Goal: Task Accomplishment & Management: Manage account settings

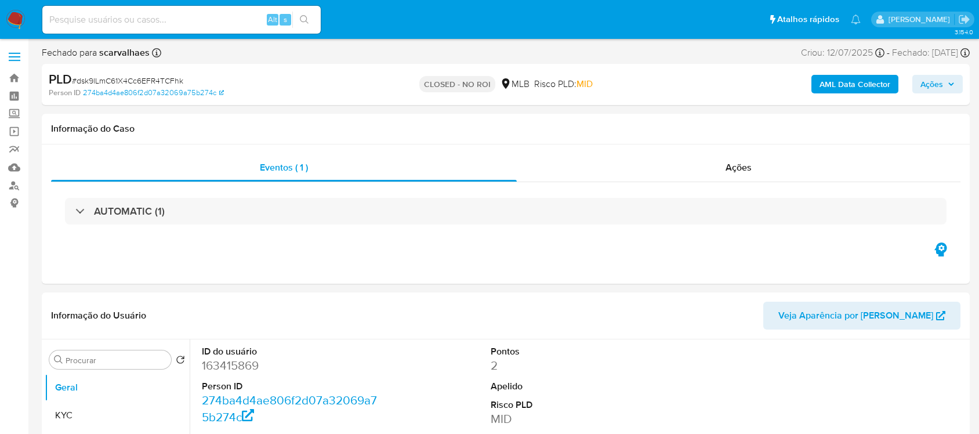
select select "10"
click at [206, 25] on input at bounding box center [181, 19] width 278 height 15
paste input "xZz1GZb59C4sFn5uc5c36Lyx"
type input "xZz1GZb59C4sFn5uc5c36Lyx"
click at [300, 19] on icon "search-icon" at bounding box center [304, 19] width 9 height 9
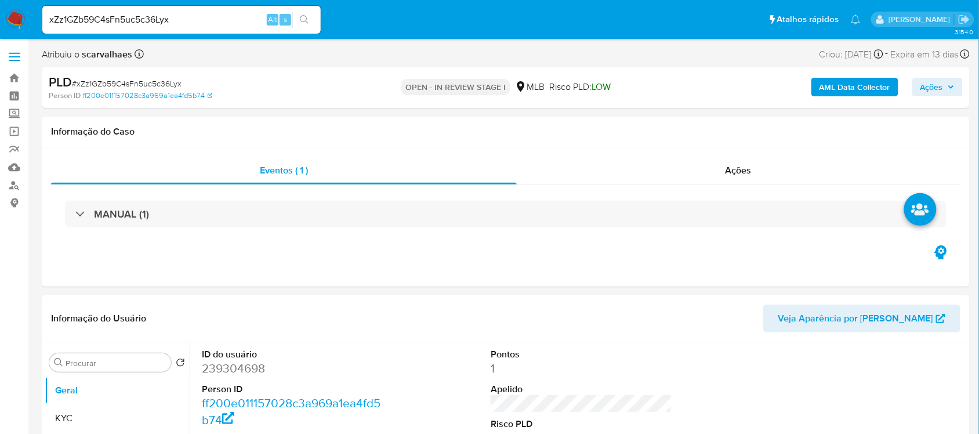
select select "10"
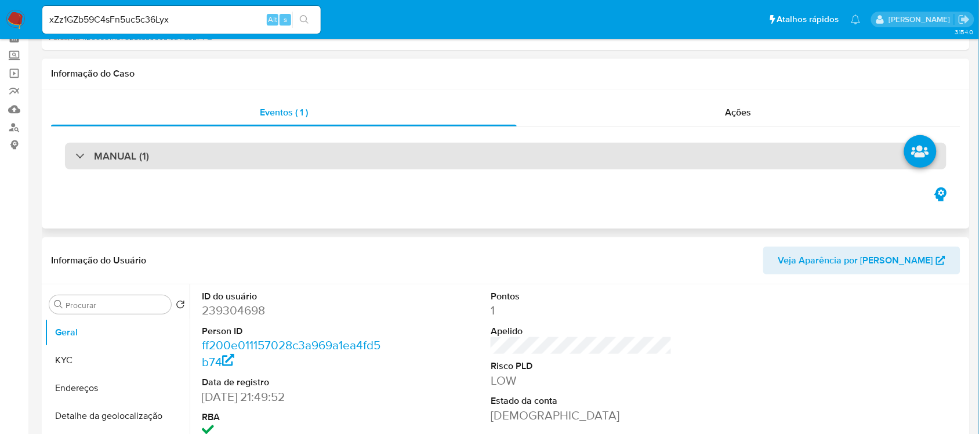
scroll to position [145, 0]
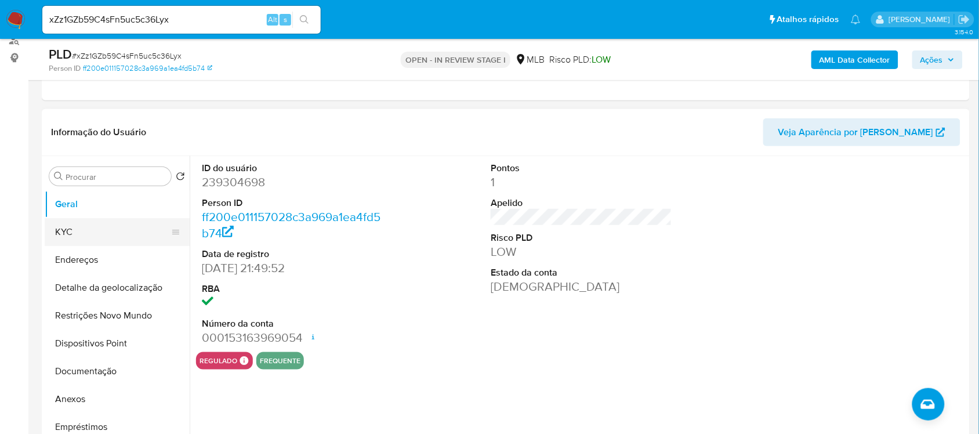
click at [106, 237] on button "KYC" at bounding box center [113, 232] width 136 height 28
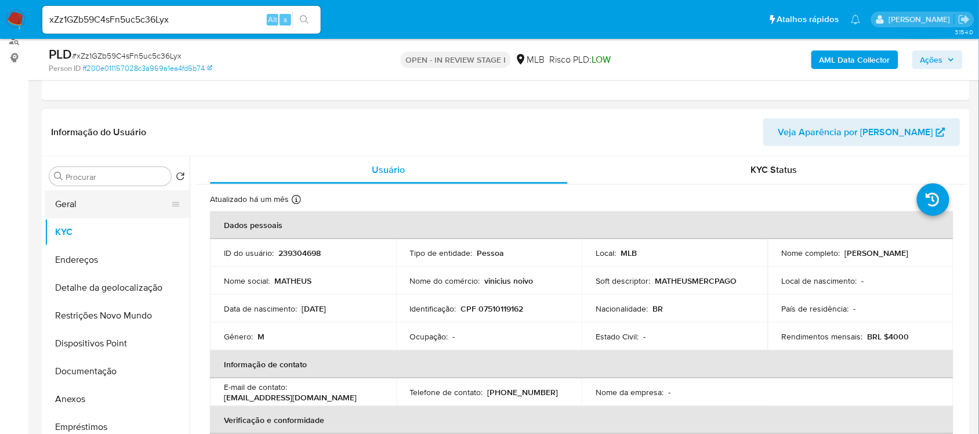
click at [90, 212] on button "Geral" at bounding box center [113, 204] width 136 height 28
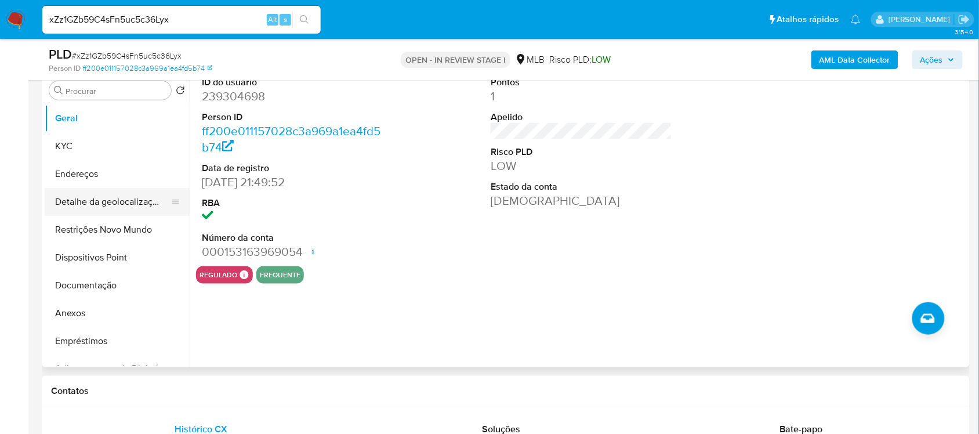
scroll to position [217, 0]
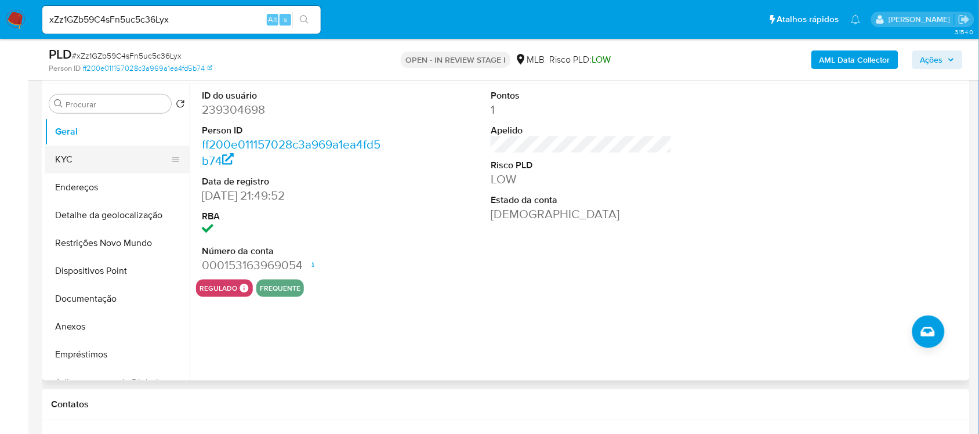
click at [84, 158] on button "KYC" at bounding box center [113, 160] width 136 height 28
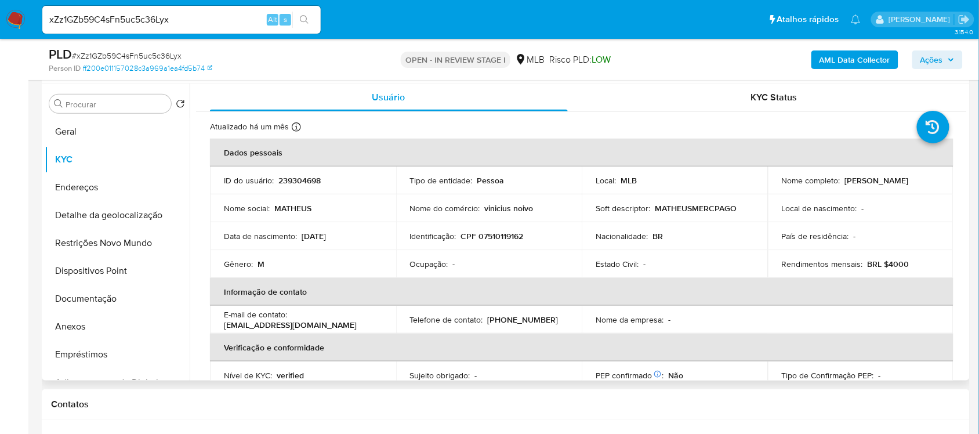
scroll to position [72, 0]
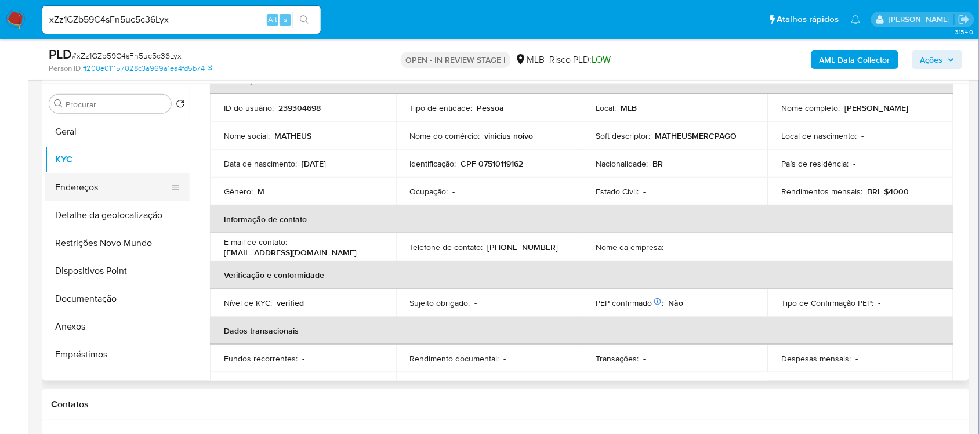
click at [66, 195] on button "Endereços" at bounding box center [113, 187] width 136 height 28
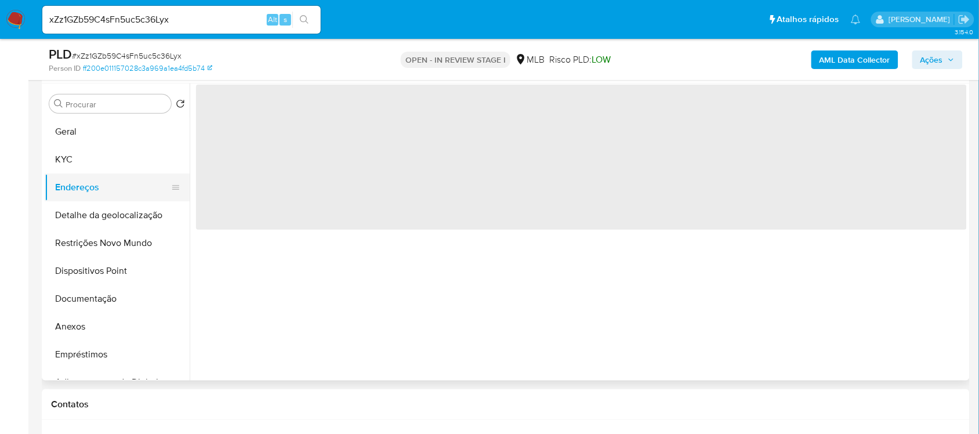
scroll to position [0, 0]
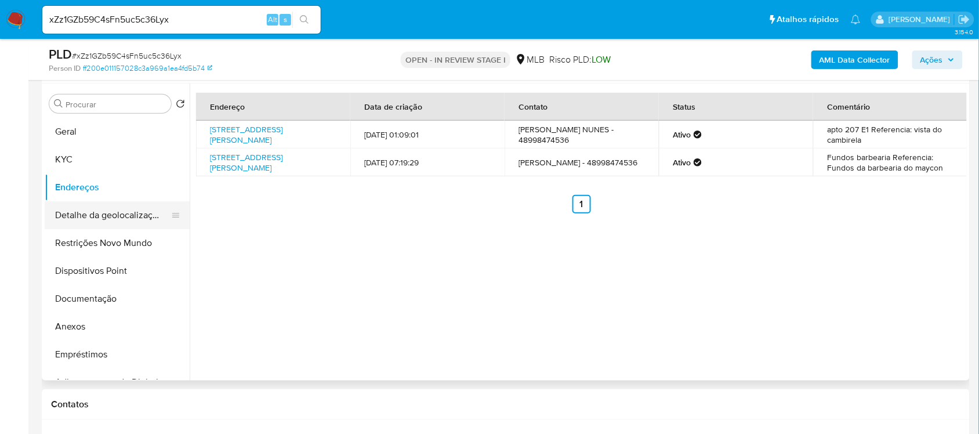
click at [125, 223] on button "Detalhe da geolocalização" at bounding box center [113, 215] width 136 height 28
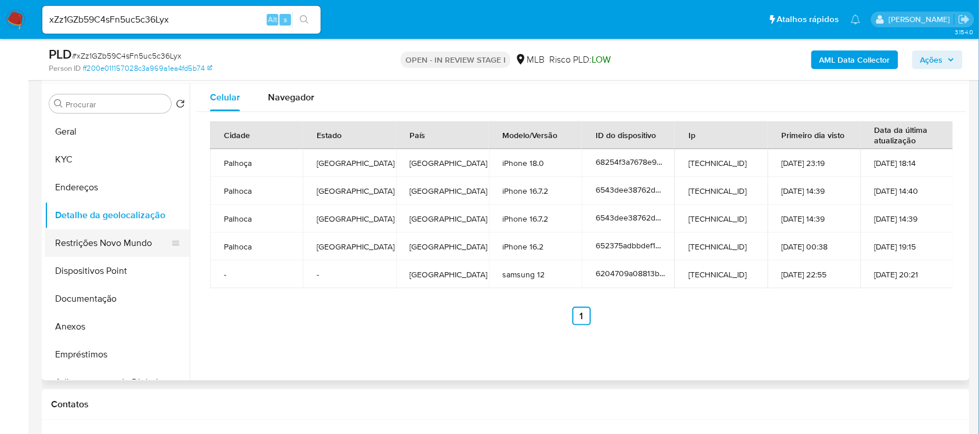
click at [77, 248] on button "Restrições Novo Mundo" at bounding box center [113, 243] width 136 height 28
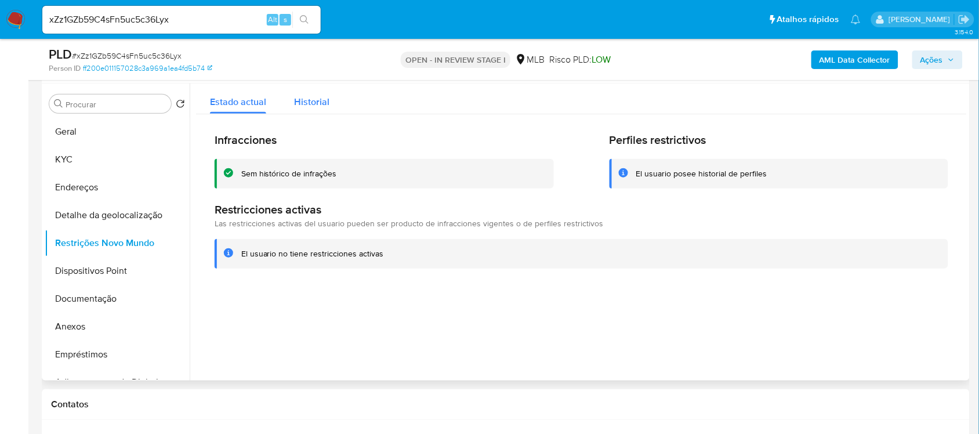
drag, startPoint x: 311, startPoint y: 100, endPoint x: 311, endPoint y: 108, distance: 8.1
click at [311, 101] on span "Historial" at bounding box center [311, 101] width 35 height 13
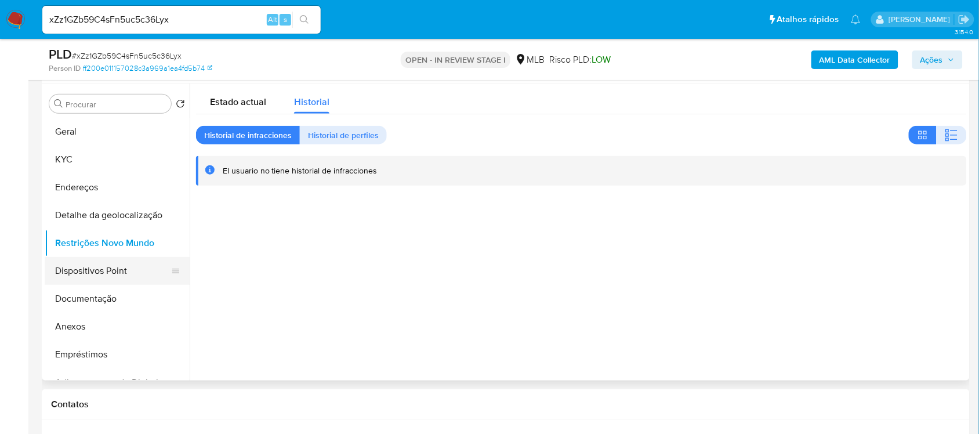
click at [93, 271] on button "Dispositivos Point" at bounding box center [113, 271] width 136 height 28
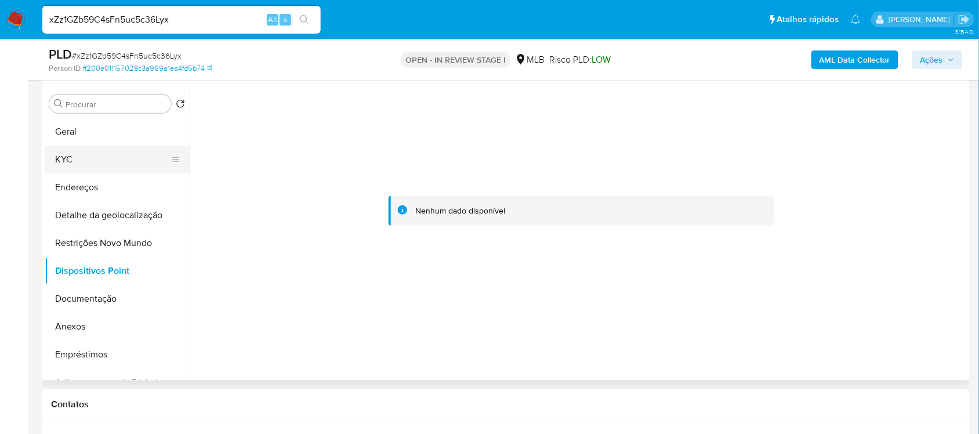
click at [67, 158] on button "KYC" at bounding box center [113, 160] width 136 height 28
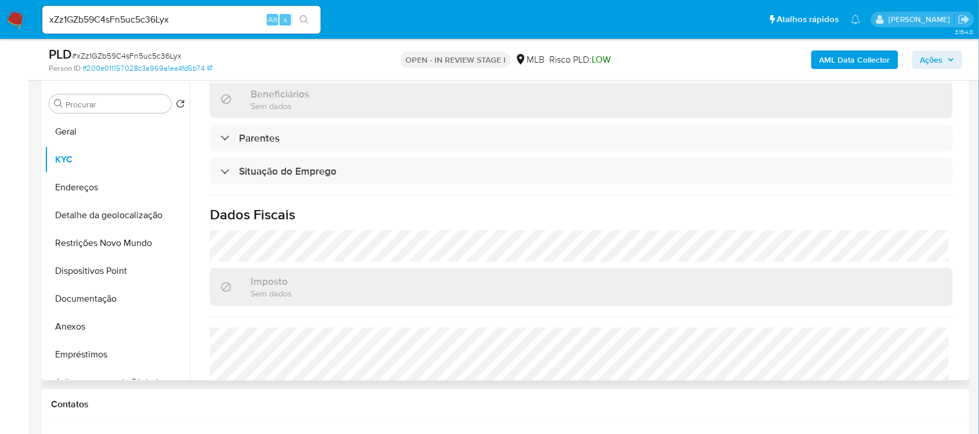
scroll to position [493, 0]
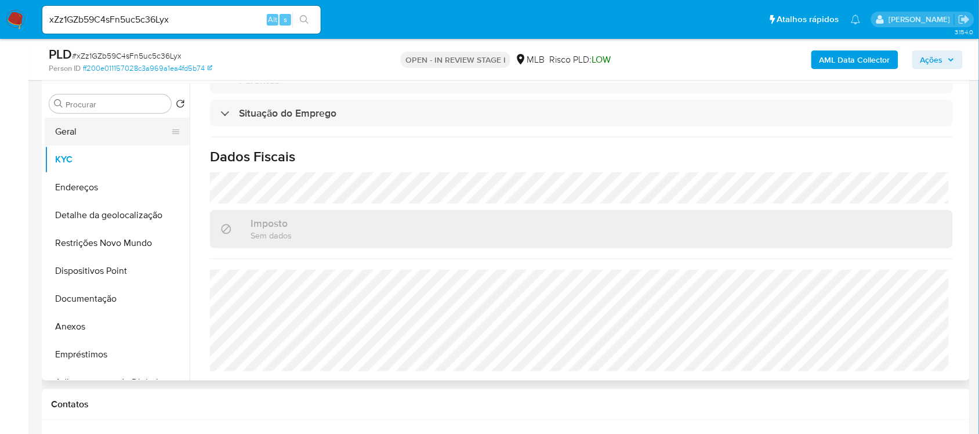
click at [110, 130] on button "Geral" at bounding box center [113, 132] width 136 height 28
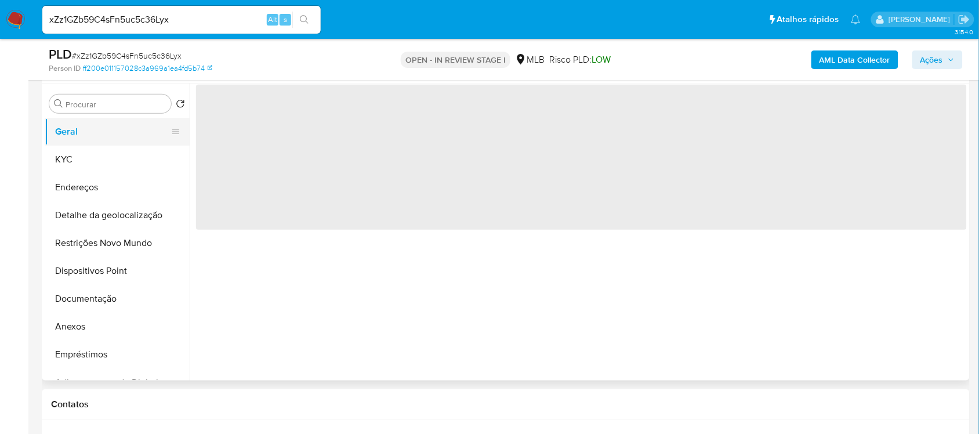
scroll to position [0, 0]
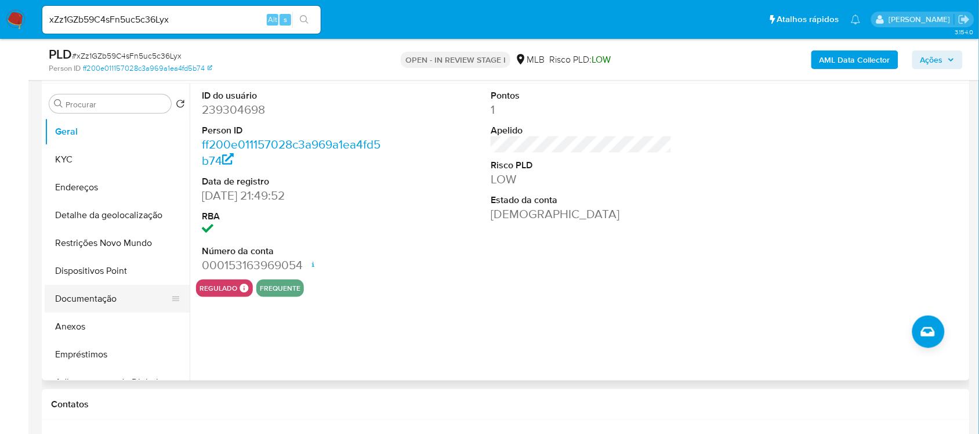
click at [100, 308] on button "Documentação" at bounding box center [113, 299] width 136 height 28
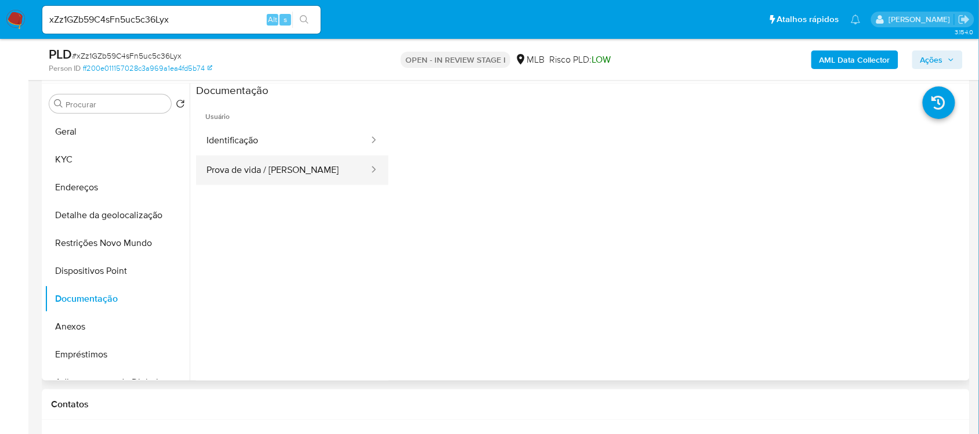
click at [342, 176] on button "Prova de vida / Selfie" at bounding box center [283, 170] width 174 height 30
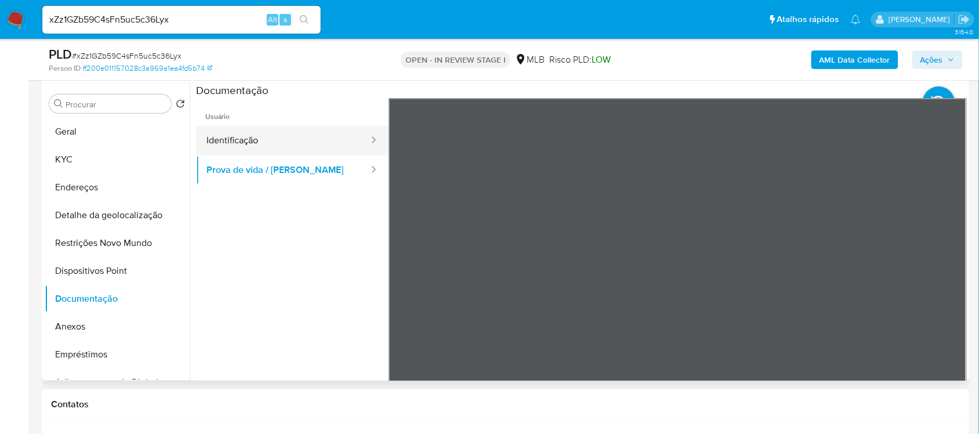
click at [264, 149] on button "Identificação" at bounding box center [283, 141] width 174 height 30
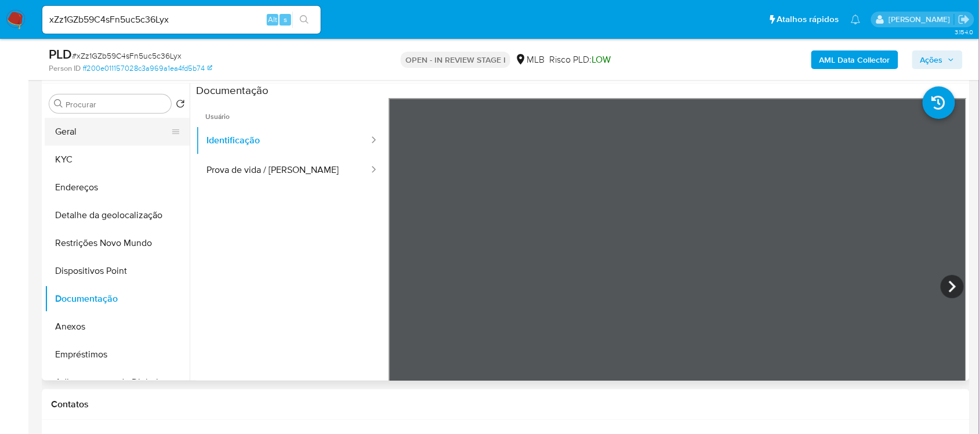
click at [129, 131] on button "Geral" at bounding box center [113, 132] width 136 height 28
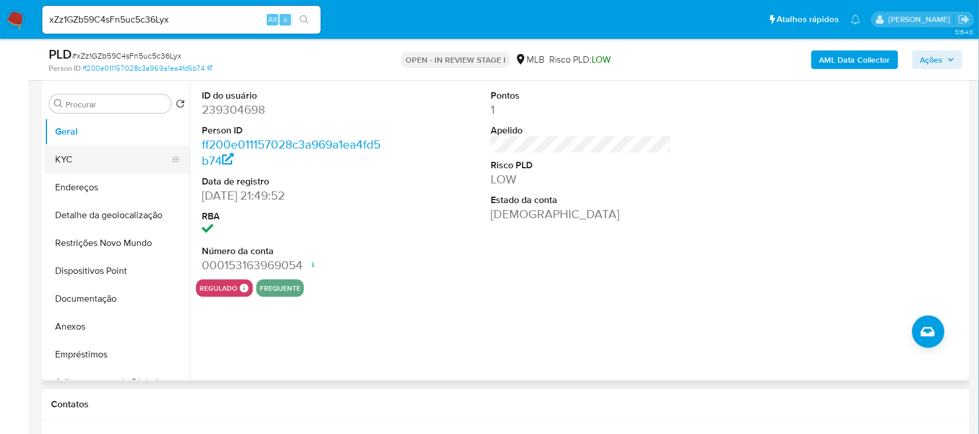
click at [84, 167] on button "KYC" at bounding box center [113, 160] width 136 height 28
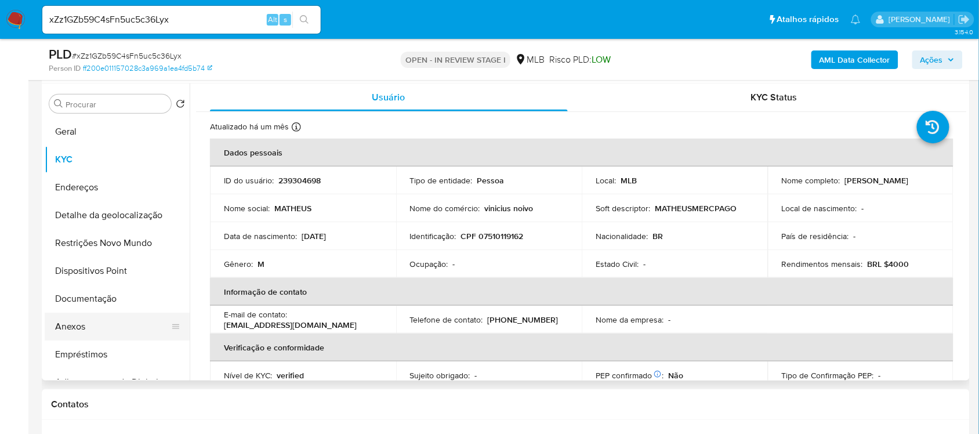
scroll to position [145, 0]
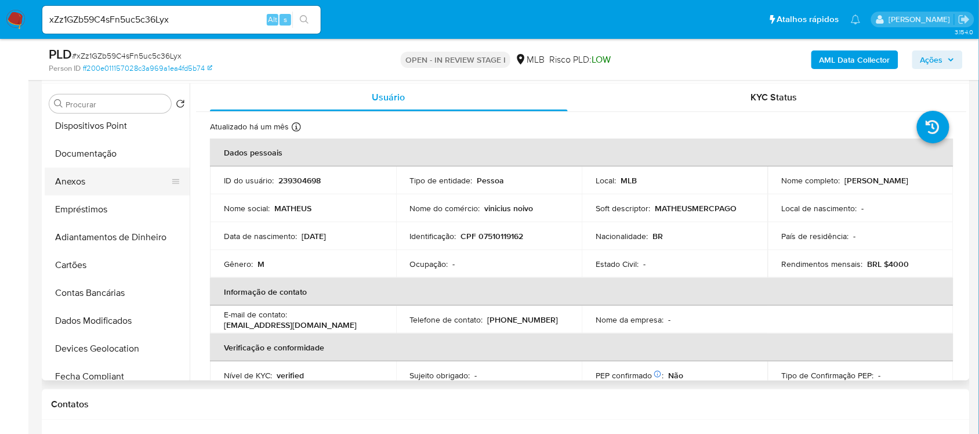
click at [102, 175] on button "Anexos" at bounding box center [113, 182] width 136 height 28
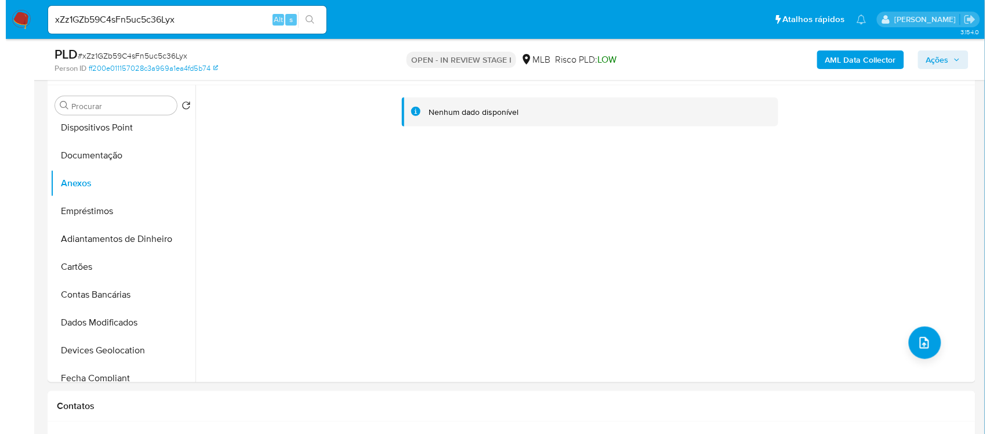
scroll to position [217, 0]
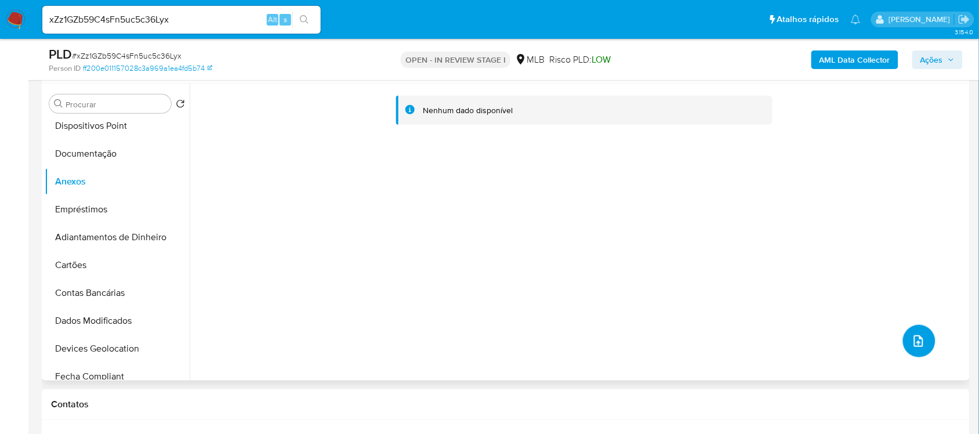
click at [912, 334] on span "upload-file" at bounding box center [919, 341] width 14 height 14
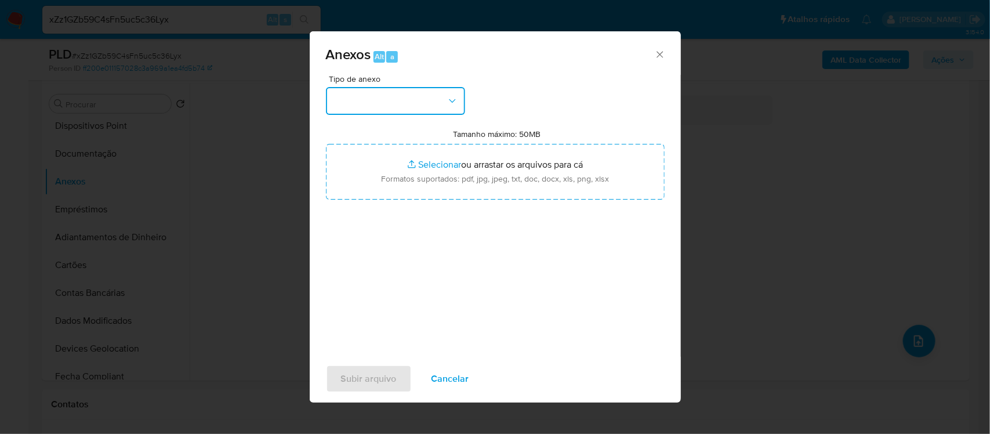
click at [447, 100] on icon "button" at bounding box center [453, 101] width 12 height 12
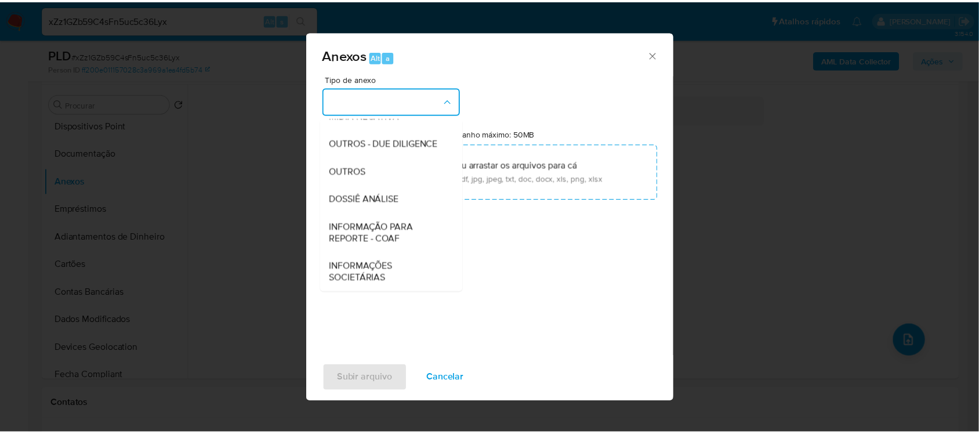
scroll to position [178, 0]
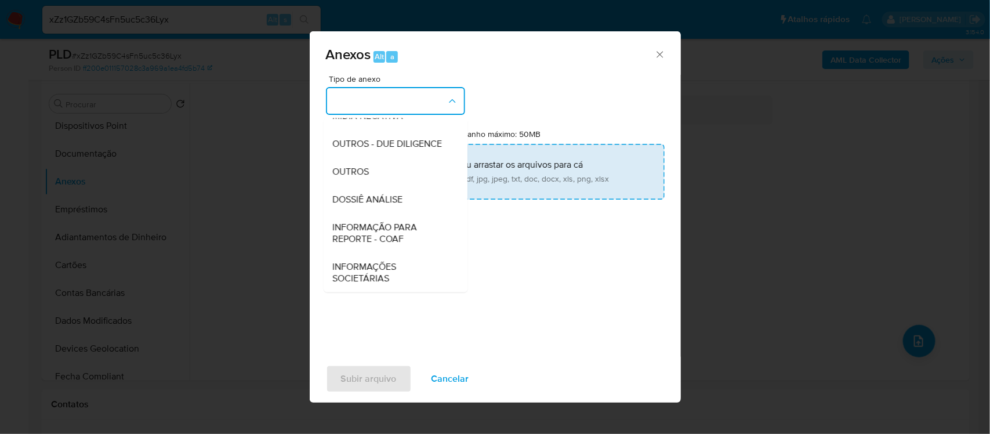
click at [364, 169] on span "OUTROS" at bounding box center [351, 171] width 37 height 12
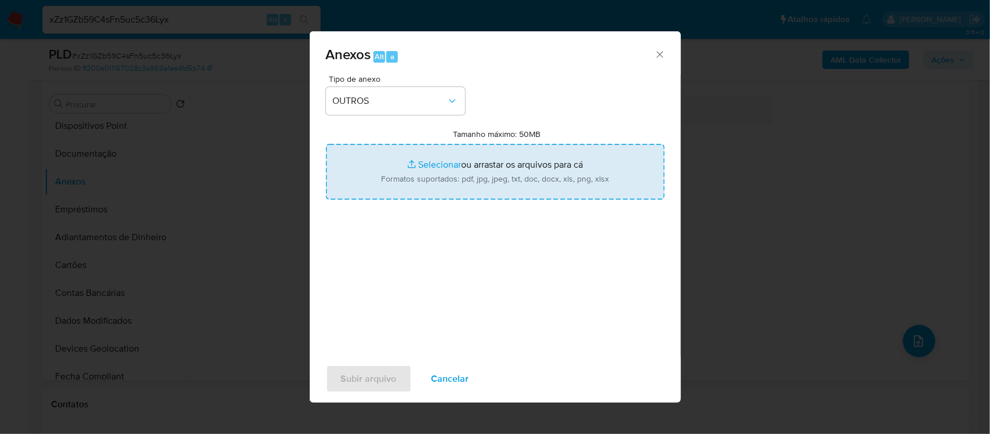
click at [434, 166] on input "Tamanho máximo: 50MB Selecionar arquivos" at bounding box center [495, 172] width 339 height 56
type input "C:\fakepath\SAR -xxxx - CPF 07510119162 - MATHEUS DA SILVA NUNES.pdf"
click at [416, 163] on input "Tamanho máximo: 50MB Selecionar arquivos" at bounding box center [495, 172] width 339 height 56
click at [448, 166] on input "Tamanho máximo: 50MB Selecionar arquivos" at bounding box center [495, 172] width 339 height 56
type input "C:\fakepath\Mulan Matheus da Silva Nunes 239304698_2025_08_15_16_40_11 - Tabla …"
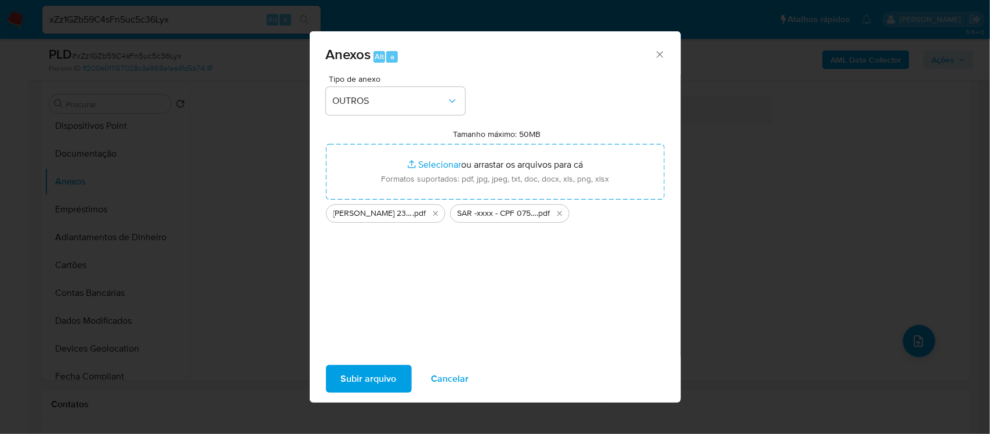
click at [360, 381] on span "Subir arquivo" at bounding box center [369, 379] width 56 height 26
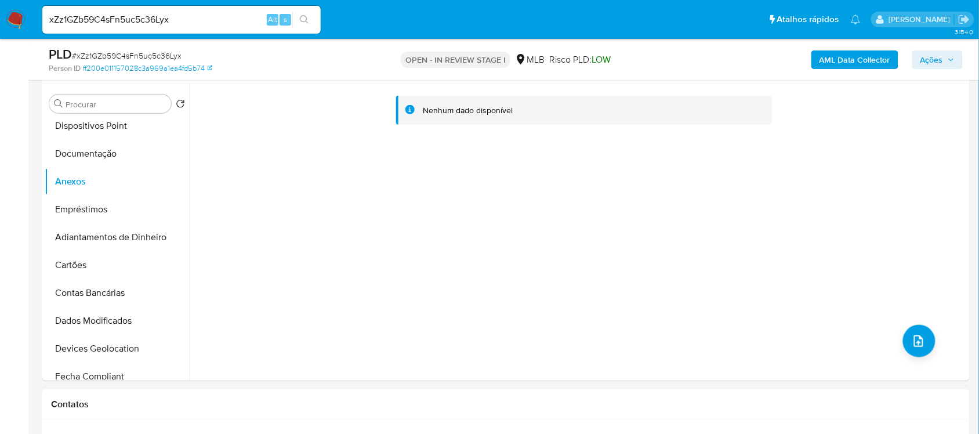
click at [936, 56] on span "Ações" at bounding box center [931, 59] width 23 height 19
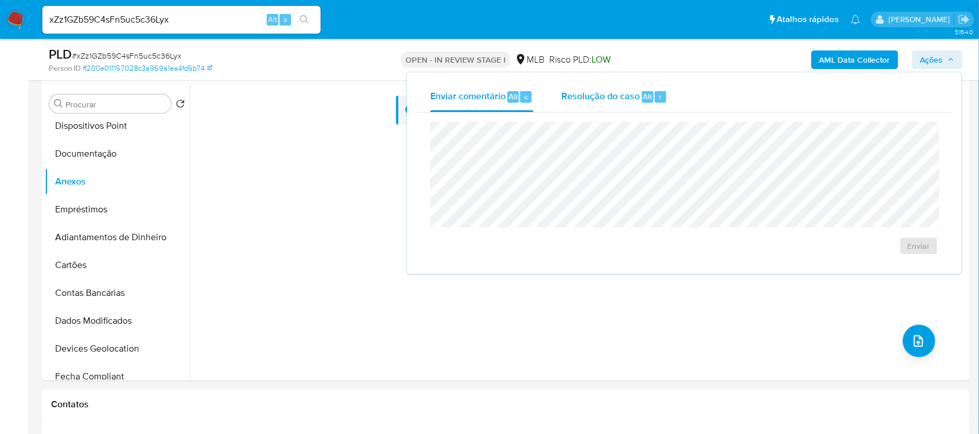
click at [618, 96] on span "Resolução do caso" at bounding box center [600, 95] width 78 height 13
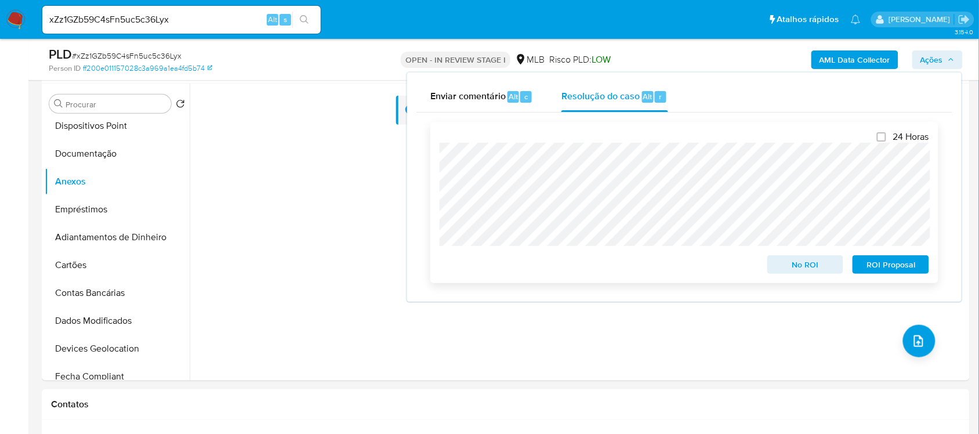
click at [876, 268] on span "ROI Proposal" at bounding box center [891, 264] width 60 height 16
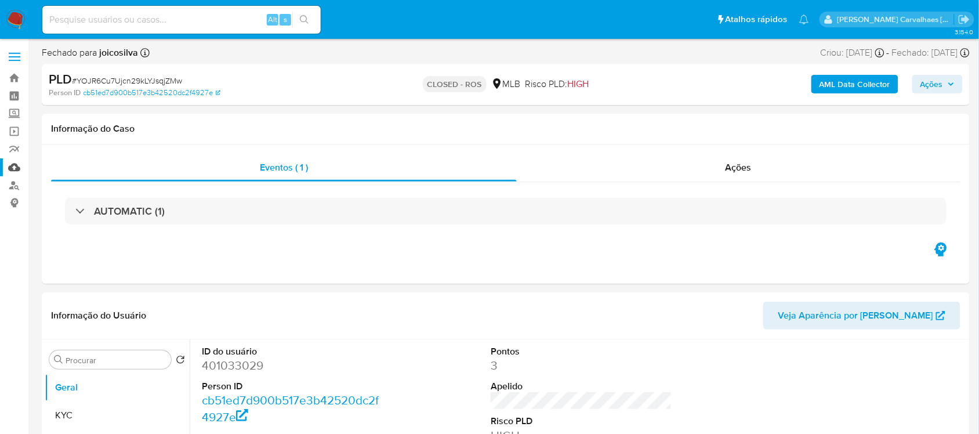
select select "10"
click at [17, 187] on link "Localizador de pessoas" at bounding box center [69, 185] width 138 height 18
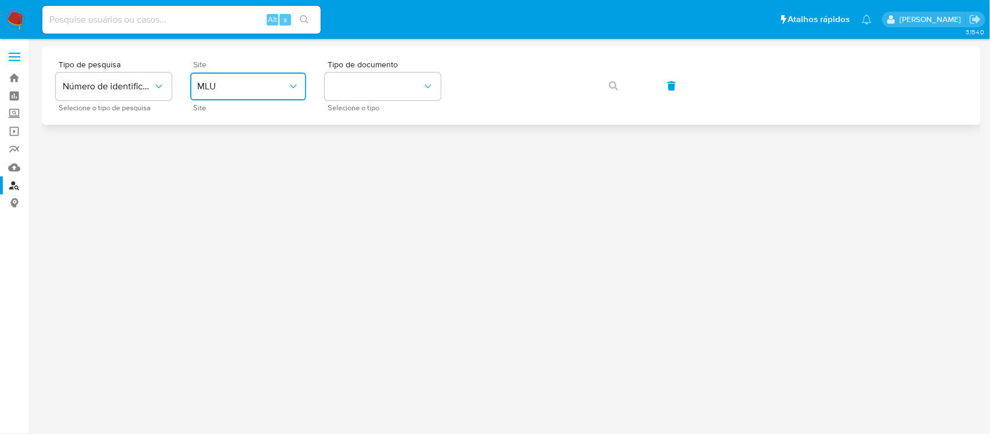
click at [213, 87] on span "MLU" at bounding box center [242, 87] width 90 height 12
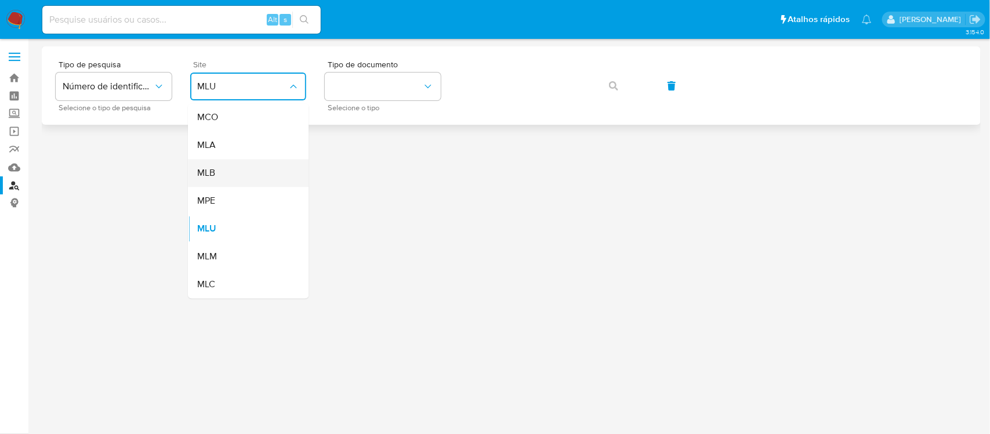
click at [233, 180] on div "MLB" at bounding box center [244, 173] width 95 height 28
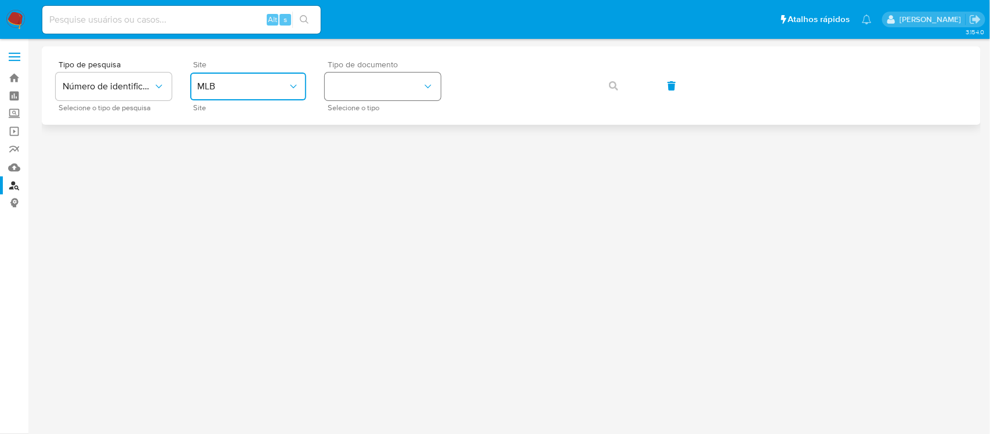
click at [369, 82] on button "identificationType" at bounding box center [383, 86] width 116 height 28
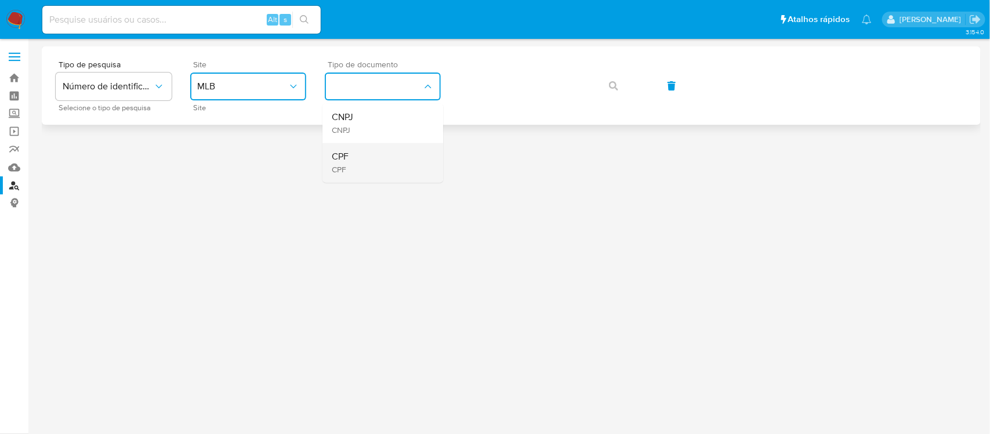
click at [362, 151] on div "CPF CPF" at bounding box center [379, 162] width 95 height 39
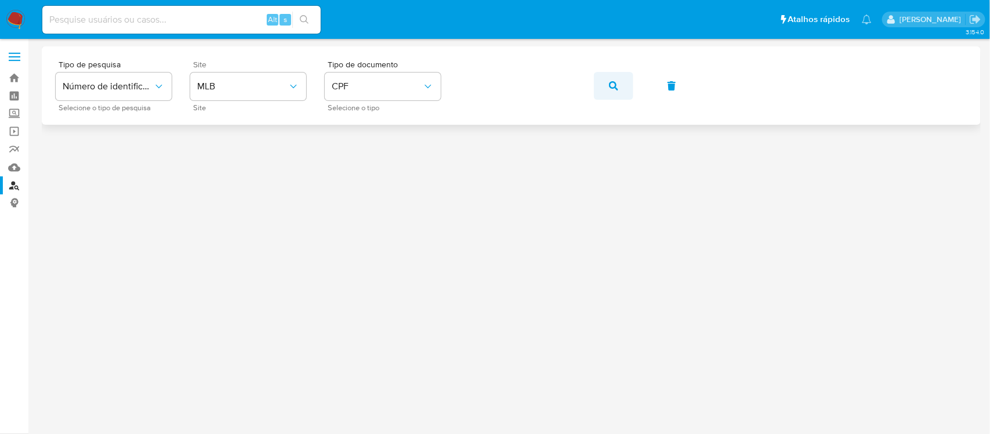
click at [609, 86] on icon "button" at bounding box center [613, 85] width 9 height 9
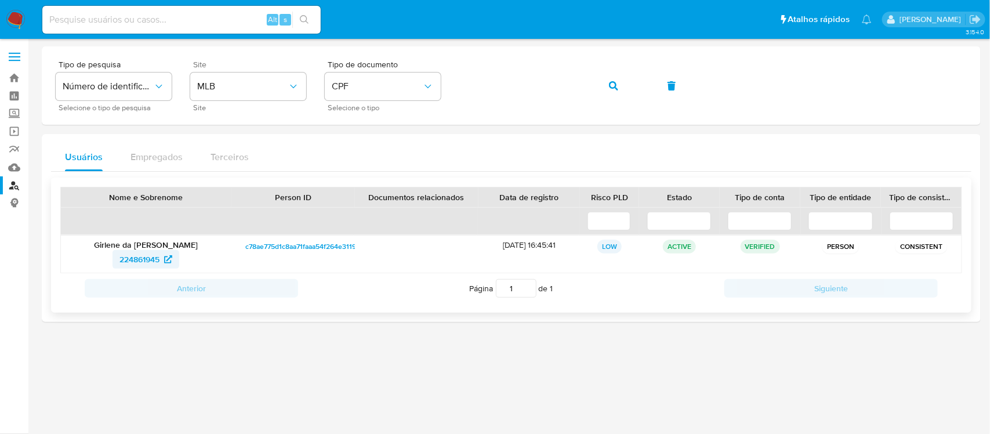
click at [132, 254] on span "224861945" at bounding box center [139, 259] width 40 height 19
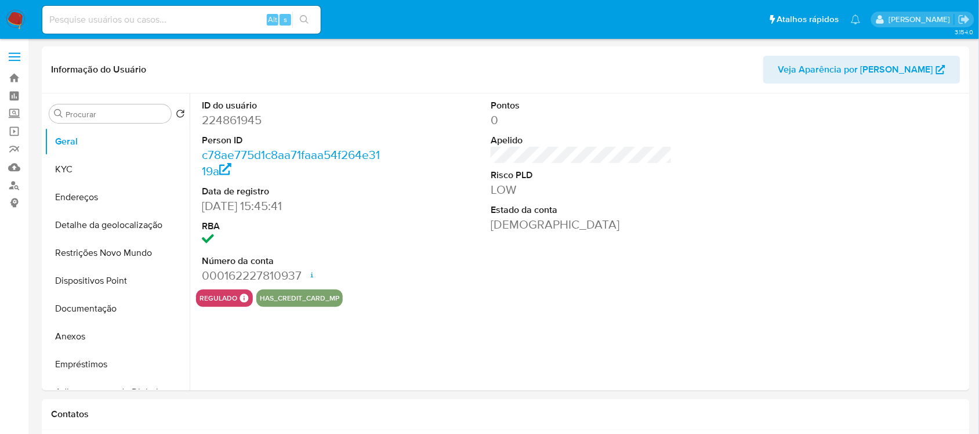
select select "10"
click at [110, 303] on button "Documentação" at bounding box center [113, 309] width 136 height 28
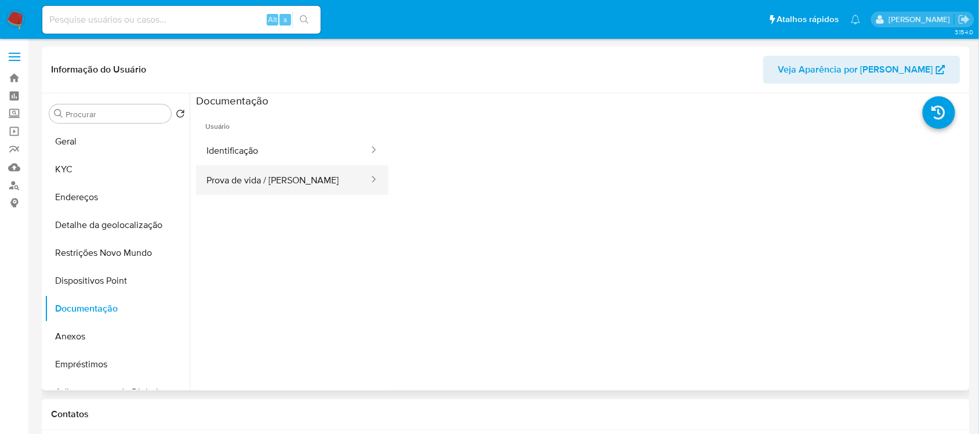
click at [237, 186] on button "Prova de vida / Selfie" at bounding box center [283, 180] width 174 height 30
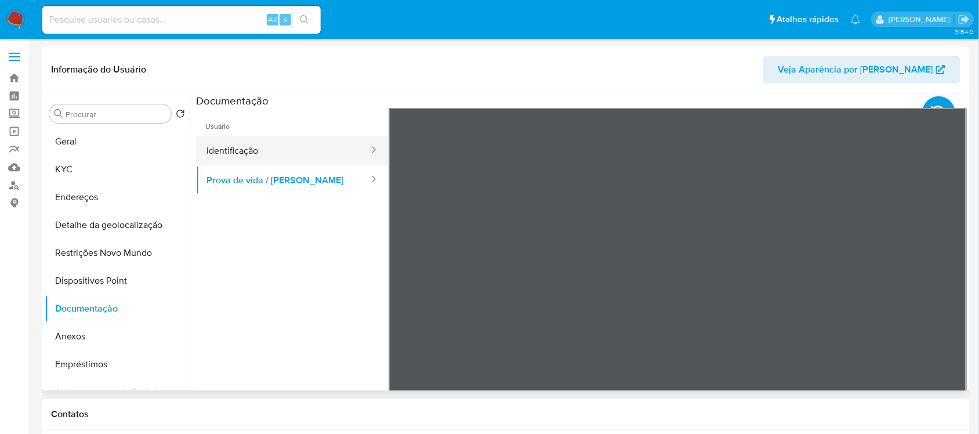
click at [245, 139] on button "Identificação" at bounding box center [283, 151] width 174 height 30
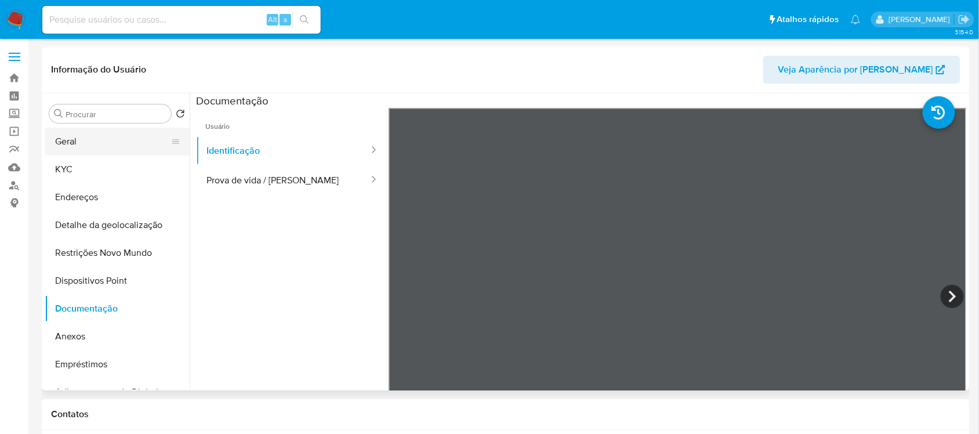
click at [106, 146] on button "Geral" at bounding box center [113, 142] width 136 height 28
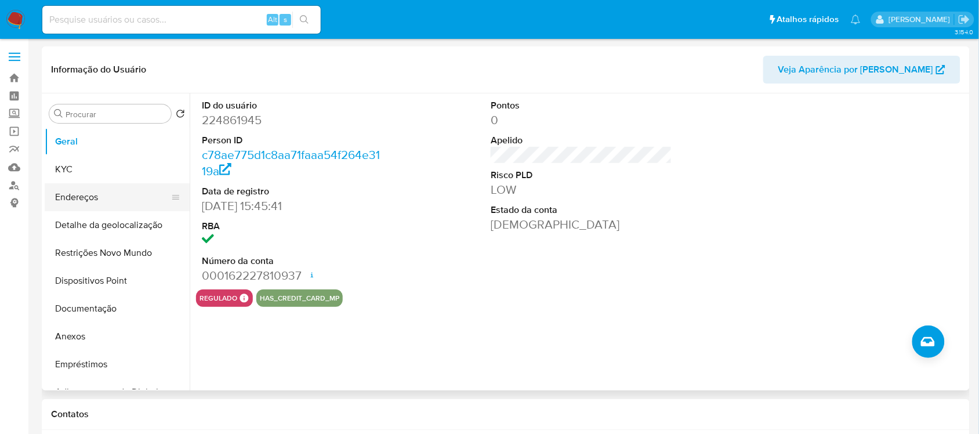
click at [78, 192] on button "Endereços" at bounding box center [113, 197] width 136 height 28
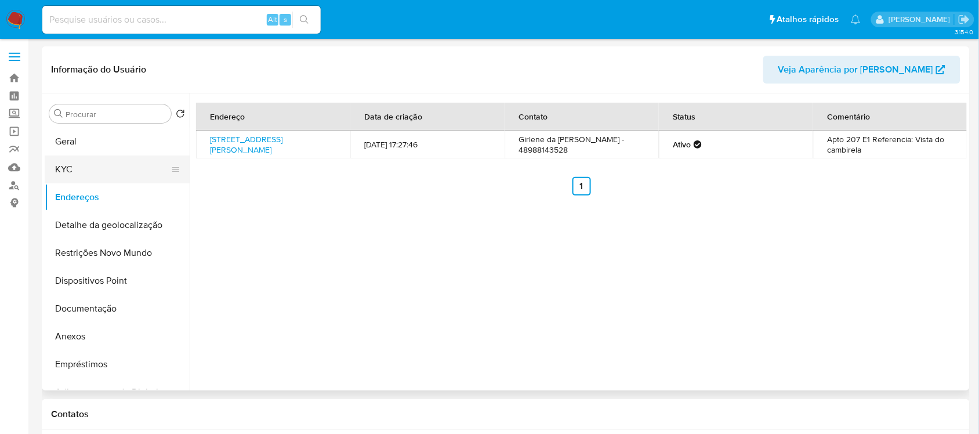
click at [102, 177] on button "KYC" at bounding box center [113, 169] width 136 height 28
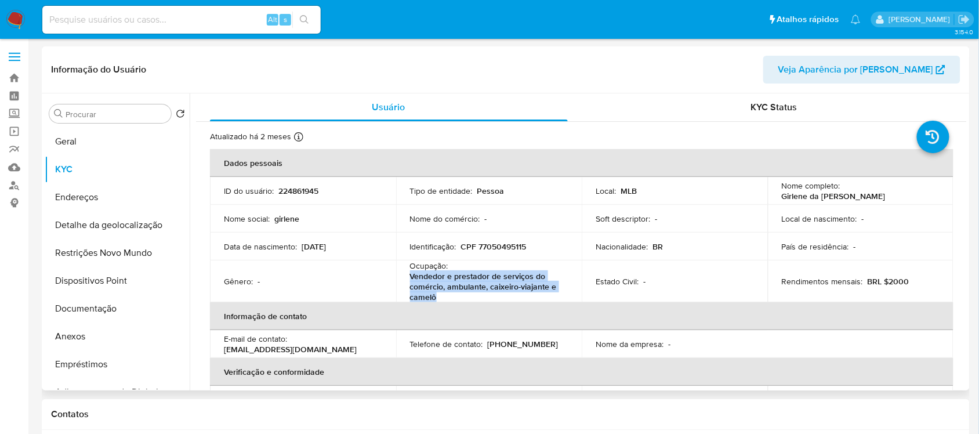
drag, startPoint x: 410, startPoint y: 274, endPoint x: 436, endPoint y: 296, distance: 34.2
click at [436, 296] on p "Vendedor e prestador de serviços do comércio, ambulante, caixeiro-viajante e ca…" at bounding box center [487, 286] width 154 height 31
copy p "Vendedor e prestador de serviços do comércio, ambulante, caixeiro-viajante e ca…"
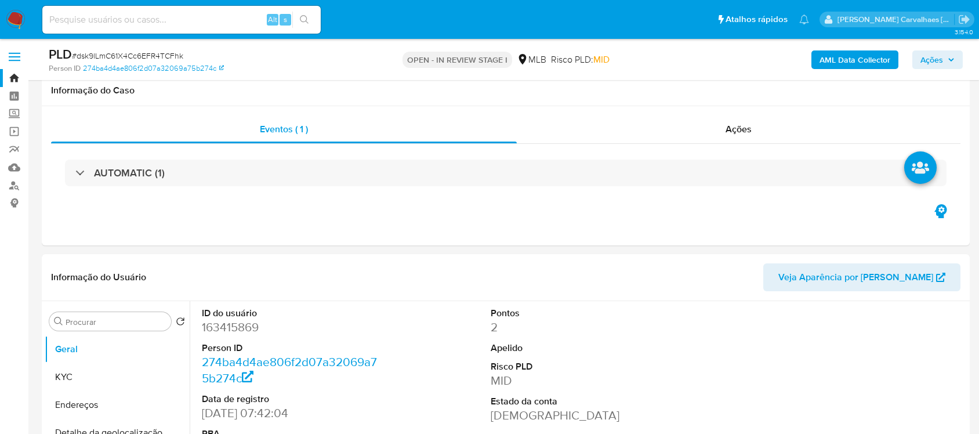
select select "10"
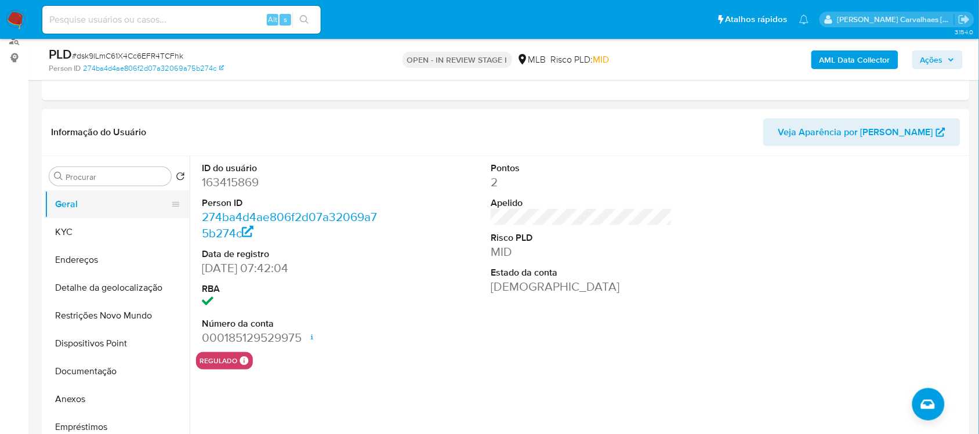
click at [81, 191] on button "Geral" at bounding box center [113, 204] width 136 height 28
click at [96, 203] on button "Geral" at bounding box center [113, 204] width 136 height 28
click at [60, 236] on button "KYC" at bounding box center [113, 232] width 136 height 28
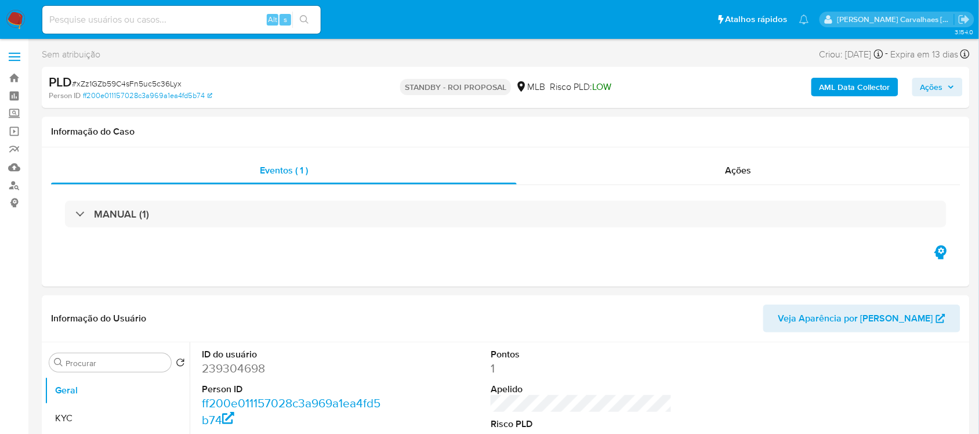
select select "10"
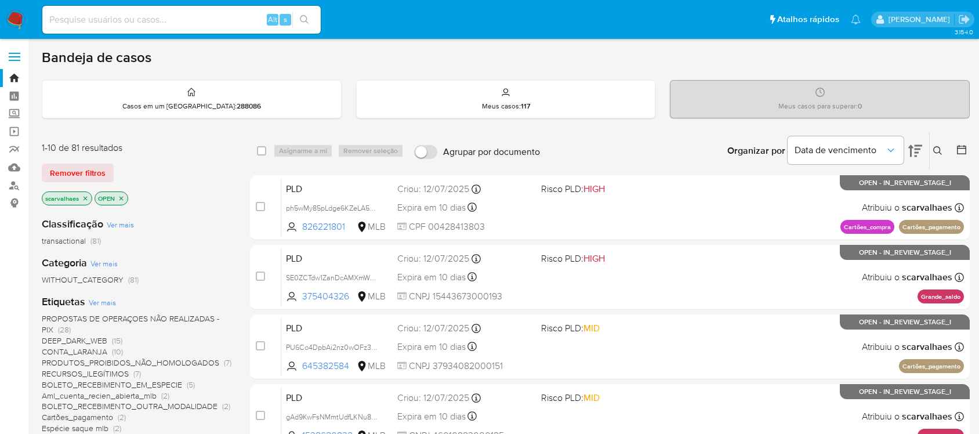
scroll to position [480, 0]
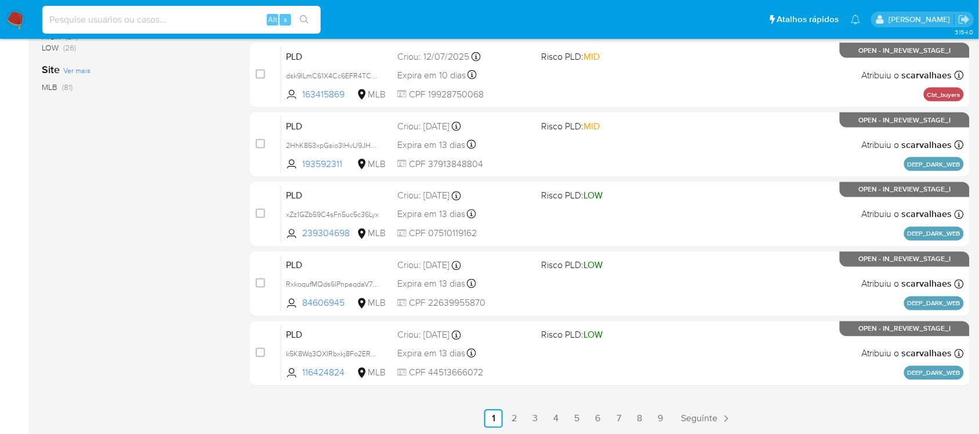
paste input "k5K8Wq3OXIRbxkj8Fo2ERcEe"
type input "k5K8Wq3OXIRbxkj8Fo2ERcEe"
click at [305, 17] on icon "search-icon" at bounding box center [304, 19] width 9 height 9
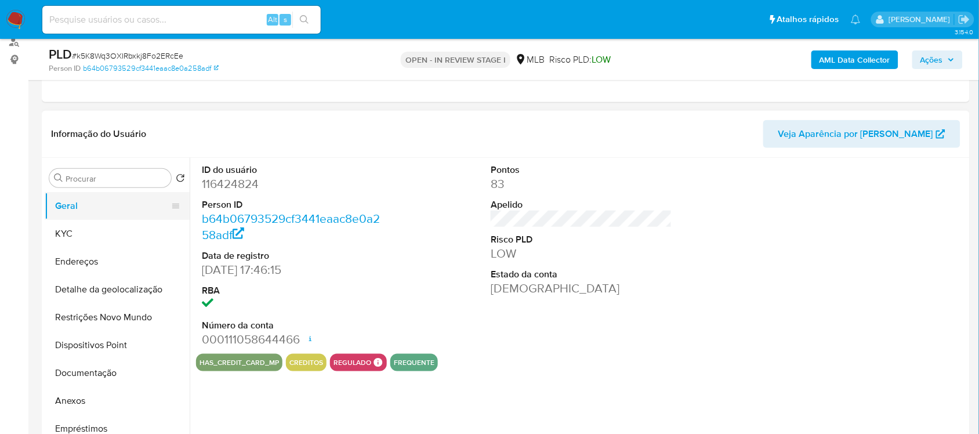
scroll to position [145, 0]
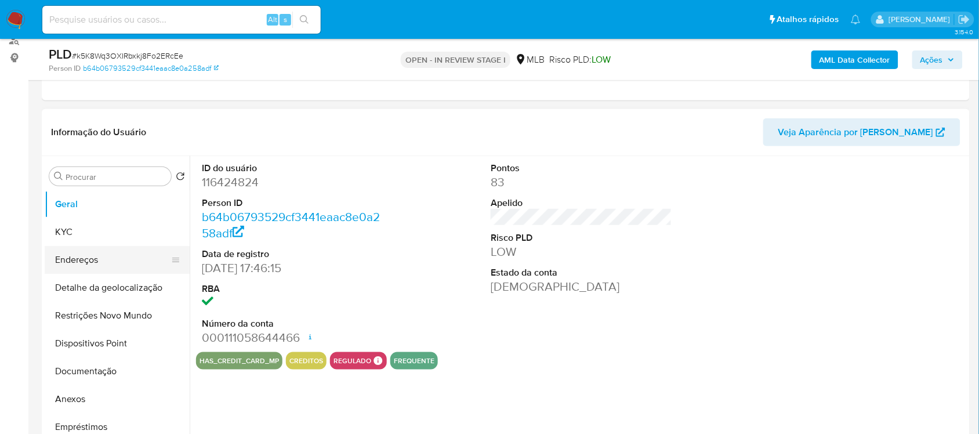
select select "10"
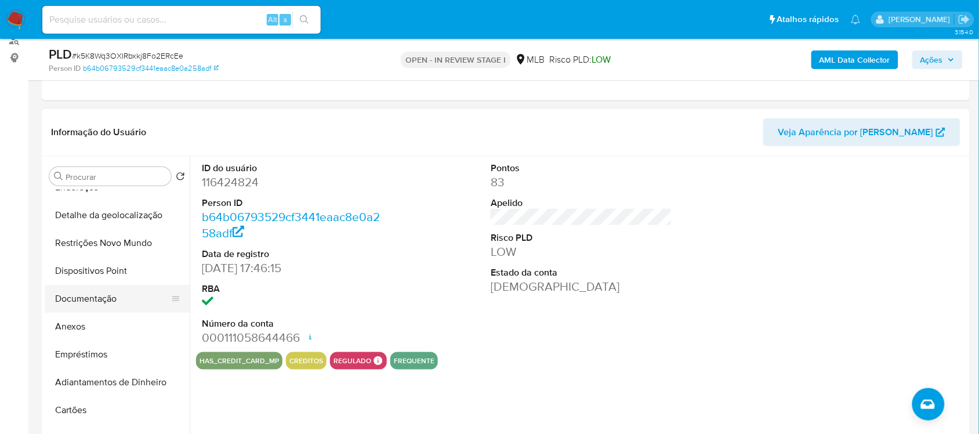
click at [100, 299] on button "Documentação" at bounding box center [113, 299] width 136 height 28
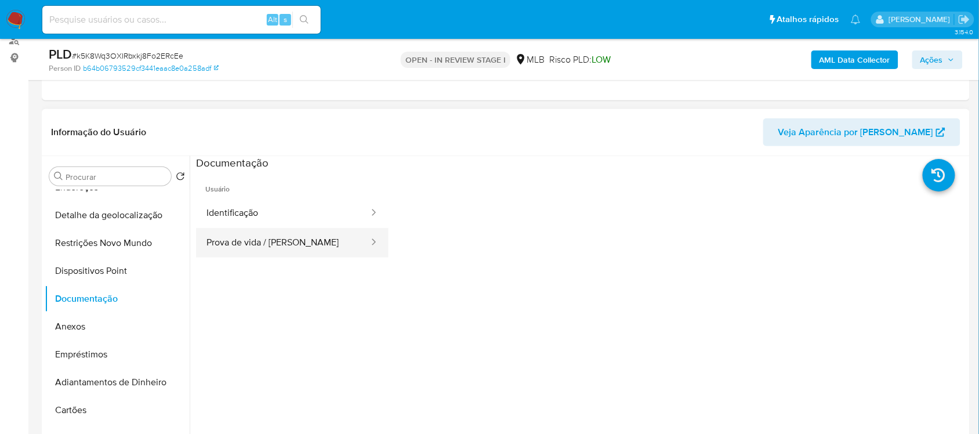
click at [256, 251] on button "Prova de vida / Selfie" at bounding box center [283, 243] width 174 height 30
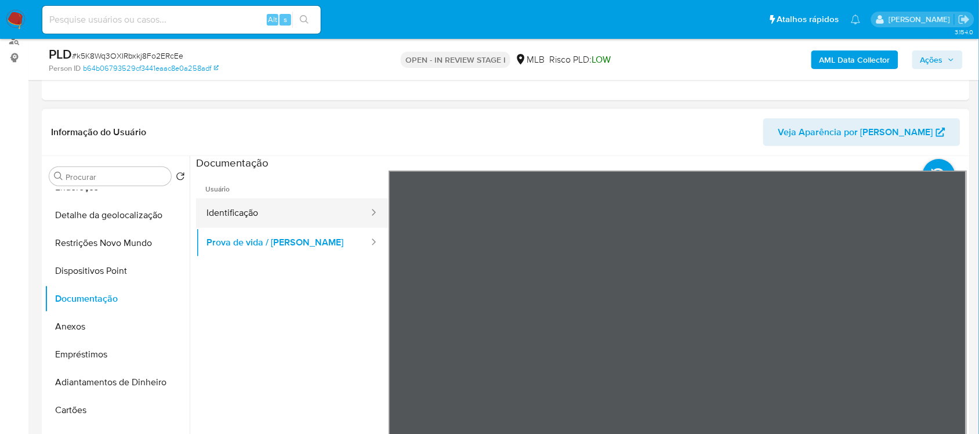
click at [267, 212] on button "Identificação" at bounding box center [283, 213] width 174 height 30
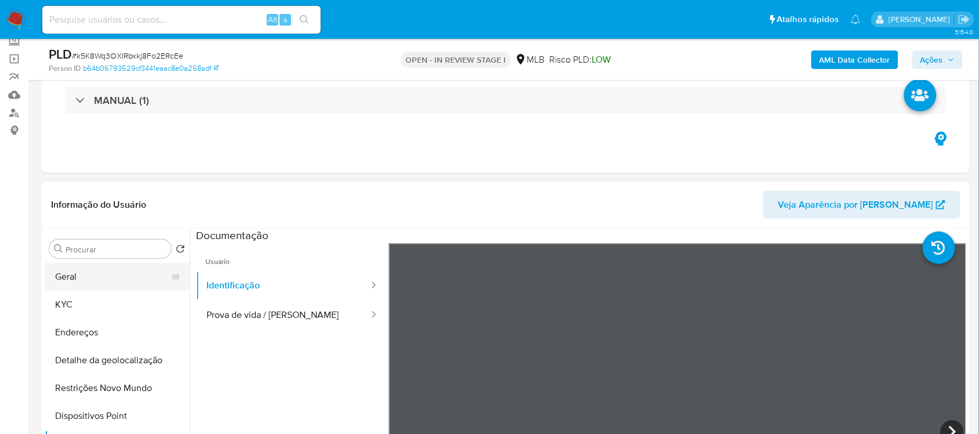
click at [105, 277] on button "Geral" at bounding box center [113, 277] width 136 height 28
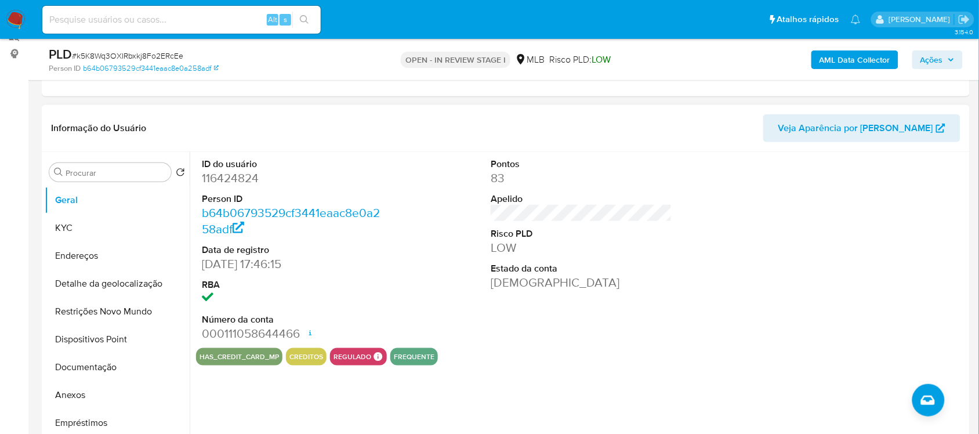
scroll to position [114, 0]
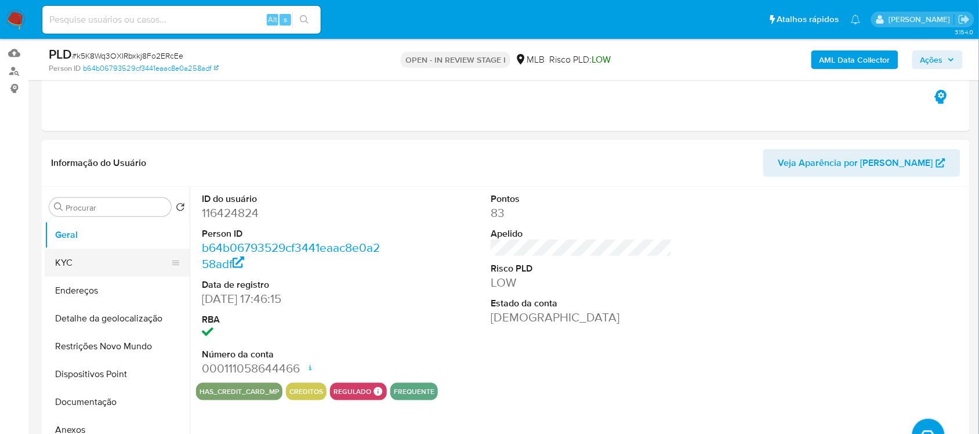
click at [80, 265] on button "KYC" at bounding box center [113, 263] width 136 height 28
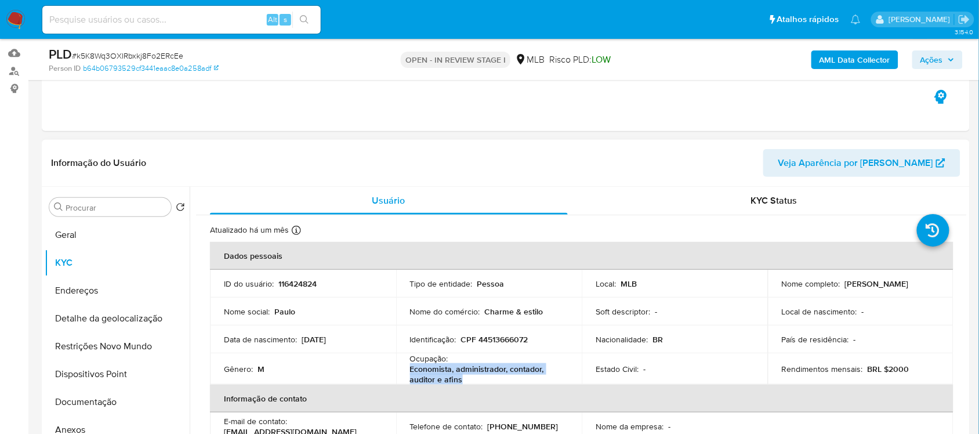
drag, startPoint x: 410, startPoint y: 369, endPoint x: 463, endPoint y: 377, distance: 53.4
click at [463, 377] on p "Economista, administrador, contador, auditor e afins" at bounding box center [487, 374] width 154 height 21
copy p "Economista, administrador, contador, auditor e afins"
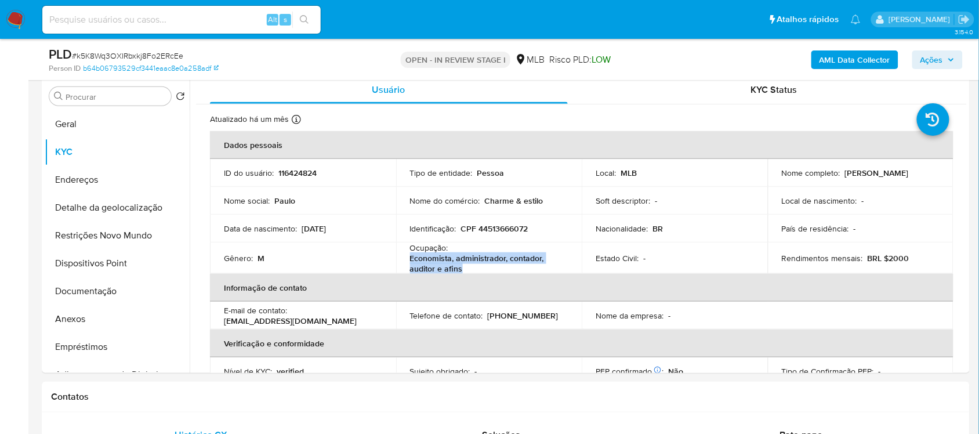
scroll to position [233, 0]
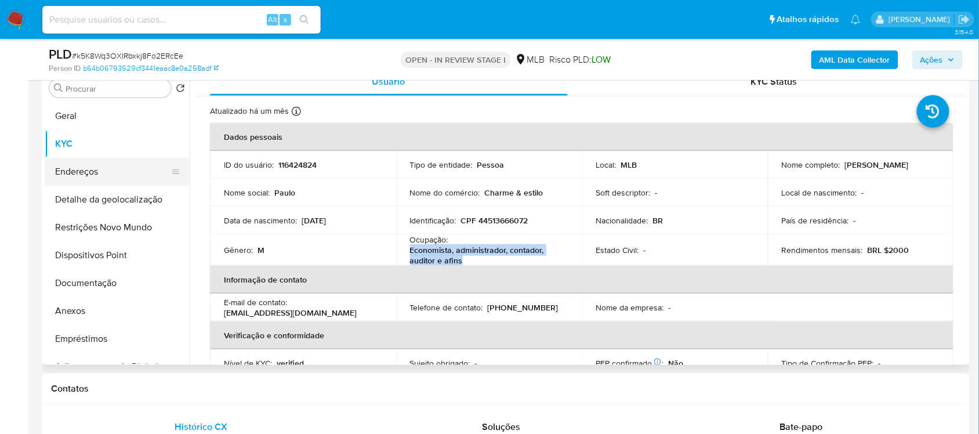
click at [125, 181] on button "Endereços" at bounding box center [113, 172] width 136 height 28
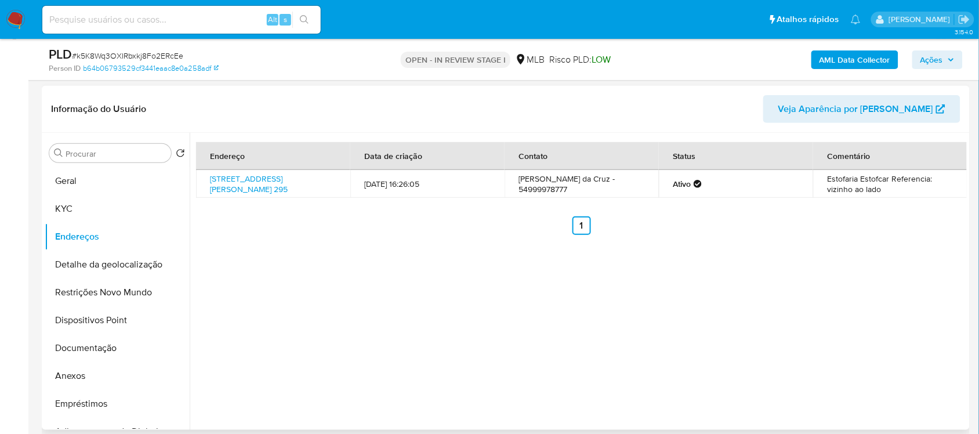
scroll to position [161, 0]
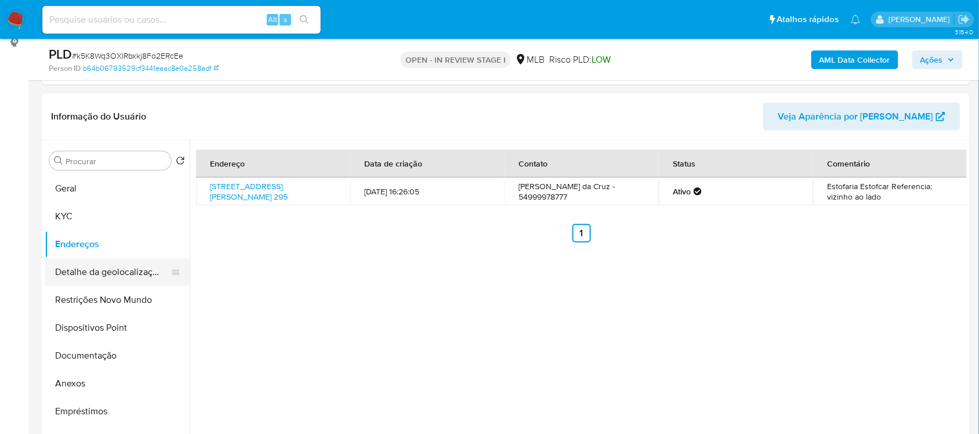
click at [105, 275] on button "Detalhe da geolocalização" at bounding box center [113, 272] width 136 height 28
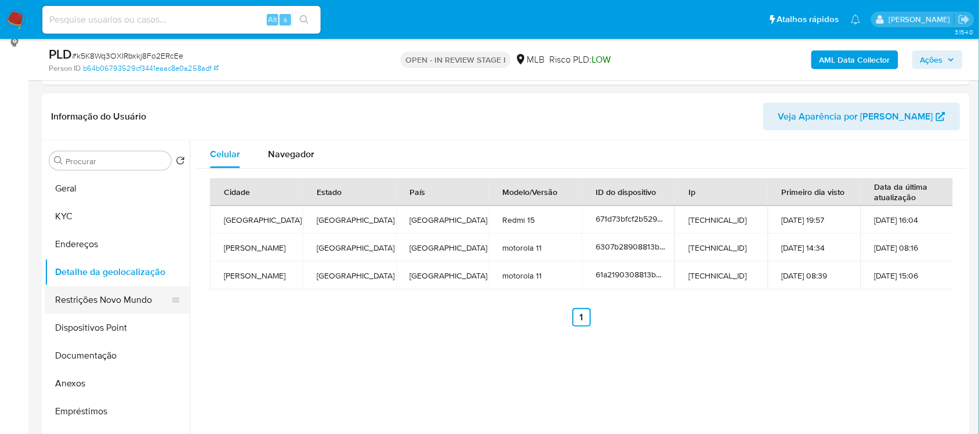
click at [138, 302] on button "Restrições Novo Mundo" at bounding box center [113, 300] width 136 height 28
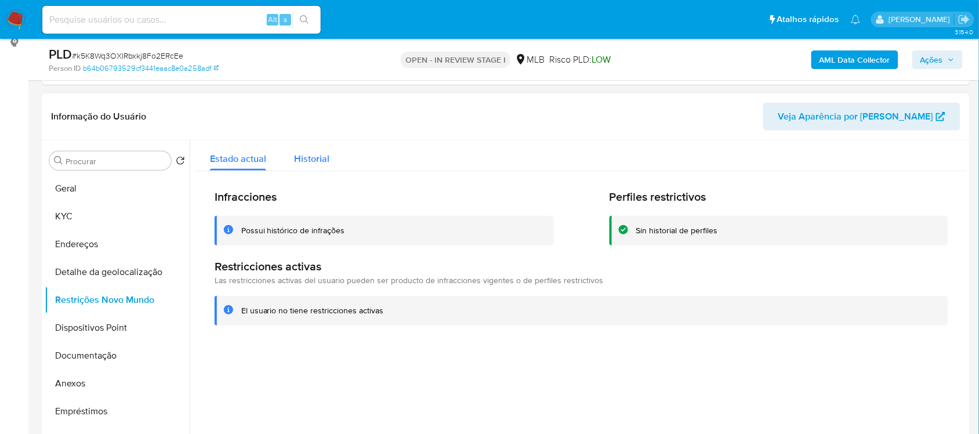
click at [311, 155] on div "Historial" at bounding box center [311, 155] width 35 height 31
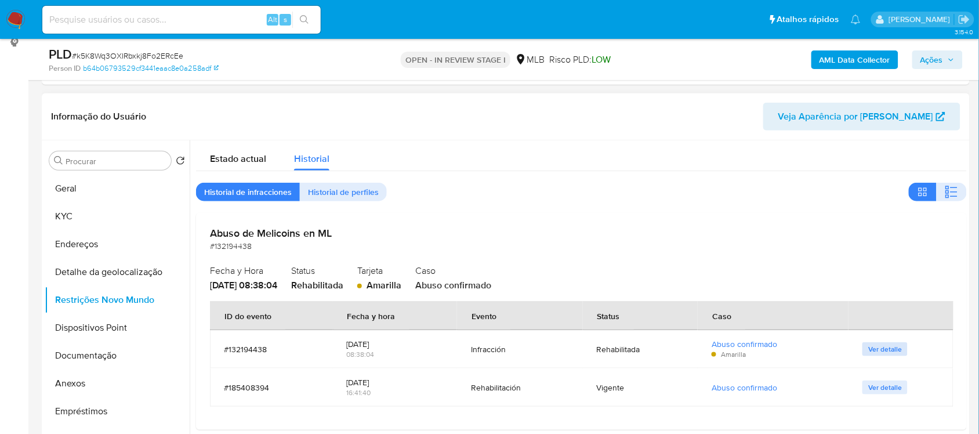
click at [879, 346] on span "Ver detalle" at bounding box center [885, 349] width 34 height 12
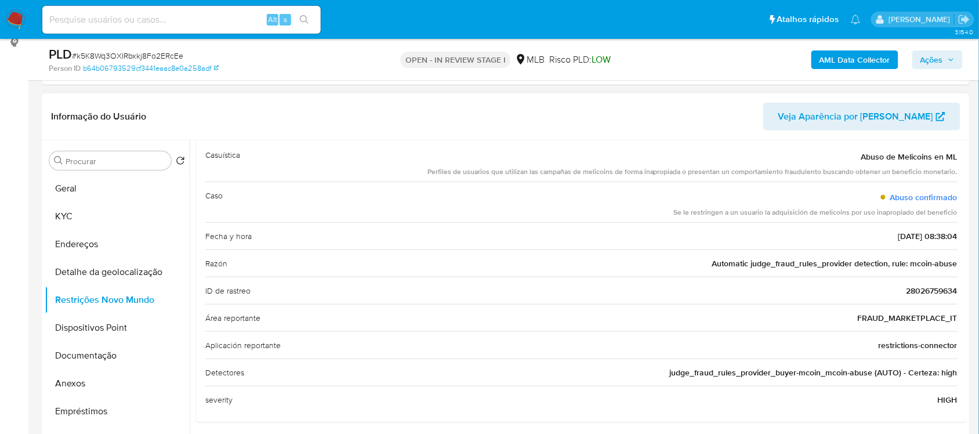
scroll to position [0, 0]
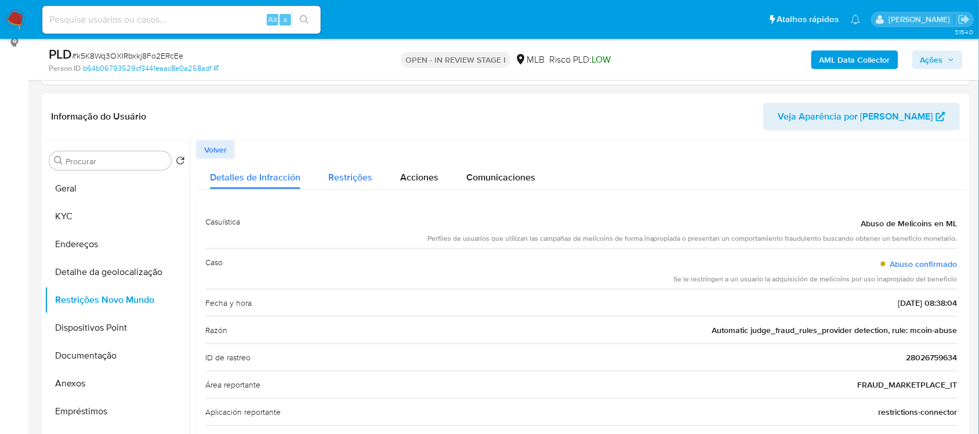
click at [342, 177] on span "Restrições" at bounding box center [350, 176] width 44 height 13
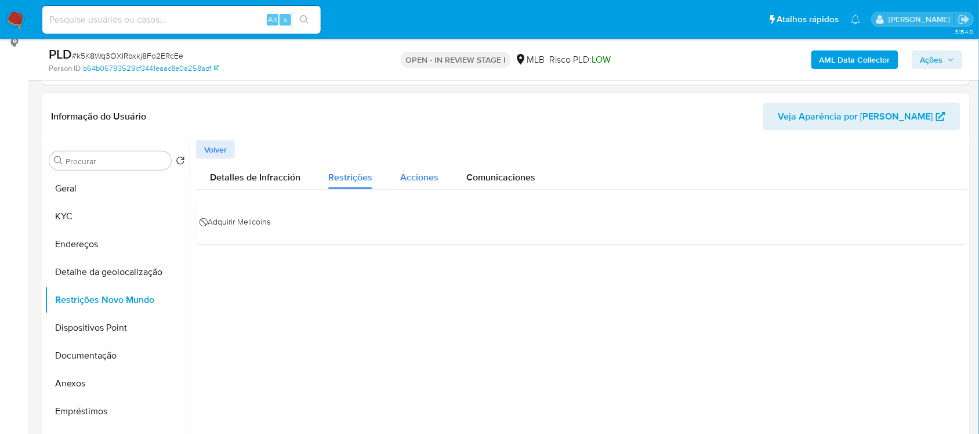
click at [413, 172] on span "Acciones" at bounding box center [419, 176] width 38 height 13
click at [493, 180] on span "Comunicaciones" at bounding box center [500, 176] width 69 height 13
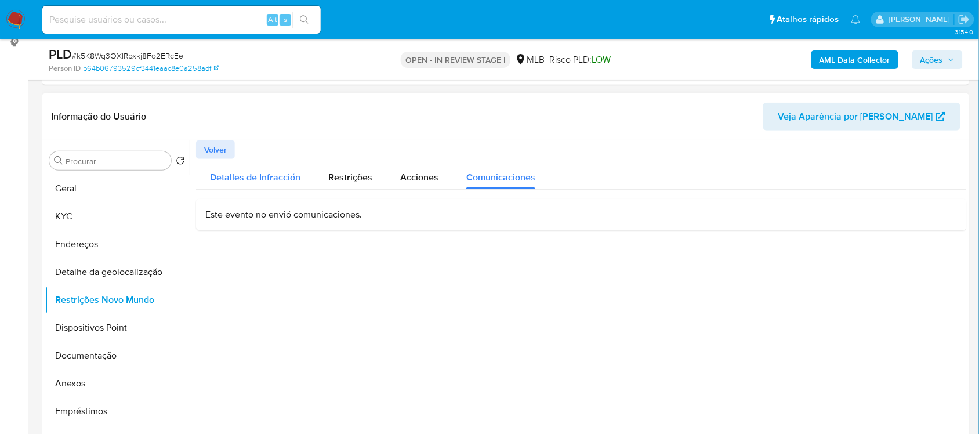
click at [293, 179] on span "Detalles de Infracción" at bounding box center [255, 176] width 90 height 13
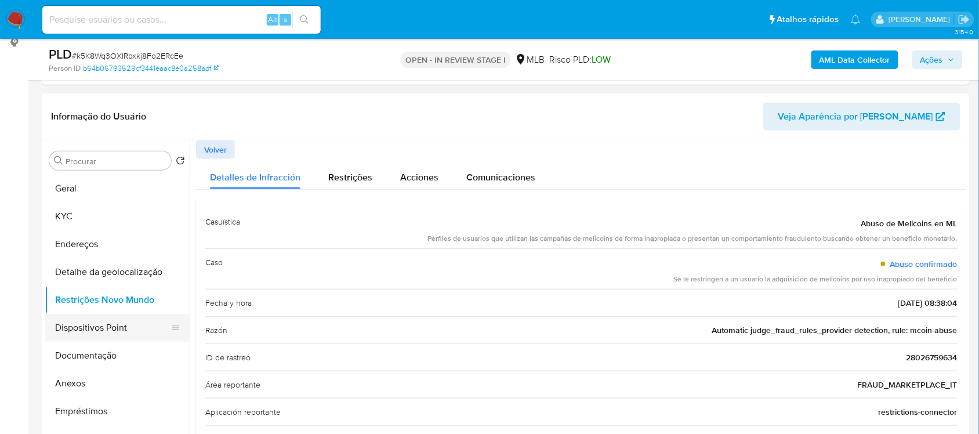
drag, startPoint x: 99, startPoint y: 331, endPoint x: 106, endPoint y: 326, distance: 8.1
click at [101, 331] on button "Dispositivos Point" at bounding box center [113, 328] width 136 height 28
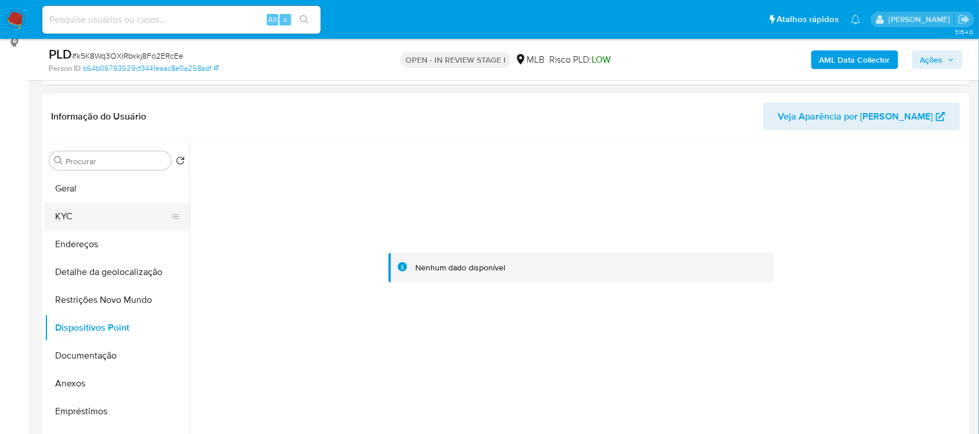
click at [85, 224] on button "KYC" at bounding box center [113, 216] width 136 height 28
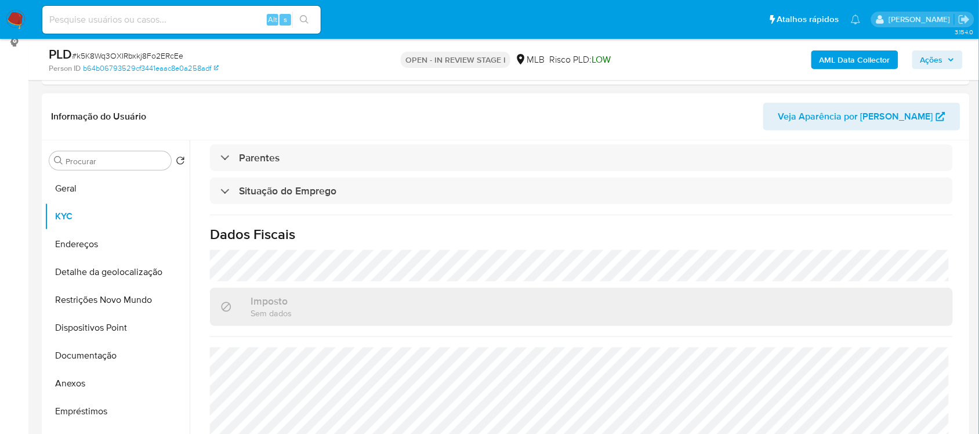
scroll to position [496, 0]
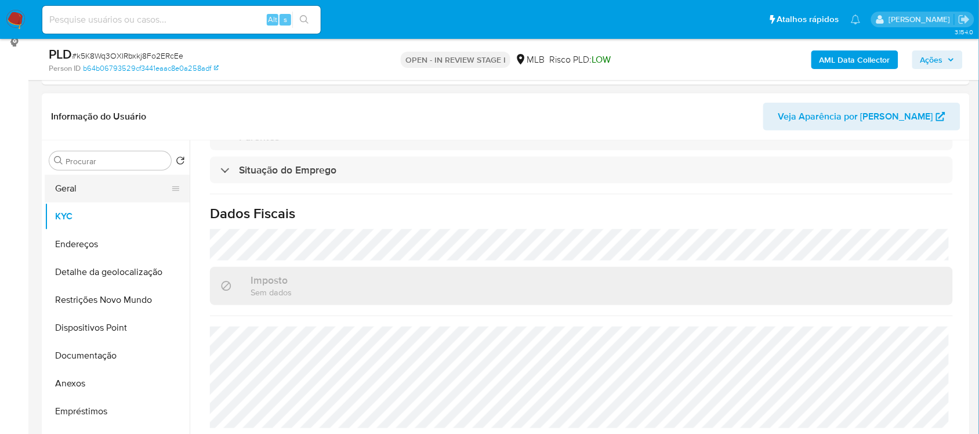
click at [87, 186] on button "Geral" at bounding box center [113, 189] width 136 height 28
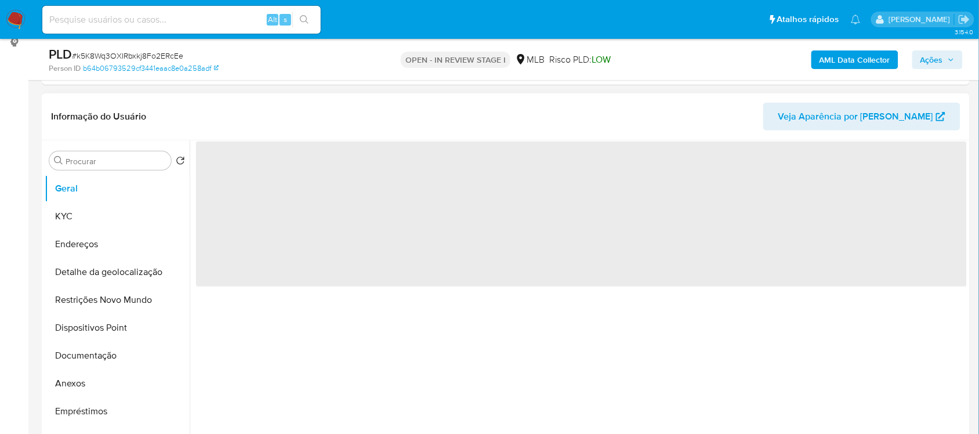
scroll to position [0, 0]
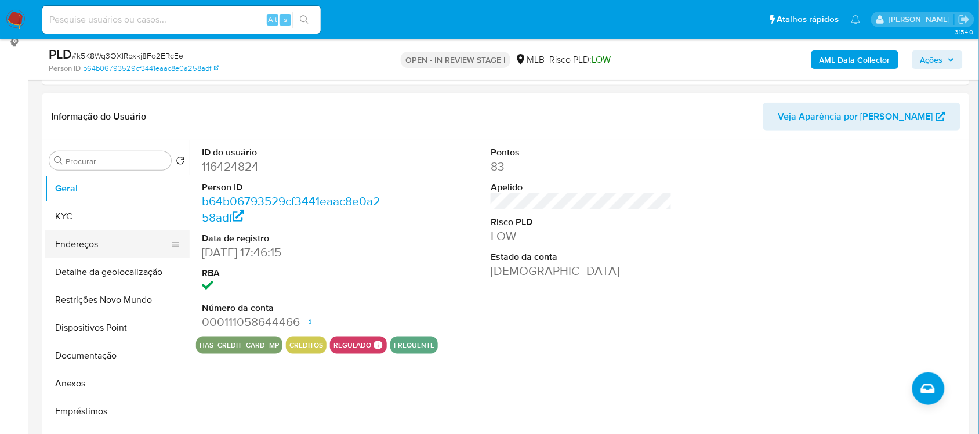
click at [103, 233] on button "Endereços" at bounding box center [113, 244] width 136 height 28
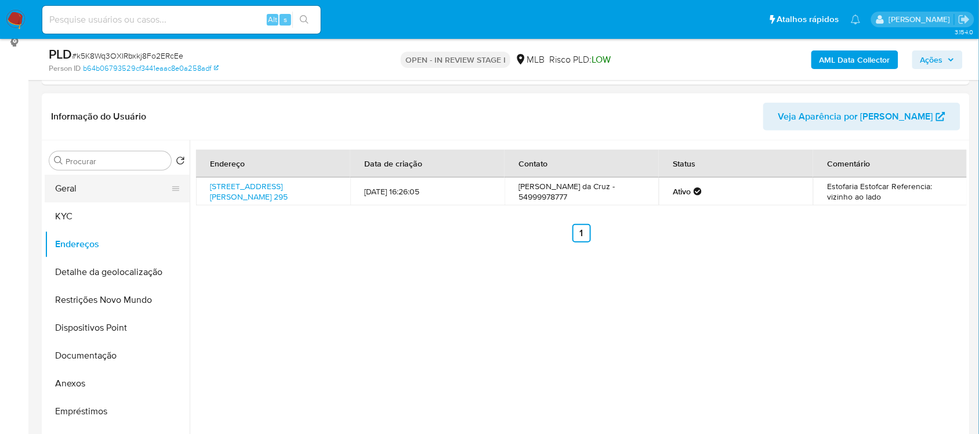
click at [110, 180] on button "Geral" at bounding box center [113, 189] width 136 height 28
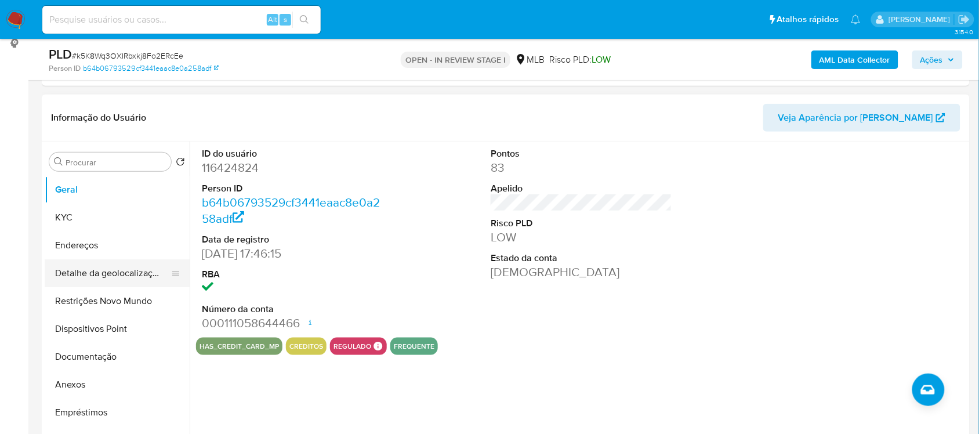
scroll to position [161, 0]
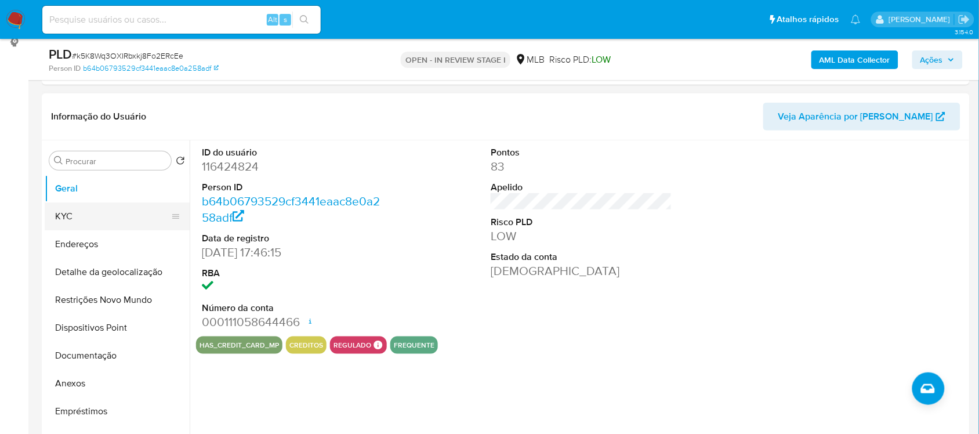
click at [91, 212] on button "KYC" at bounding box center [113, 216] width 136 height 28
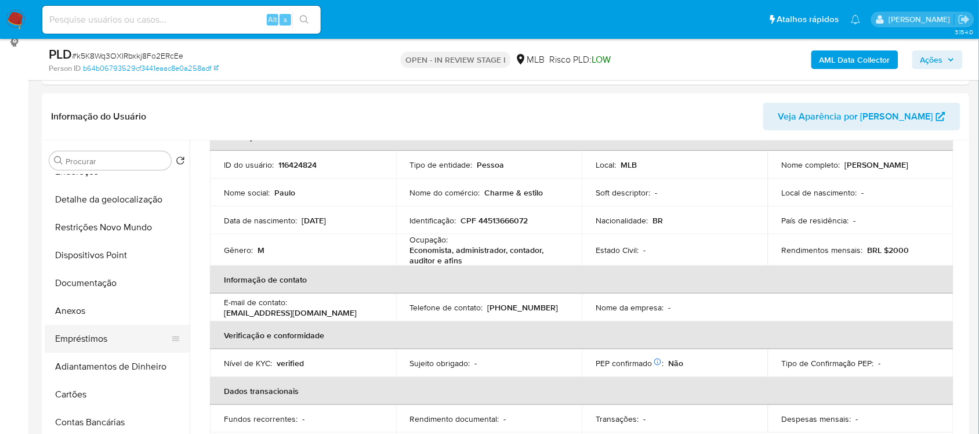
scroll to position [145, 0]
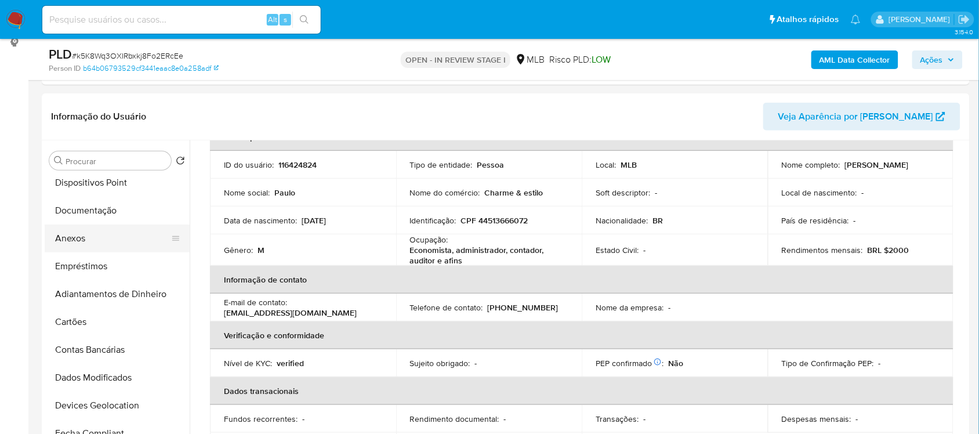
click at [88, 236] on button "Anexos" at bounding box center [113, 238] width 136 height 28
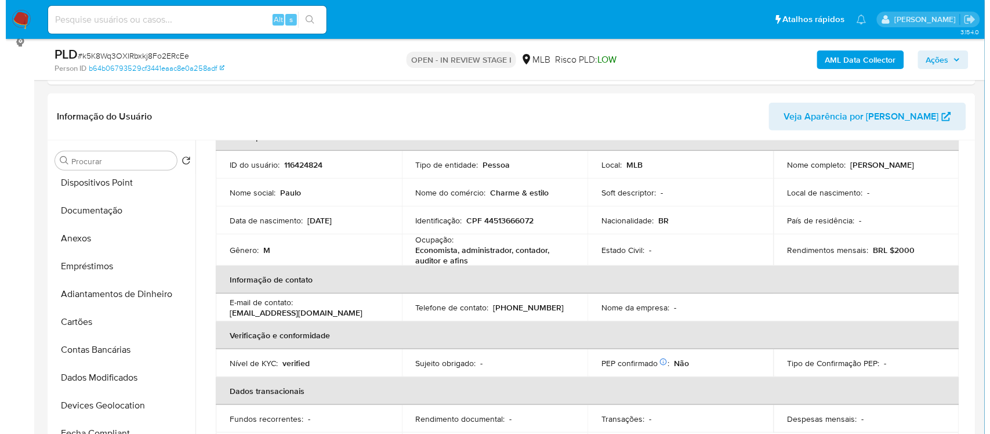
scroll to position [0, 0]
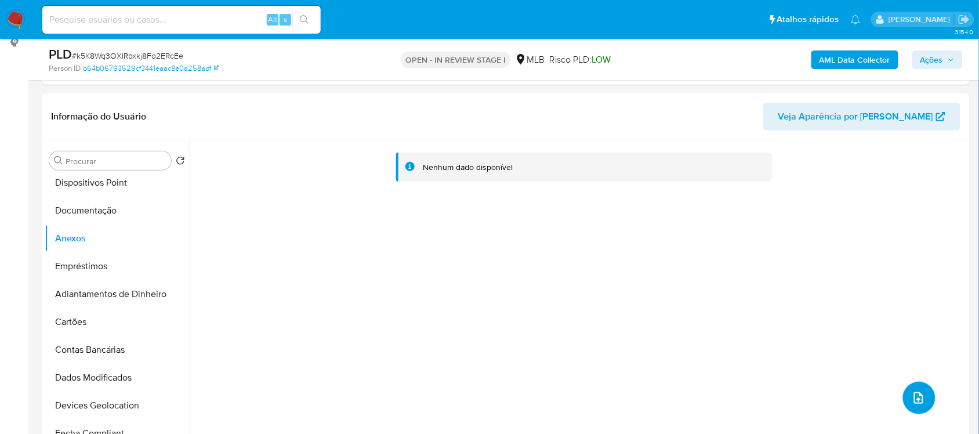
click at [924, 391] on button "upload-file" at bounding box center [919, 398] width 32 height 32
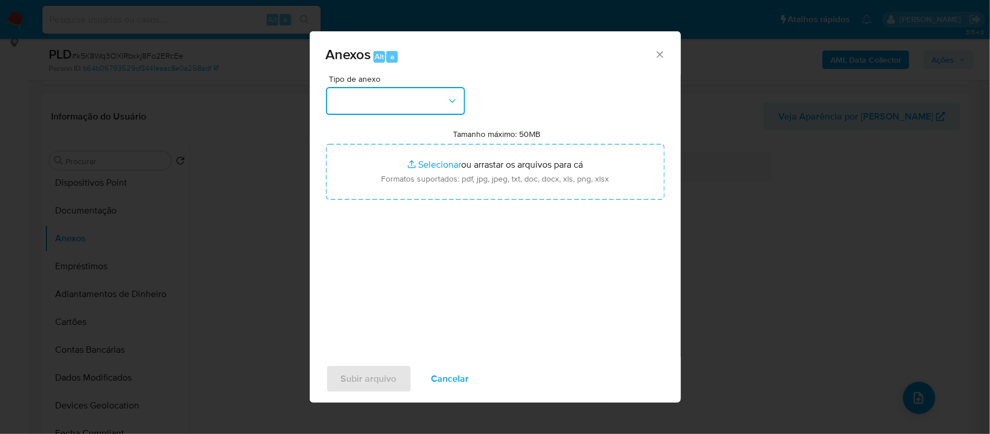
click at [415, 102] on button "button" at bounding box center [395, 101] width 139 height 28
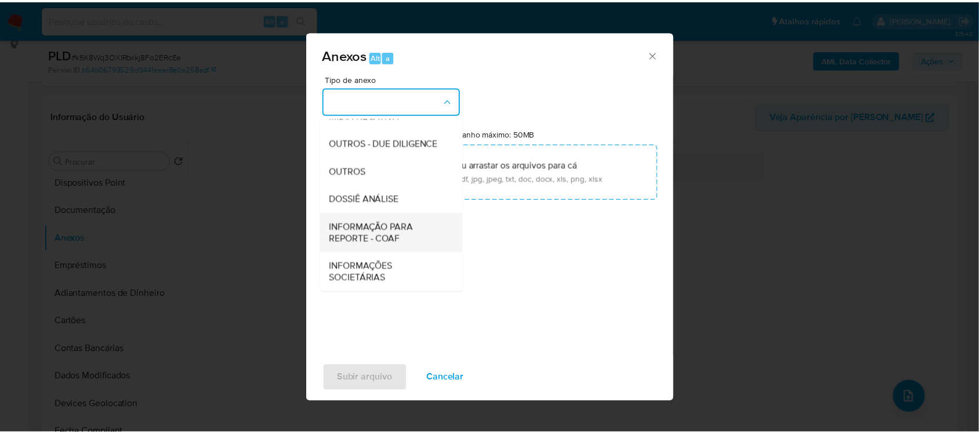
scroll to position [178, 0]
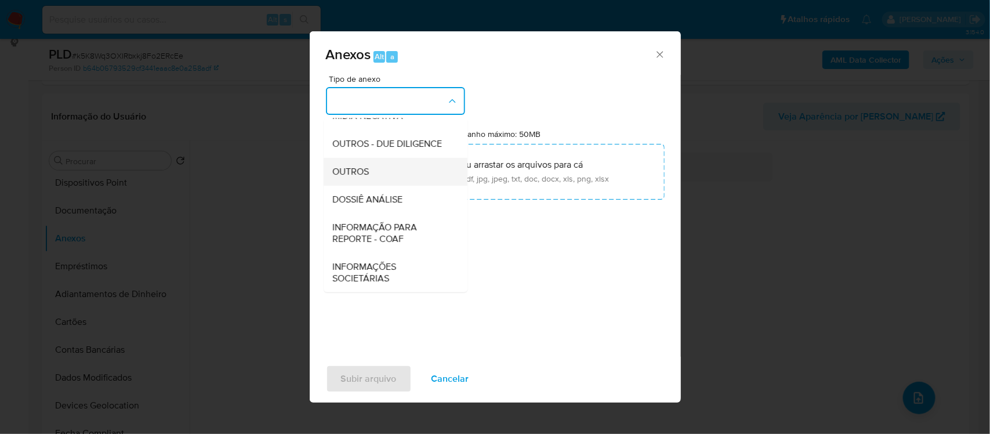
click at [386, 184] on div "OUTROS" at bounding box center [392, 171] width 118 height 28
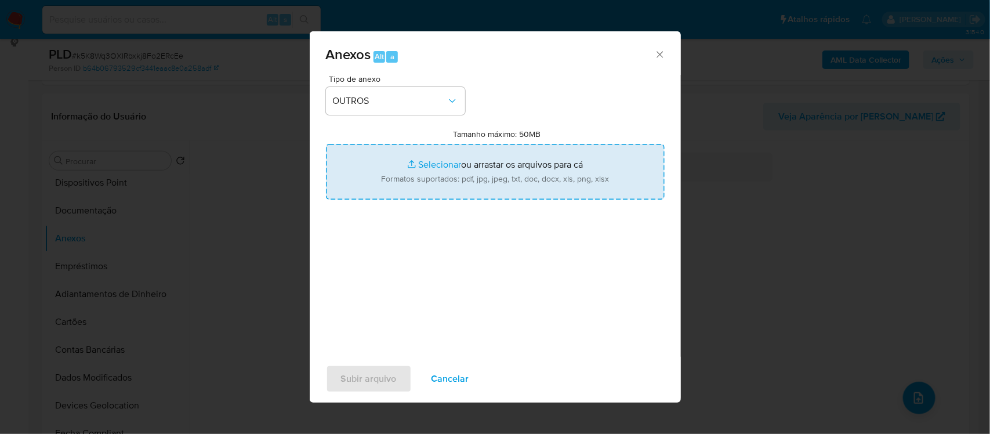
click at [416, 165] on input "Tamanho máximo: 50MB Selecionar arquivos" at bounding box center [495, 172] width 339 height 56
click at [444, 164] on input "Tamanho máximo: 50MB Selecionar arquivos" at bounding box center [495, 172] width 339 height 56
type input "C:\fakepath\SAR - xxxx- CPF 44513666072 - PAULO EMIR ESCOBAR DA CRUZ.pdf"
click at [430, 164] on input "Tamanho máximo: 50MB Selecionar arquivos" at bounding box center [495, 172] width 339 height 56
type input "C:\fakepath\Mulan Paulo Emir Escobar da Cruz 116424824_2025_08_15_16_39_59 - Re…"
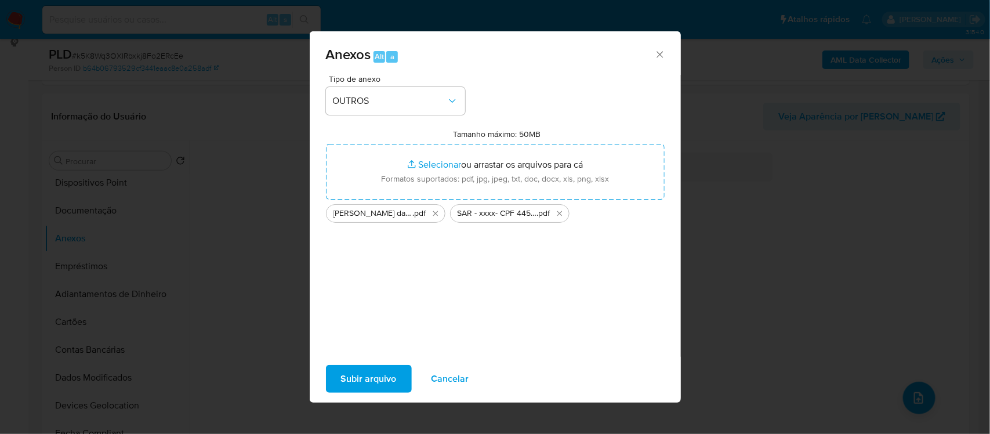
click at [360, 384] on span "Subir arquivo" at bounding box center [369, 379] width 56 height 26
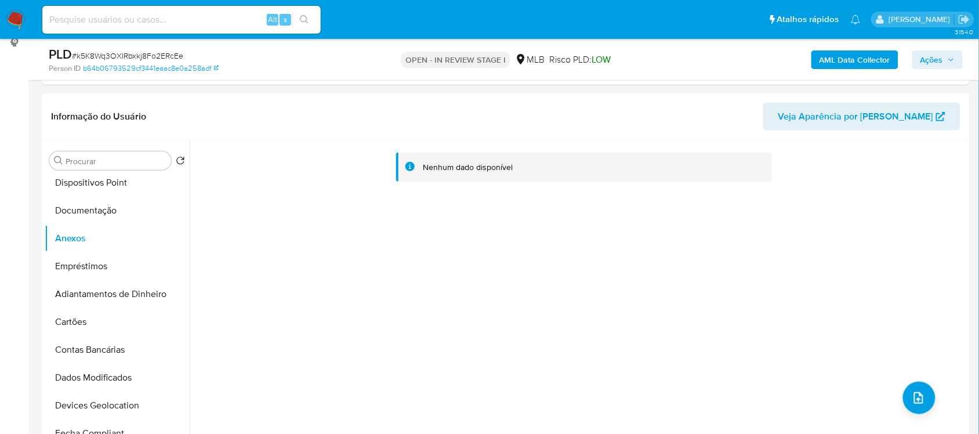
click at [934, 62] on span "Ações" at bounding box center [931, 59] width 23 height 19
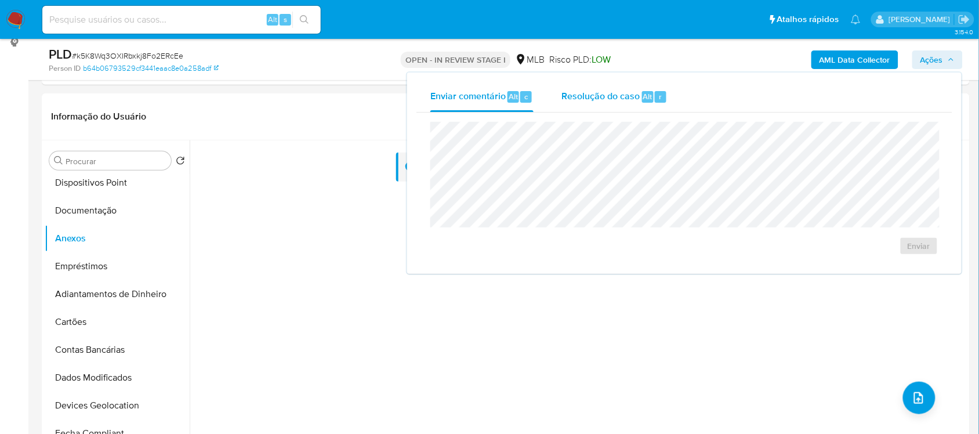
click at [601, 97] on span "Resolução do caso" at bounding box center [600, 95] width 78 height 13
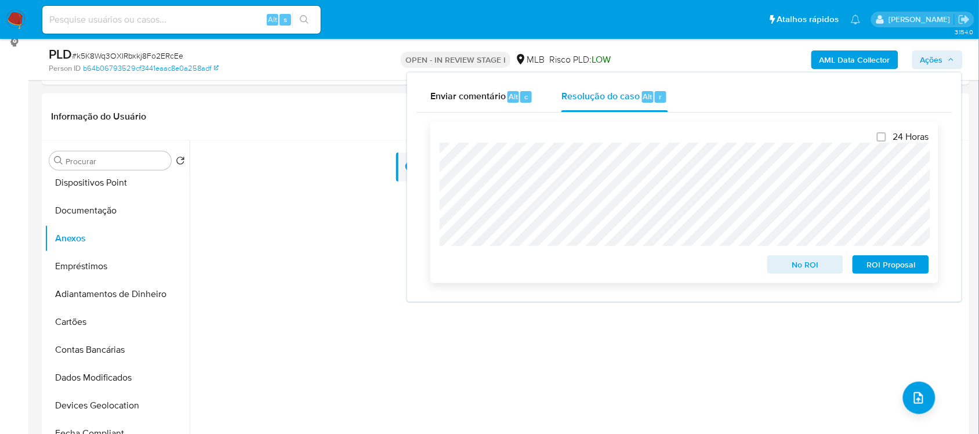
click at [899, 260] on span "ROI Proposal" at bounding box center [891, 264] width 60 height 16
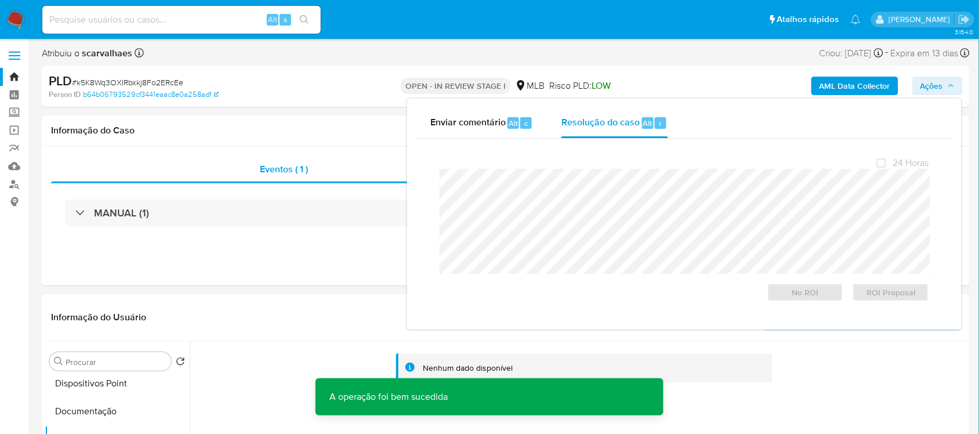
scroll to position [0, 0]
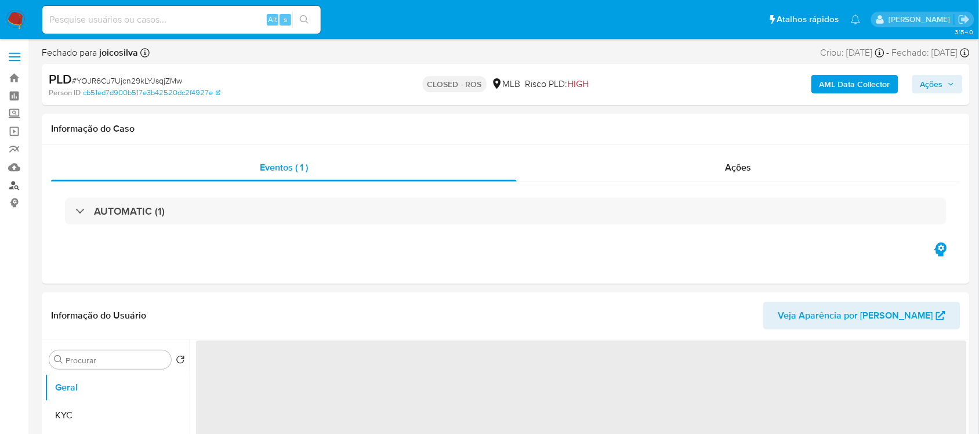
click at [13, 184] on link "Localizador de pessoas" at bounding box center [69, 185] width 138 height 18
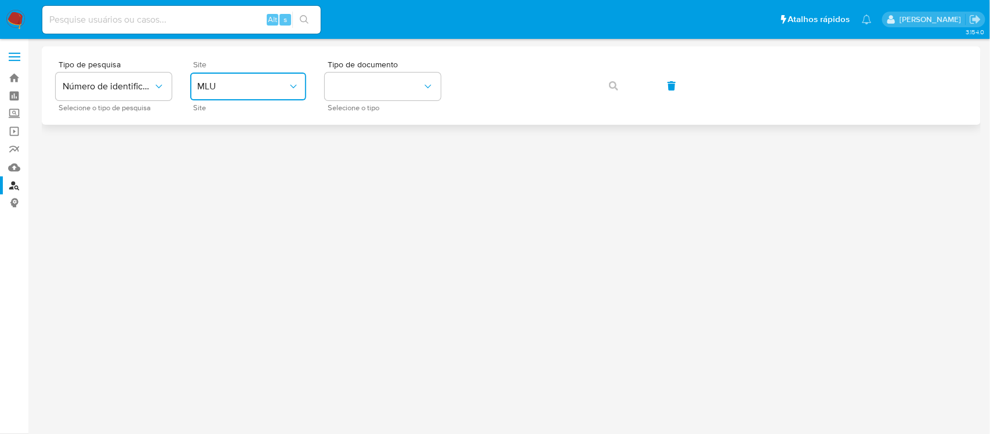
click at [277, 85] on span "MLU" at bounding box center [242, 87] width 90 height 12
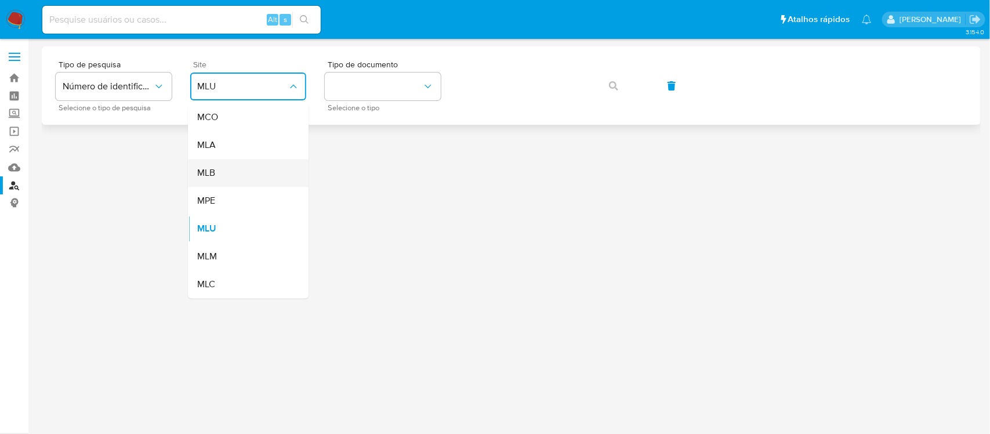
click at [224, 169] on div "MLB" at bounding box center [244, 173] width 95 height 28
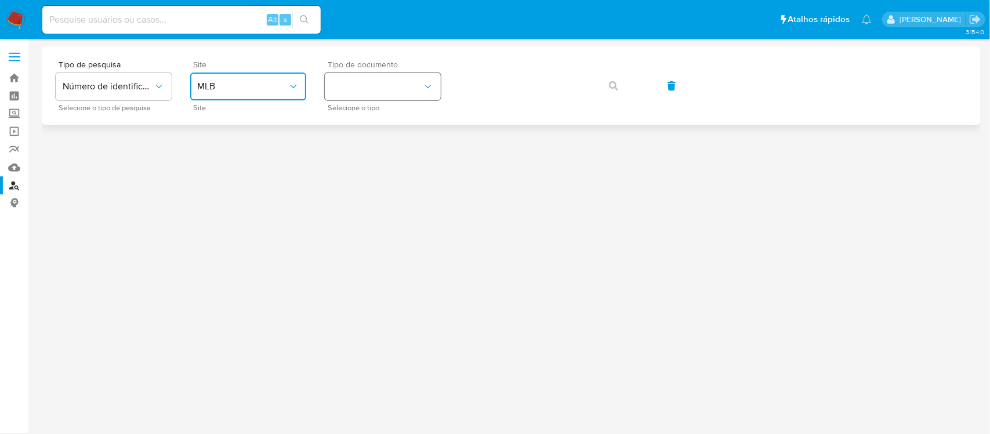
click at [376, 81] on button "identificationType" at bounding box center [383, 86] width 116 height 28
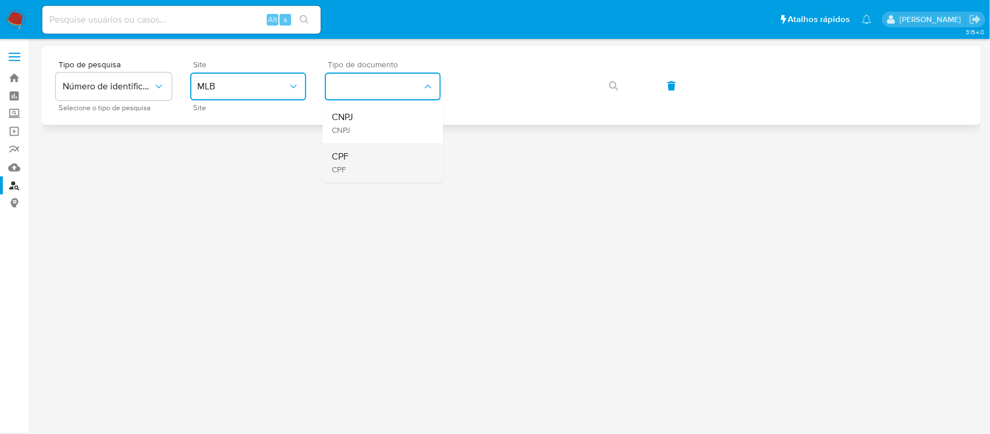
click at [360, 155] on div "CPF CPF" at bounding box center [379, 162] width 95 height 39
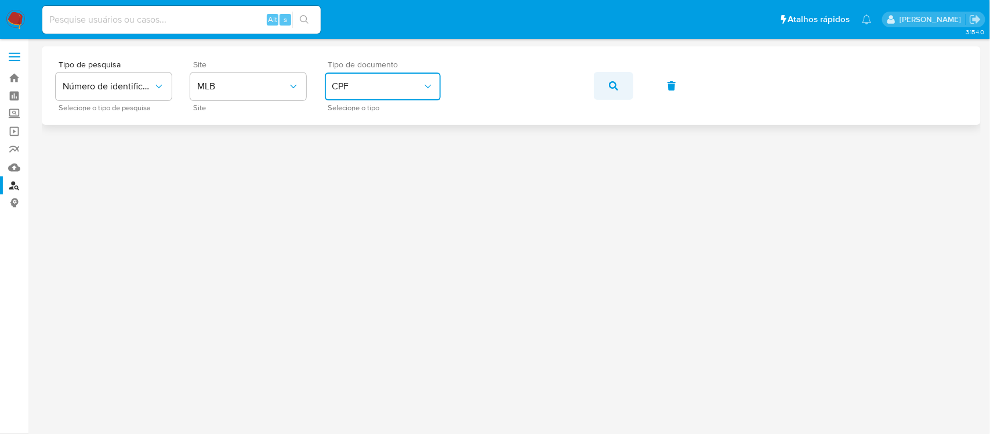
click at [613, 88] on icon "button" at bounding box center [613, 85] width 9 height 9
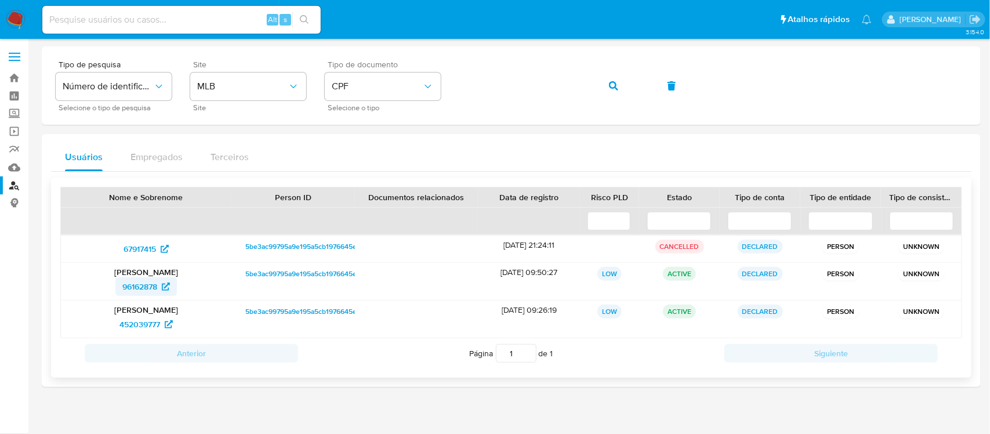
click at [151, 282] on span "96162878" at bounding box center [139, 286] width 35 height 19
click at [413, 92] on div "Tipo de pesquisa Número de identificação Selecione o tipo de pesquisa Site MLB …" at bounding box center [511, 85] width 911 height 50
click at [609, 86] on icon "button" at bounding box center [613, 85] width 9 height 9
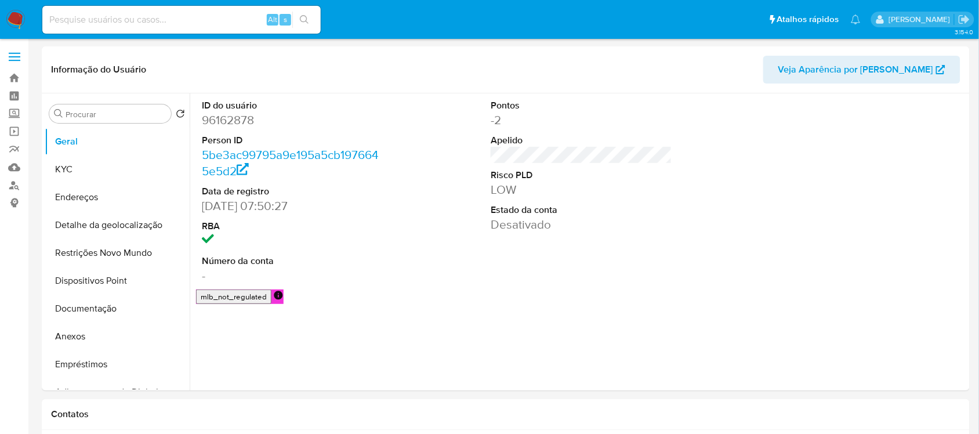
select select "10"
click at [71, 195] on button "Endereços" at bounding box center [113, 197] width 136 height 28
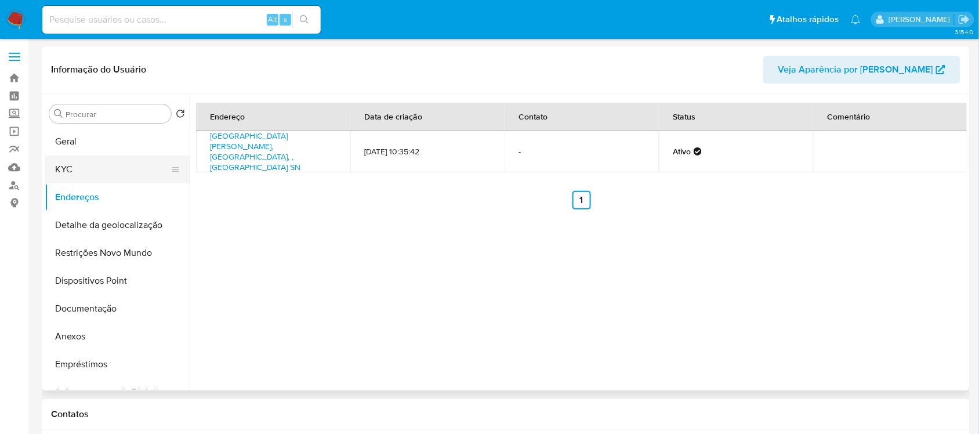
click at [71, 163] on button "KYC" at bounding box center [113, 169] width 136 height 28
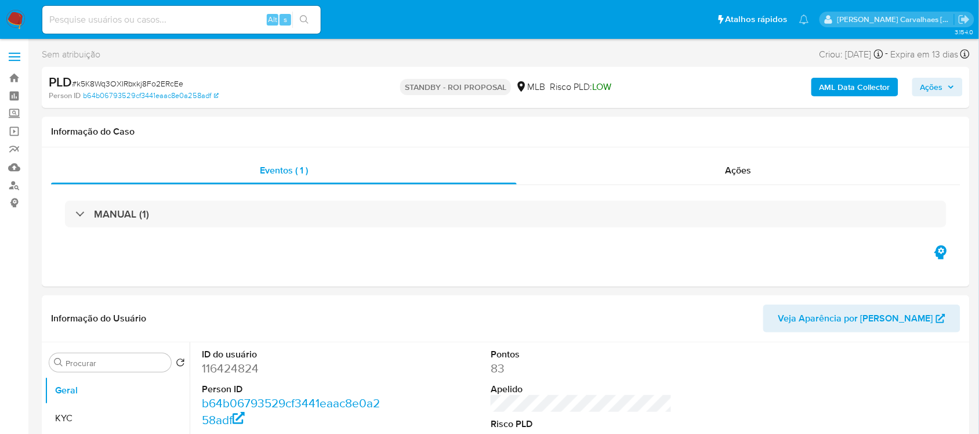
select select "10"
click at [15, 18] on img at bounding box center [16, 20] width 20 height 20
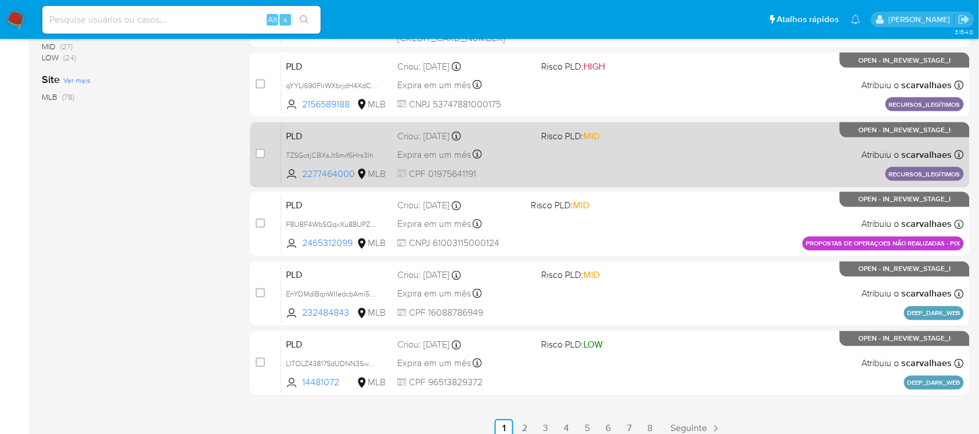
scroll to position [480, 0]
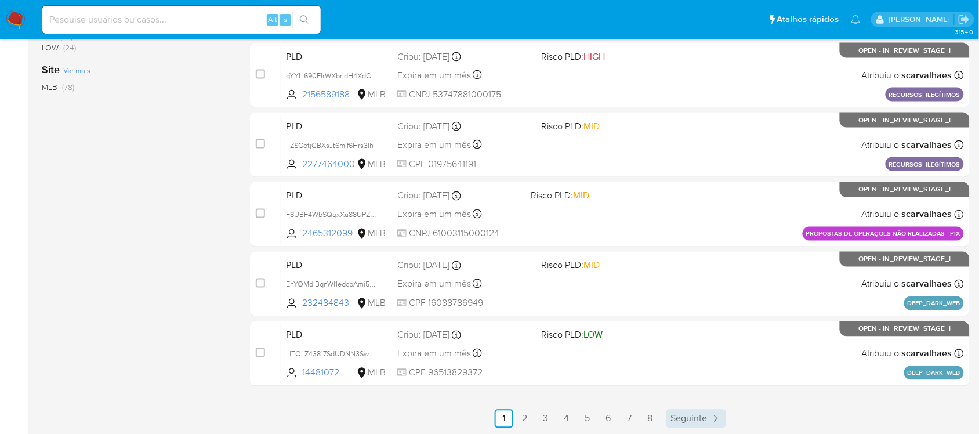
click at [689, 414] on span "Seguinte" at bounding box center [689, 418] width 37 height 9
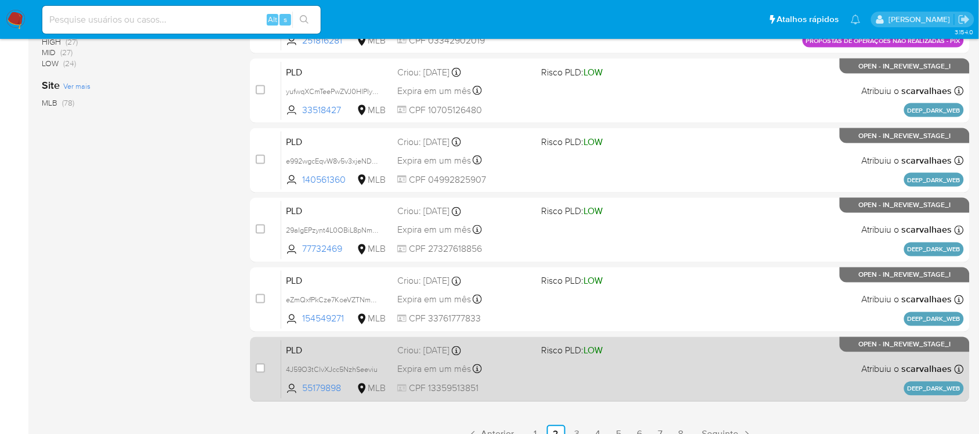
scroll to position [480, 0]
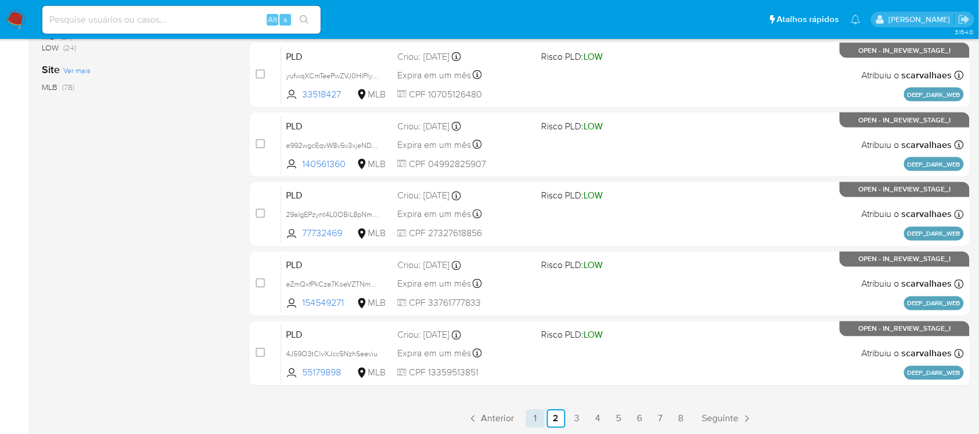
click at [532, 416] on link "1" at bounding box center [535, 418] width 19 height 19
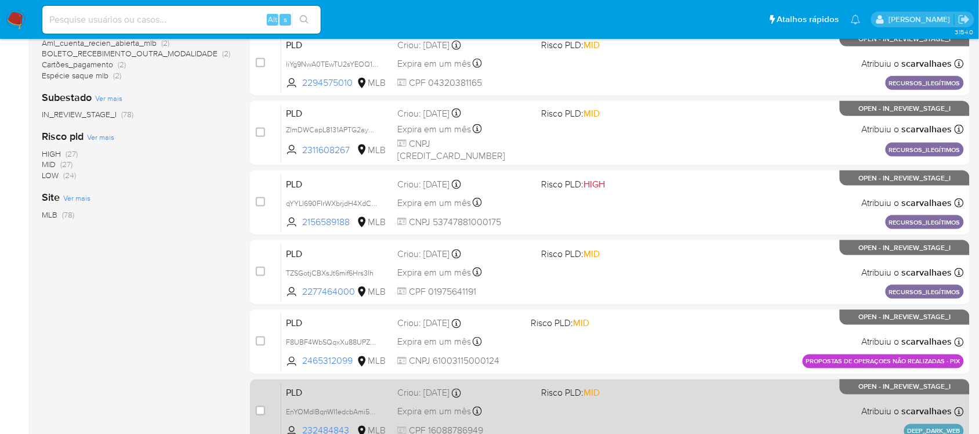
scroll to position [480, 0]
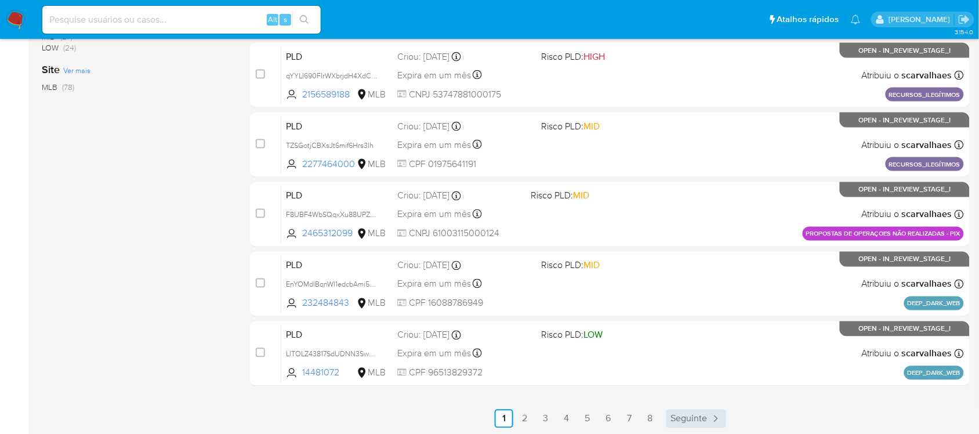
click at [700, 416] on span "Seguinte" at bounding box center [689, 418] width 37 height 9
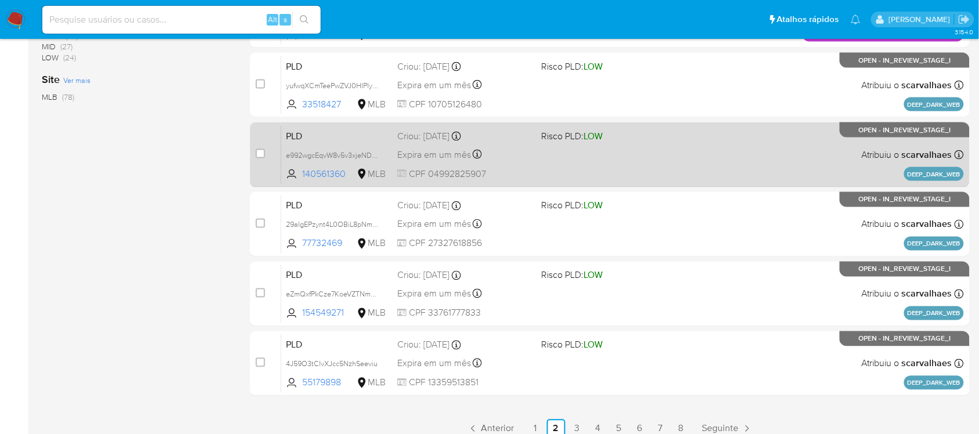
scroll to position [480, 0]
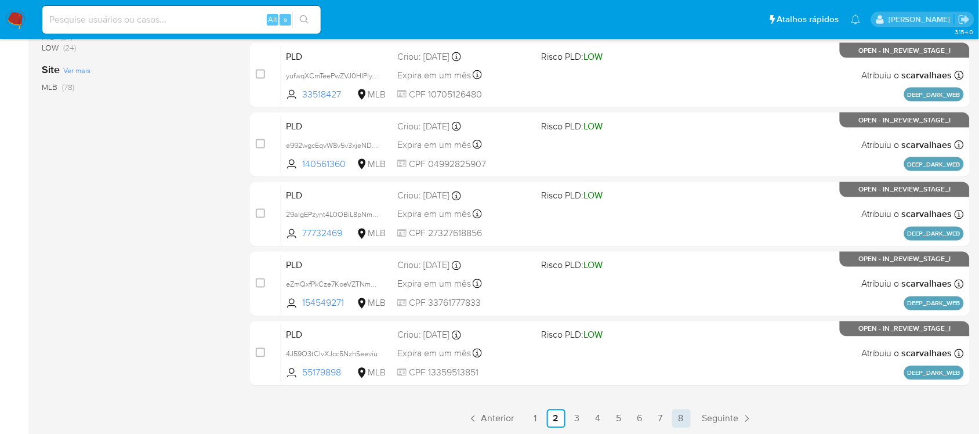
click at [676, 413] on link "8" at bounding box center [681, 418] width 19 height 19
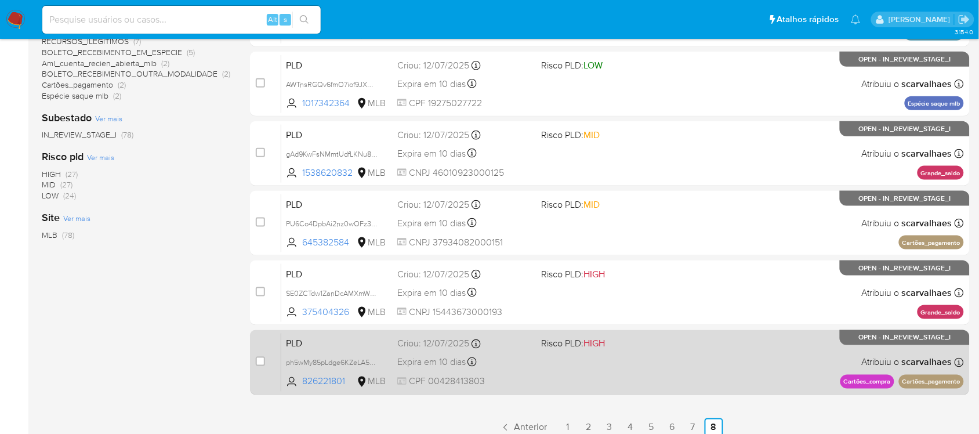
scroll to position [341, 0]
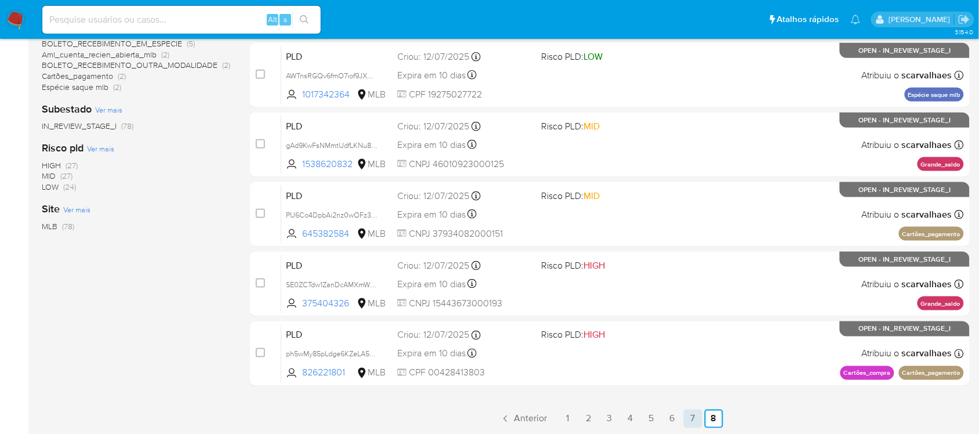
click at [694, 418] on link "7" at bounding box center [693, 418] width 19 height 19
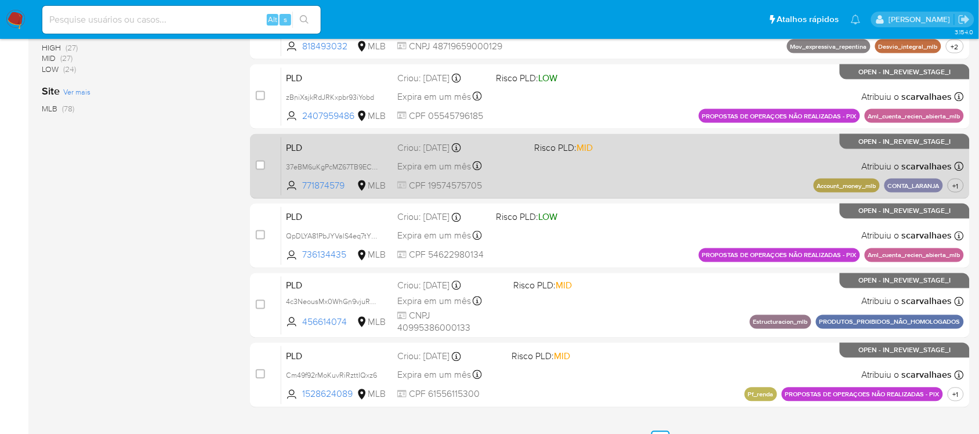
scroll to position [480, 0]
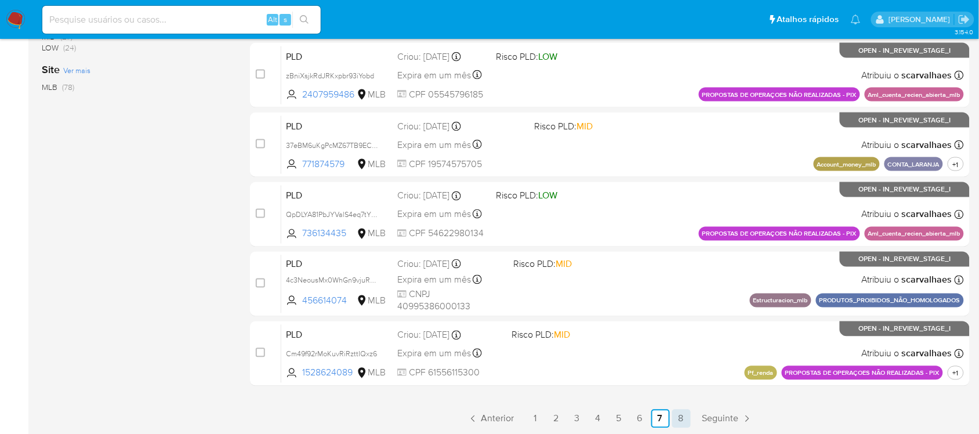
click at [676, 416] on link "8" at bounding box center [681, 418] width 19 height 19
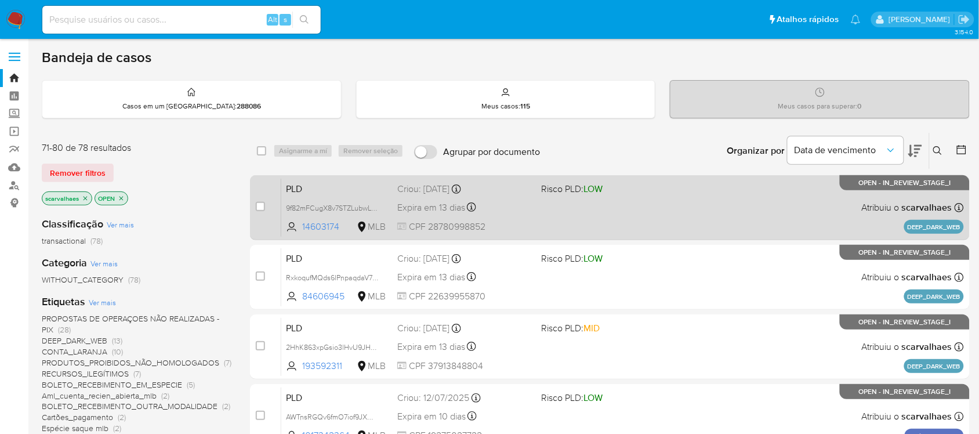
click at [562, 229] on div "PLD 9f82mFCugX8v7STZLubwLNKV 14603174 MLB Risco PLD: LOW Criou: 14/07/2025 Crio…" at bounding box center [622, 207] width 683 height 59
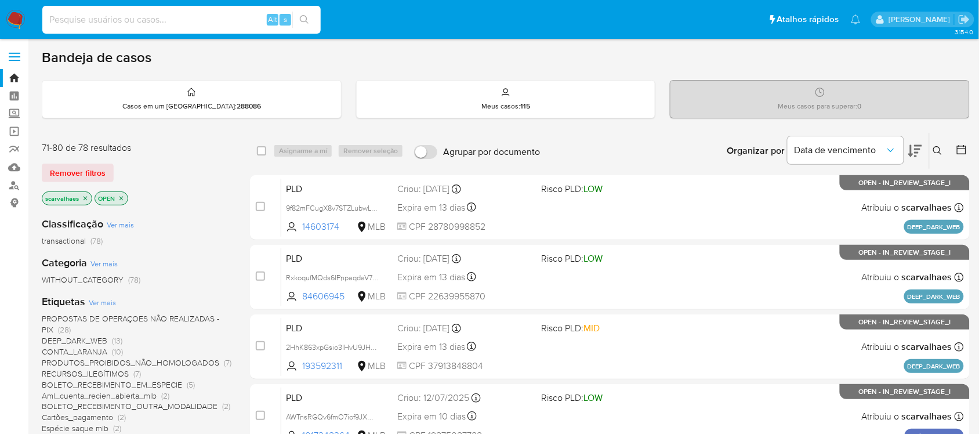
paste input "9f82mFCugX8v7STZLubwLNKV"
type input "9f82mFCugX8v7STZLubwLNKV"
click at [297, 23] on button "search-icon" at bounding box center [304, 20] width 24 height 16
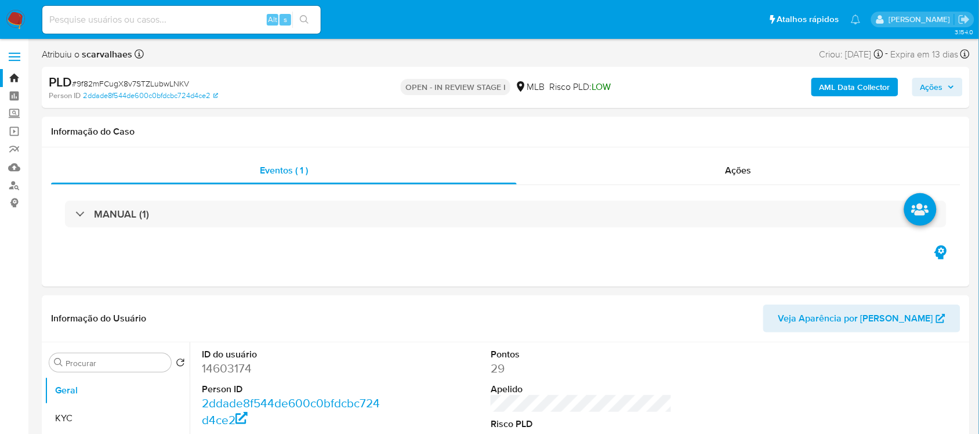
select select "10"
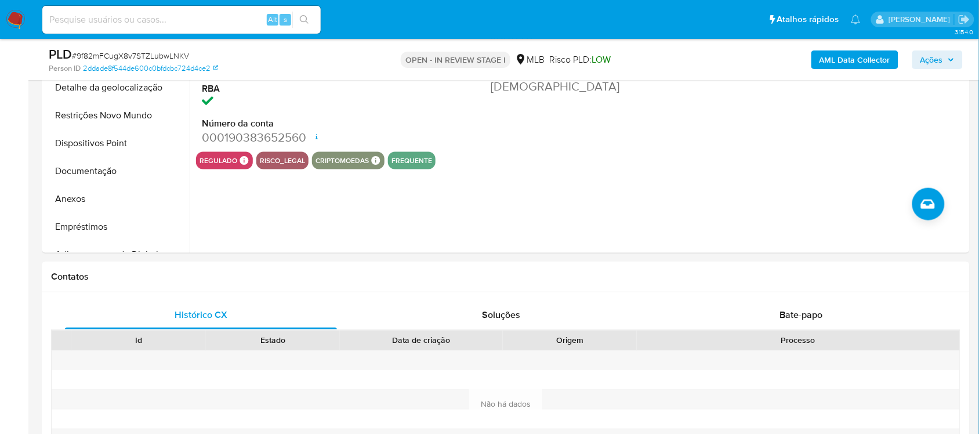
scroll to position [290, 0]
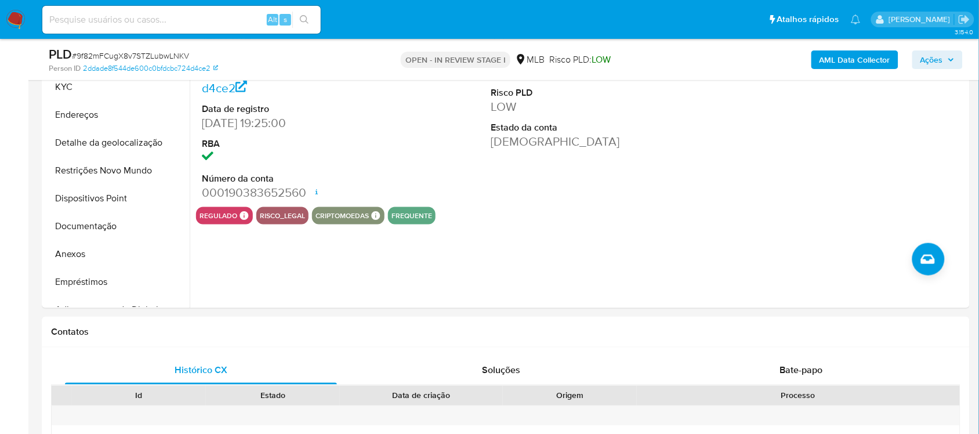
click at [305, 15] on icon "search-icon" at bounding box center [304, 19] width 9 height 9
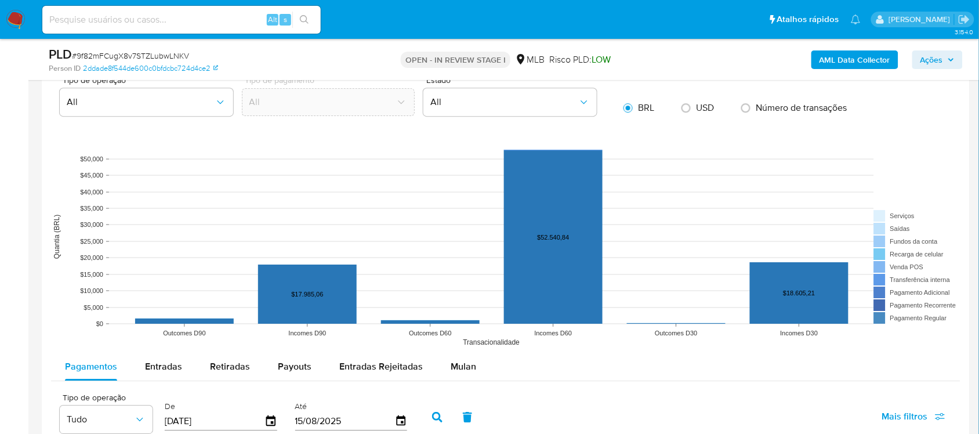
scroll to position [1232, 0]
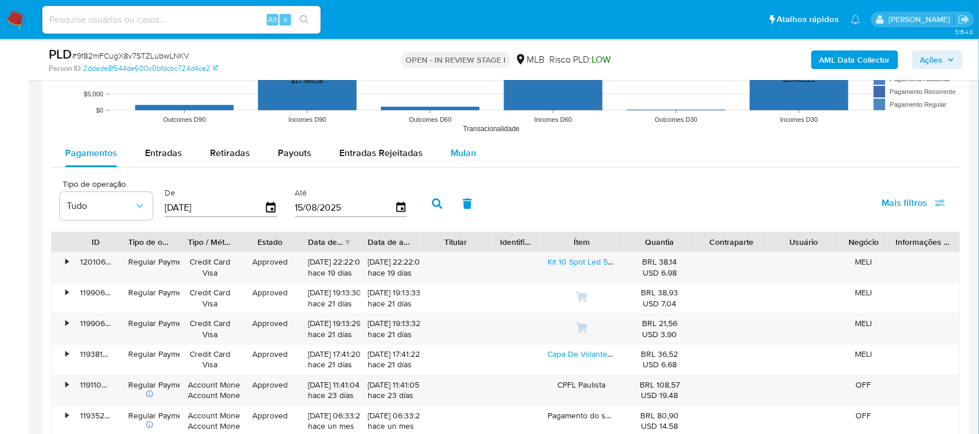
click at [461, 159] on span "Mulan" at bounding box center [464, 152] width 26 height 13
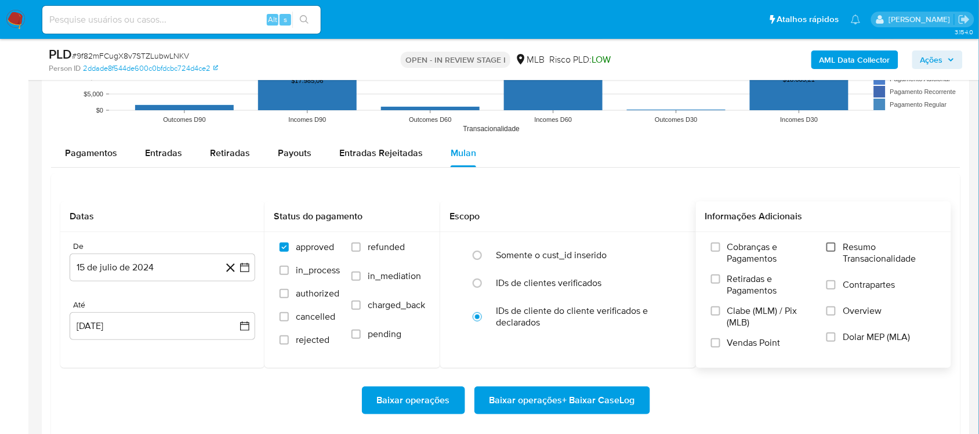
click at [831, 251] on input "Resumo Transacionalidade" at bounding box center [830, 246] width 9 height 9
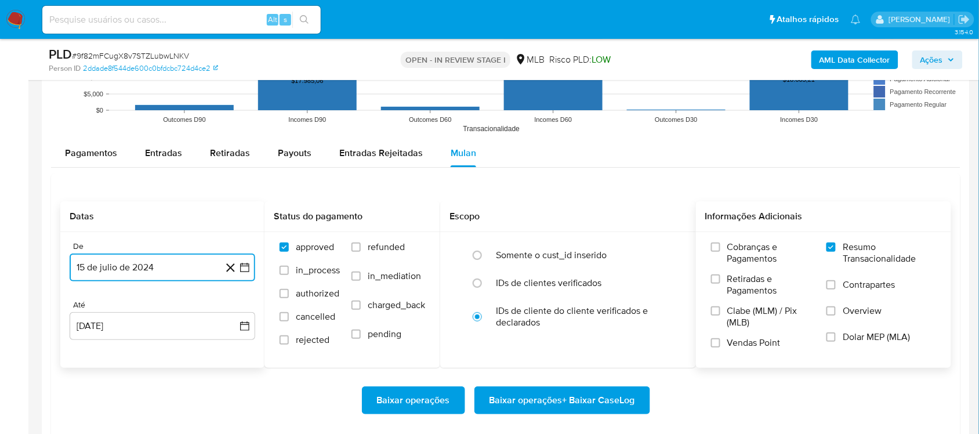
click at [246, 268] on icon "button" at bounding box center [245, 268] width 12 height 12
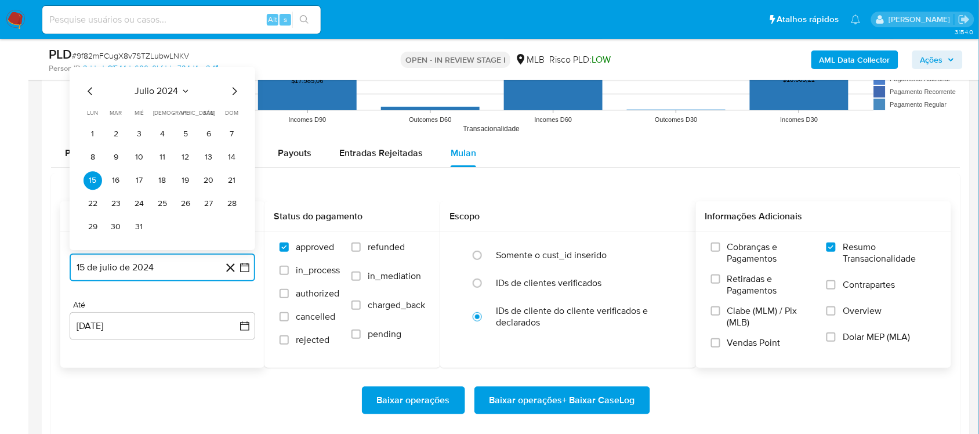
click at [232, 90] on icon "Mes siguiente" at bounding box center [234, 91] width 14 height 14
click at [231, 93] on icon "Mes siguiente" at bounding box center [234, 91] width 14 height 14
click at [233, 71] on icon "Mes siguiente" at bounding box center [234, 68] width 14 height 14
click at [233, 89] on icon "Mes siguiente" at bounding box center [235, 91] width 5 height 8
click at [233, 91] on icon "Mes siguiente" at bounding box center [234, 91] width 14 height 14
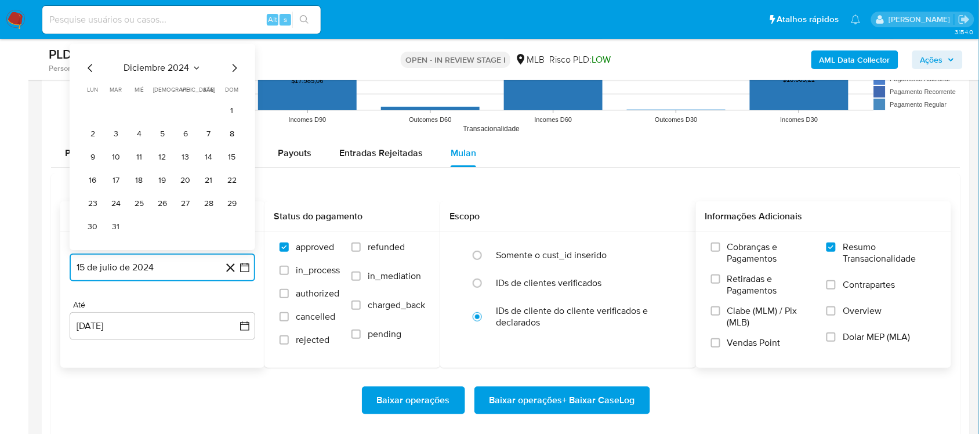
click at [233, 72] on icon "Mes siguiente" at bounding box center [235, 68] width 5 height 8
click at [234, 86] on icon "Mes siguiente" at bounding box center [234, 91] width 14 height 14
click at [234, 91] on icon "Mes siguiente" at bounding box center [234, 91] width 14 height 14
click at [234, 71] on icon "Mes siguiente" at bounding box center [235, 68] width 5 height 8
click at [114, 184] on button "15" at bounding box center [116, 180] width 19 height 19
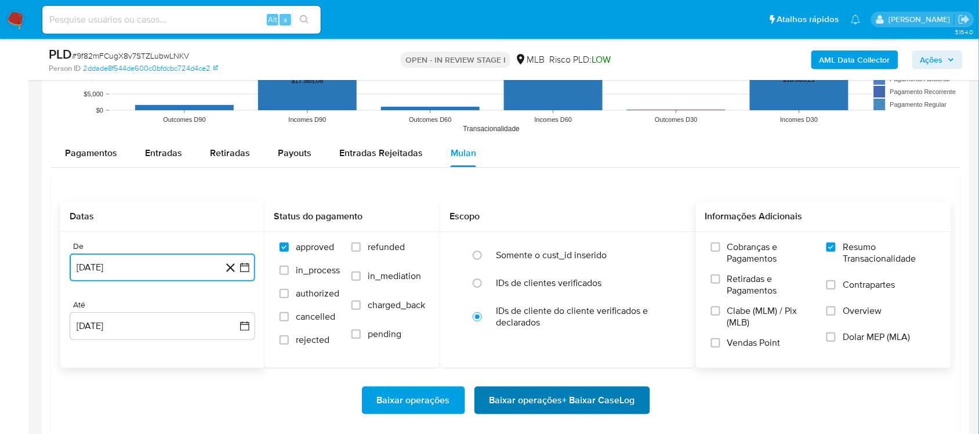
click at [545, 401] on span "Baixar operações + Baixar CaseLog" at bounding box center [562, 400] width 146 height 26
click at [547, 396] on span "Baixar operações + Baixar CaseLog" at bounding box center [562, 400] width 146 height 26
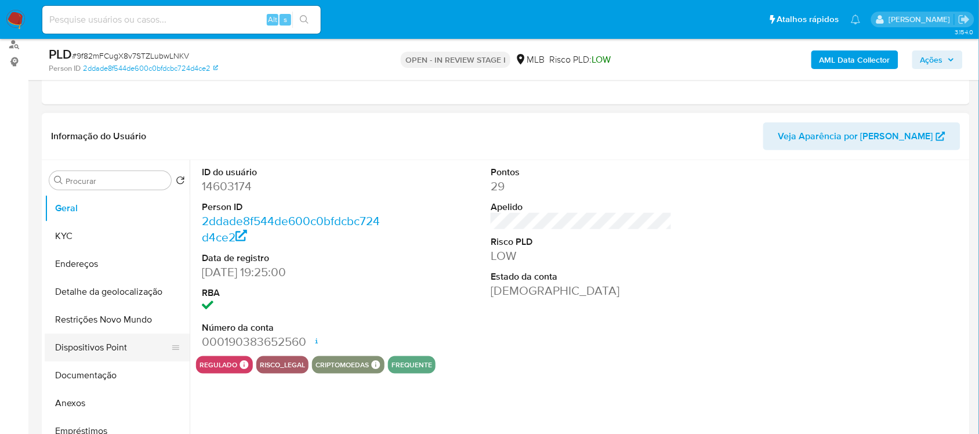
scroll to position [145, 0]
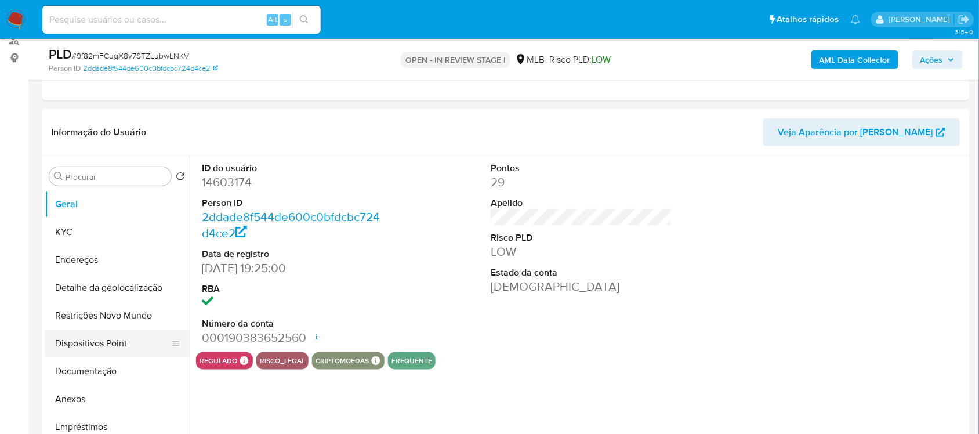
select select "10"
paste input "RxkoqufMQds6lPnpaqdaV7Py"
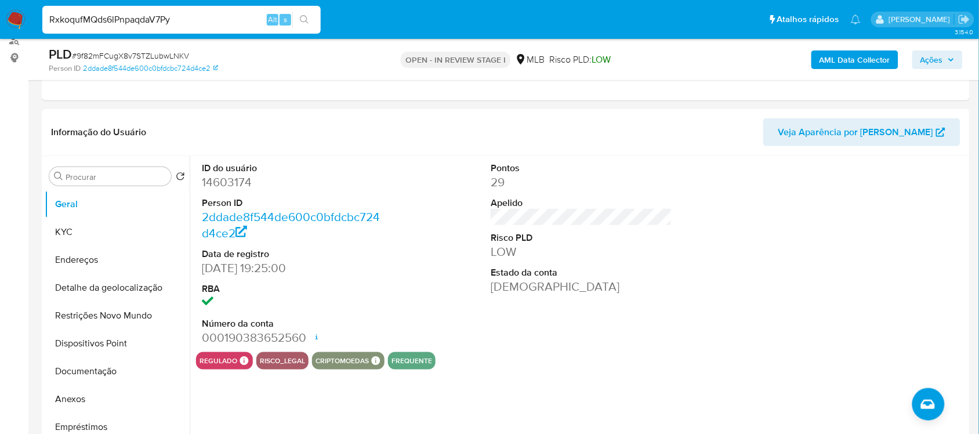
type input "RxkoqufMQds6lPnpaqdaV7Py"
click at [300, 21] on icon "search-icon" at bounding box center [304, 19] width 9 height 9
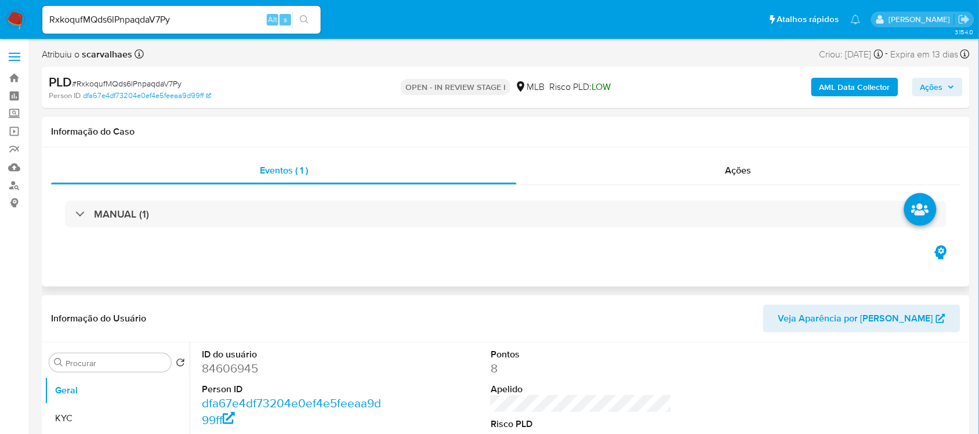
select select "10"
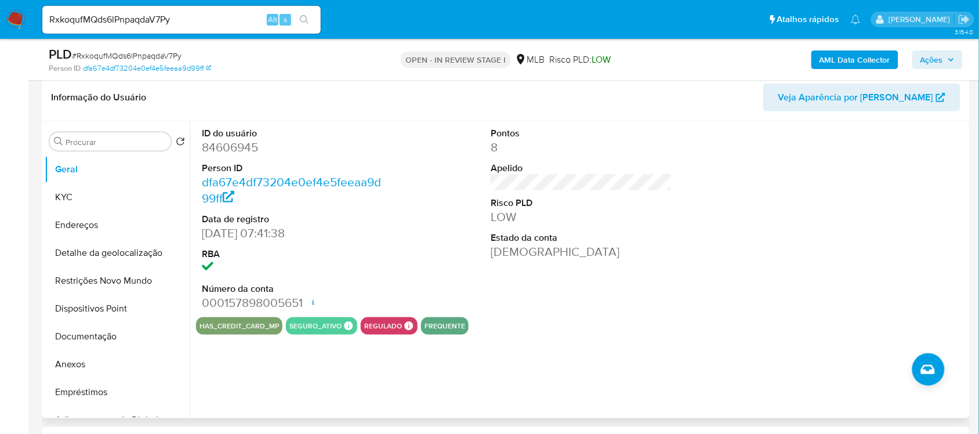
scroll to position [145, 0]
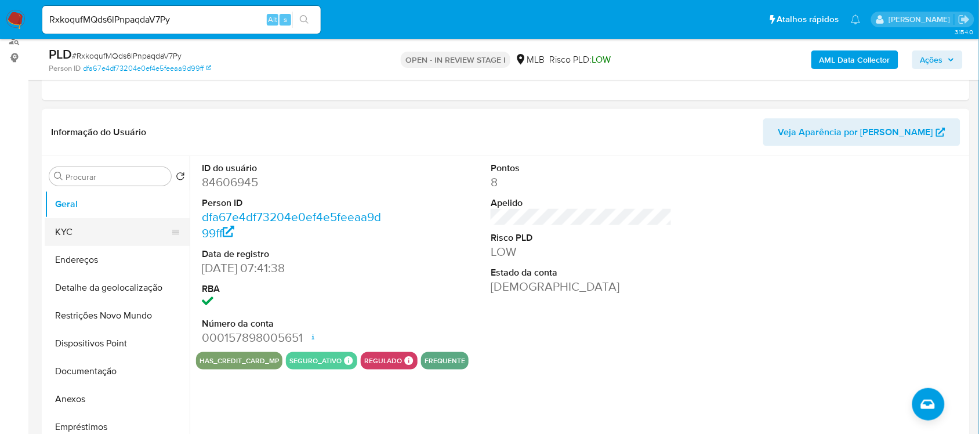
click at [112, 223] on button "KYC" at bounding box center [113, 232] width 136 height 28
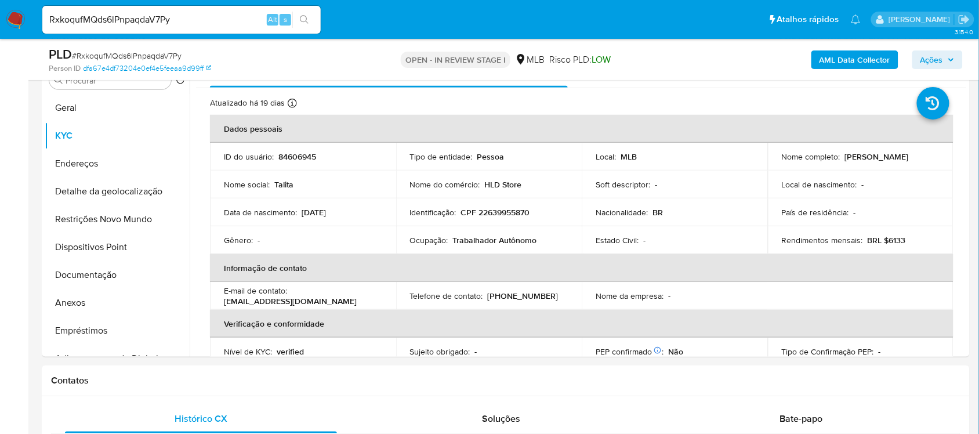
scroll to position [270, 0]
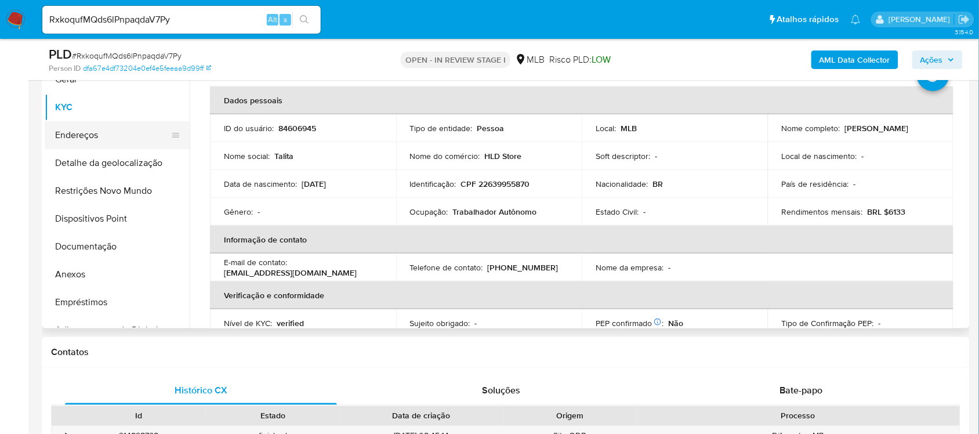
click at [87, 132] on button "Endereços" at bounding box center [113, 135] width 136 height 28
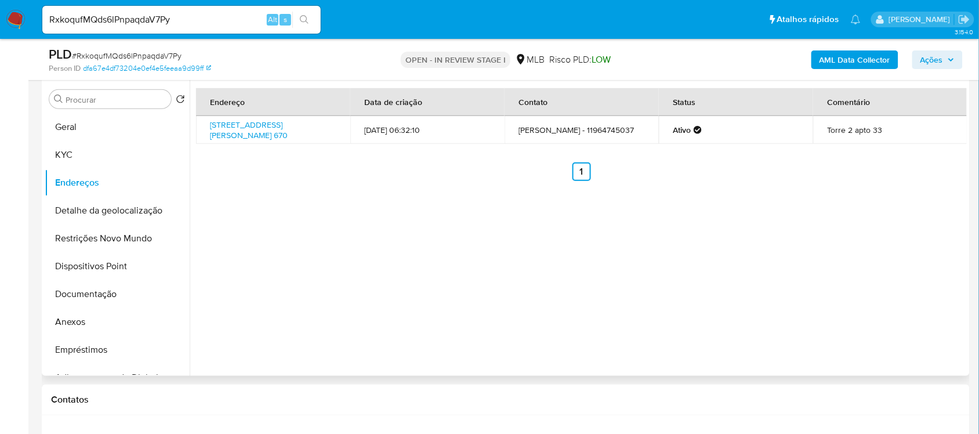
scroll to position [197, 0]
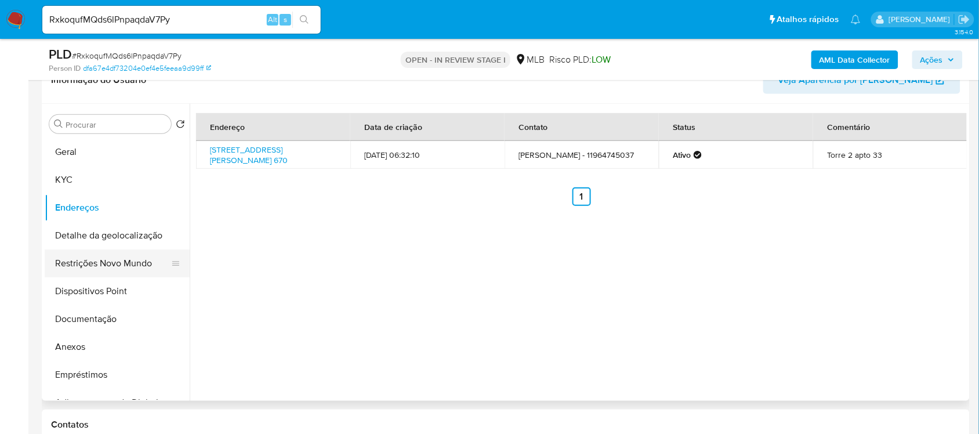
click at [125, 251] on button "Restrições Novo Mundo" at bounding box center [113, 263] width 136 height 28
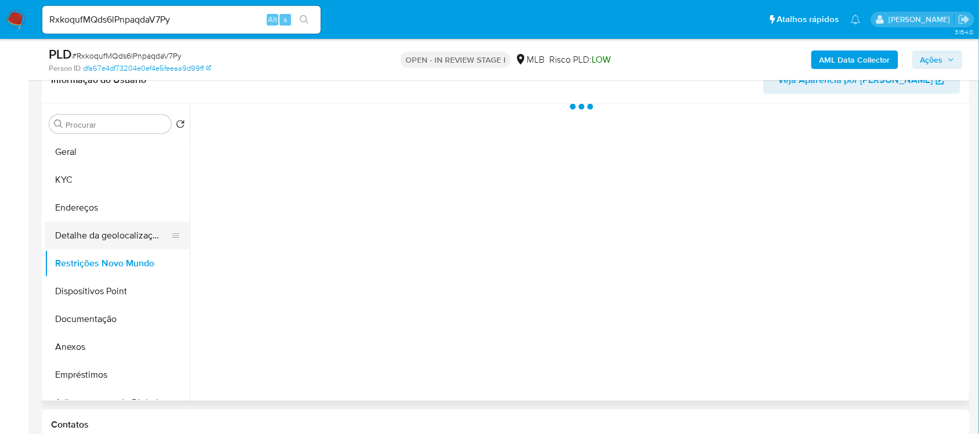
click at [128, 244] on button "Detalhe da geolocalização" at bounding box center [113, 236] width 136 height 28
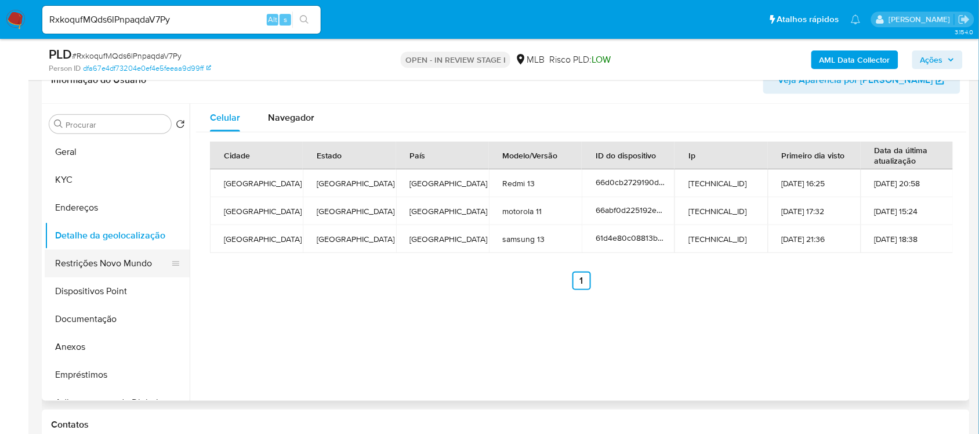
click at [135, 254] on button "Restrições Novo Mundo" at bounding box center [113, 263] width 136 height 28
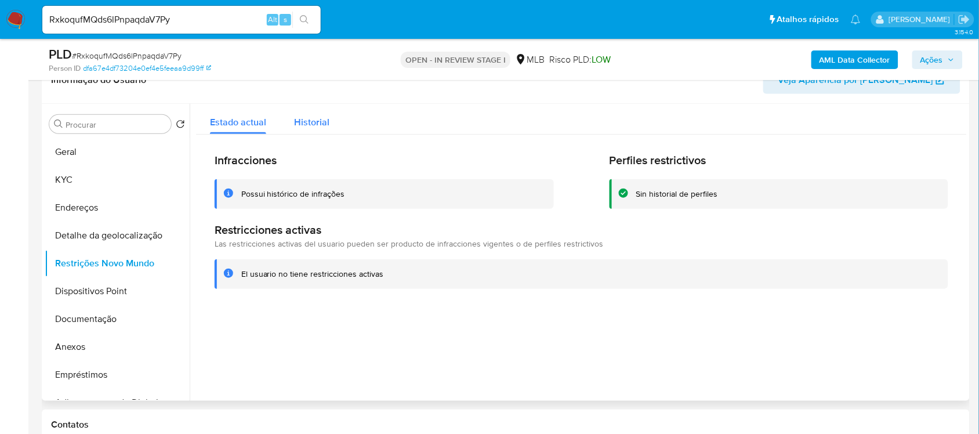
click at [306, 124] on span "Historial" at bounding box center [311, 121] width 35 height 13
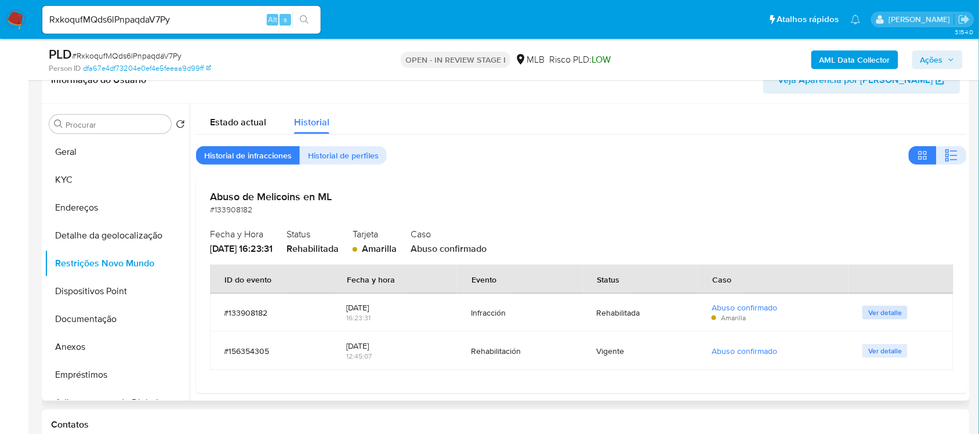
click at [868, 314] on span "Ver detalle" at bounding box center [885, 313] width 34 height 12
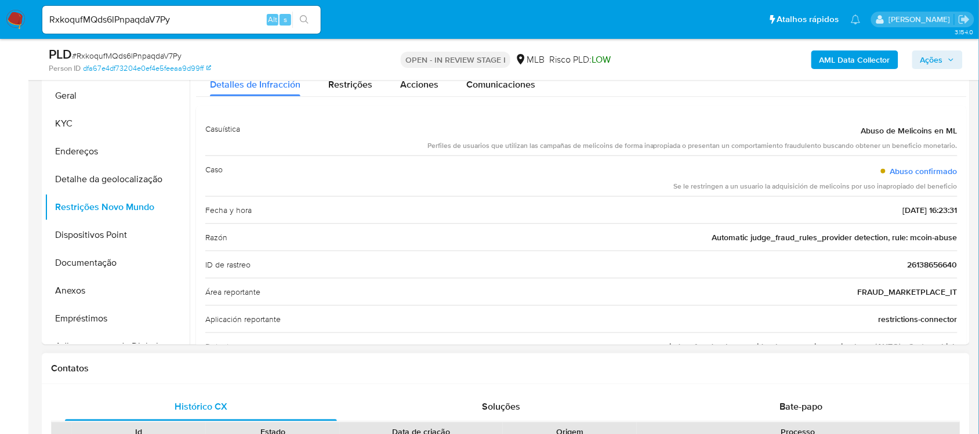
scroll to position [270, 0]
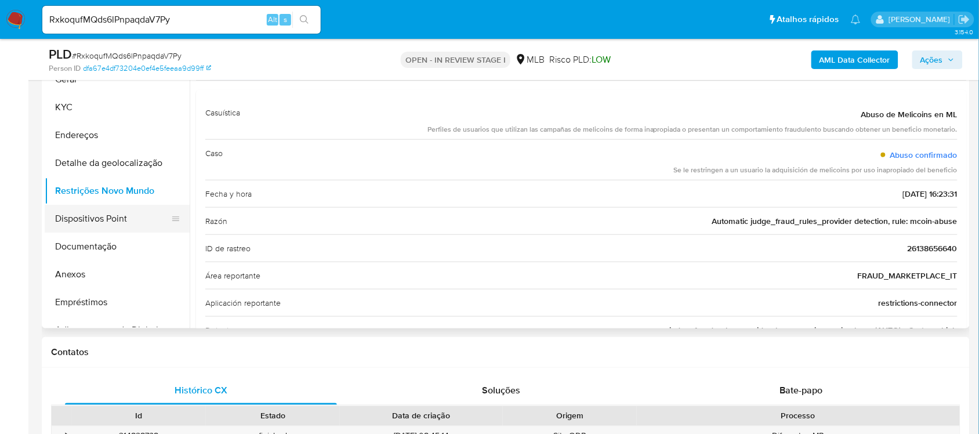
click at [132, 219] on button "Dispositivos Point" at bounding box center [113, 219] width 136 height 28
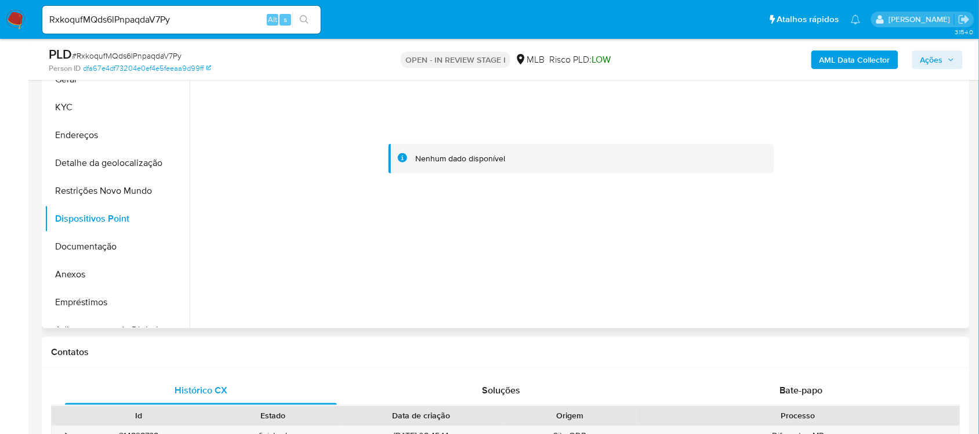
scroll to position [197, 0]
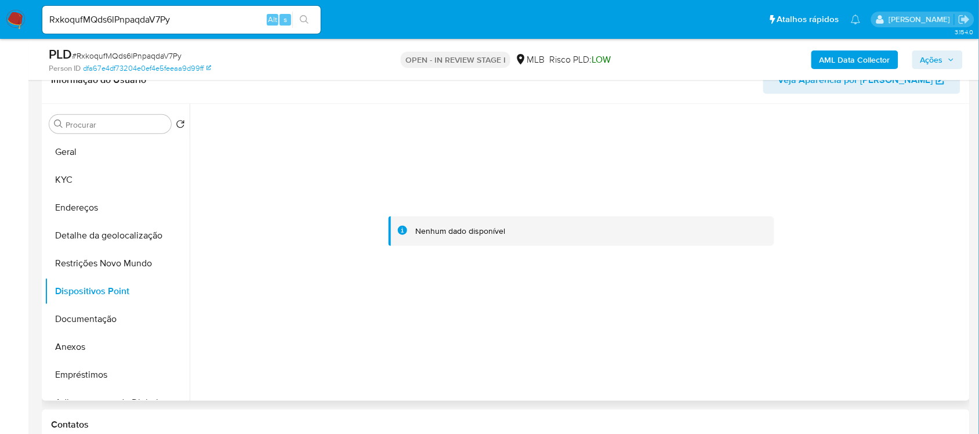
click at [244, 233] on div at bounding box center [581, 231] width 771 height 255
click at [68, 168] on button "KYC" at bounding box center [113, 180] width 136 height 28
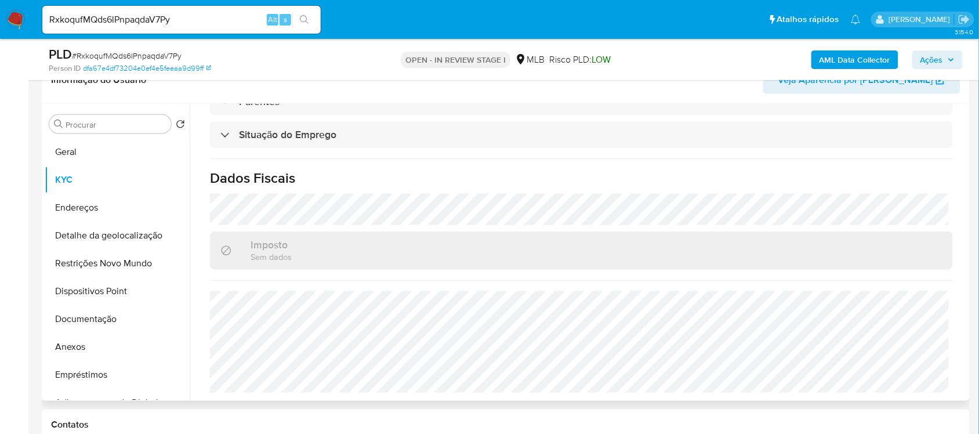
scroll to position [493, 0]
click at [96, 321] on button "Documentação" at bounding box center [113, 319] width 136 height 28
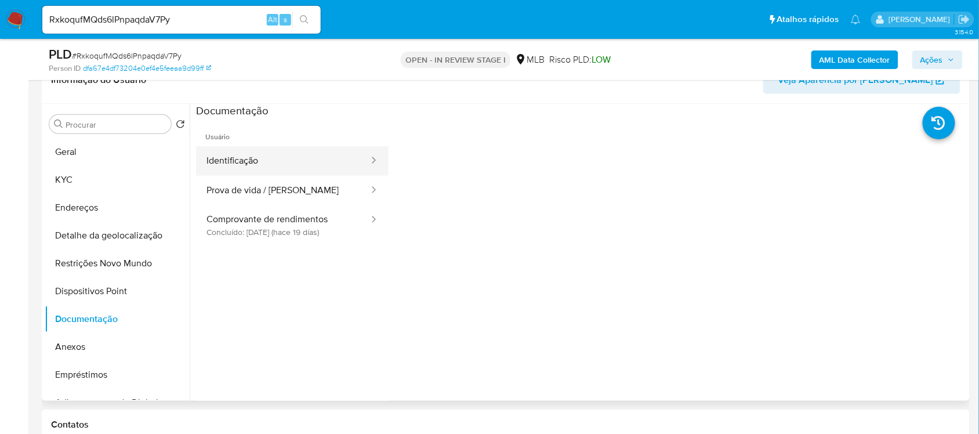
click at [251, 161] on button "Identificação" at bounding box center [283, 161] width 174 height 30
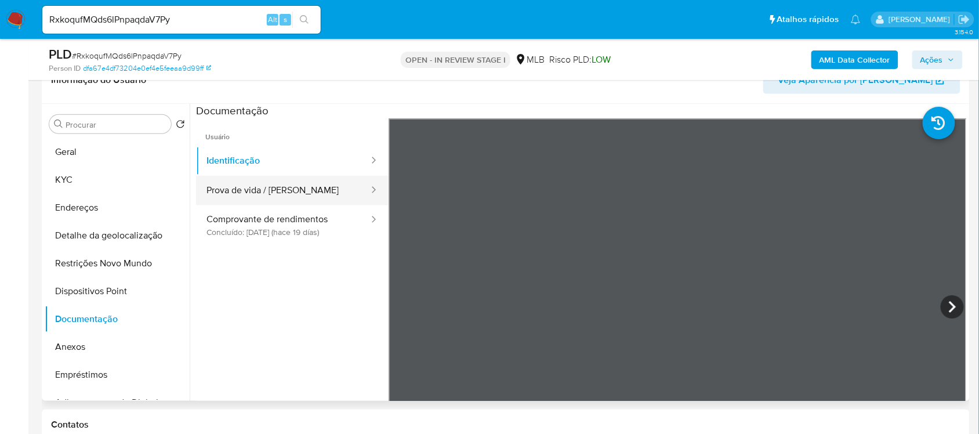
click at [289, 190] on button "Prova de vida / [PERSON_NAME]" at bounding box center [283, 191] width 174 height 30
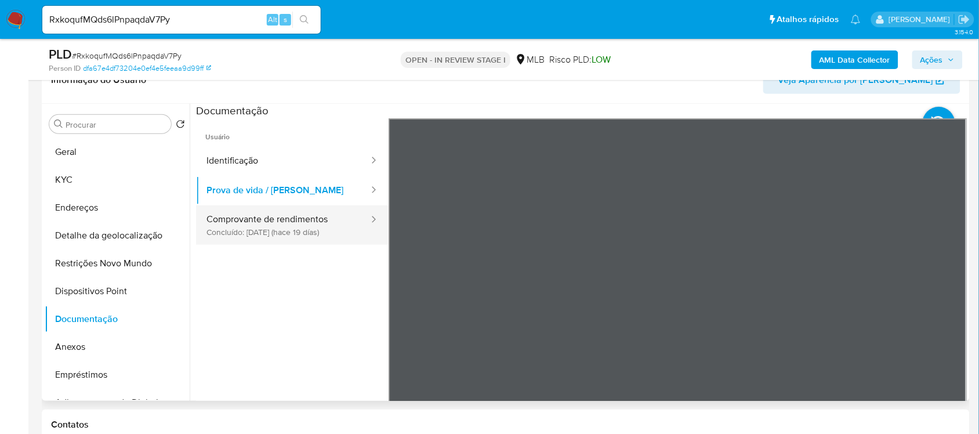
click at [280, 230] on button "Comprovante de rendimentos Concluído: 27/07/2025 (hace 19 días)" at bounding box center [283, 224] width 174 height 39
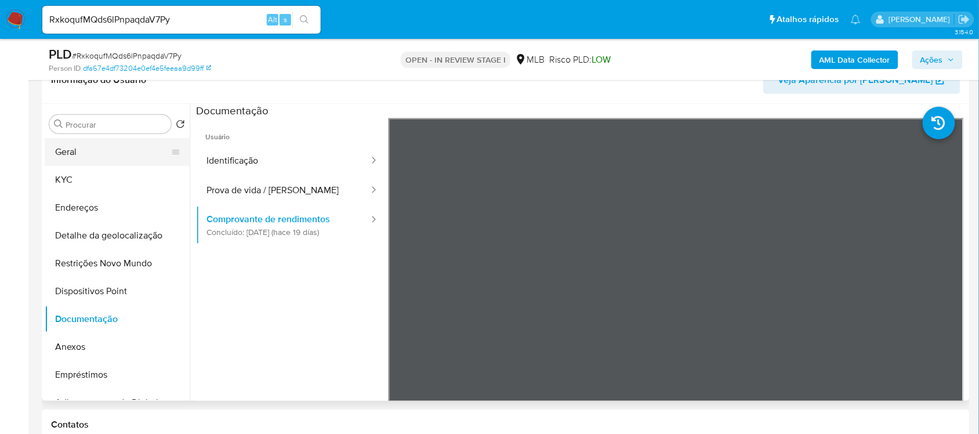
click at [86, 163] on button "Geral" at bounding box center [113, 152] width 136 height 28
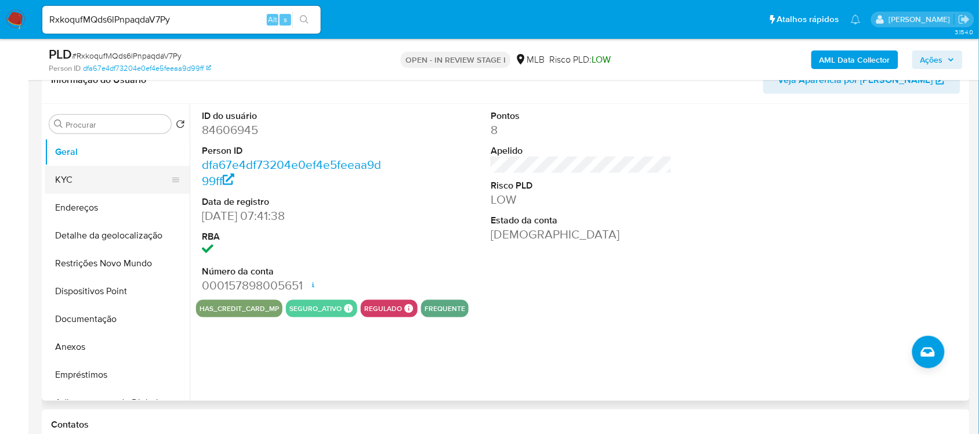
click at [67, 167] on button "KYC" at bounding box center [113, 180] width 136 height 28
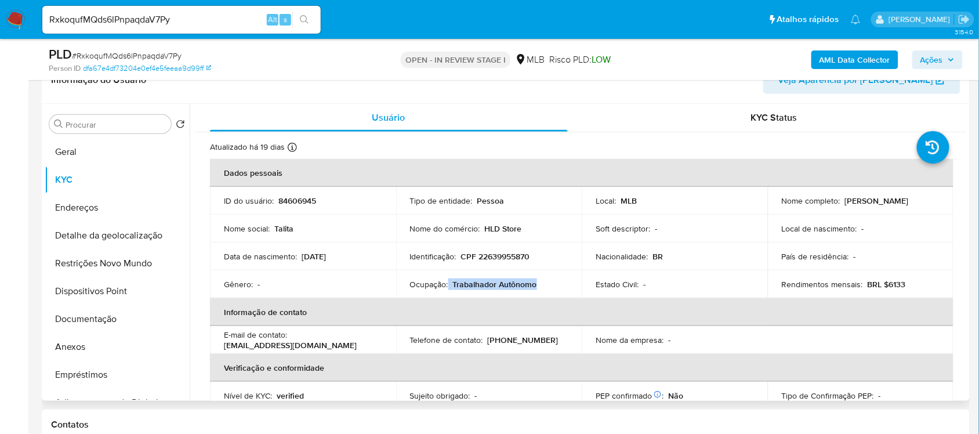
drag, startPoint x: 447, startPoint y: 285, endPoint x: 533, endPoint y: 283, distance: 86.4
click at [533, 283] on div "Ocupação : Trabalhador Autônomo" at bounding box center [489, 284] width 158 height 10
copy div "Trabalhador Autônomo"
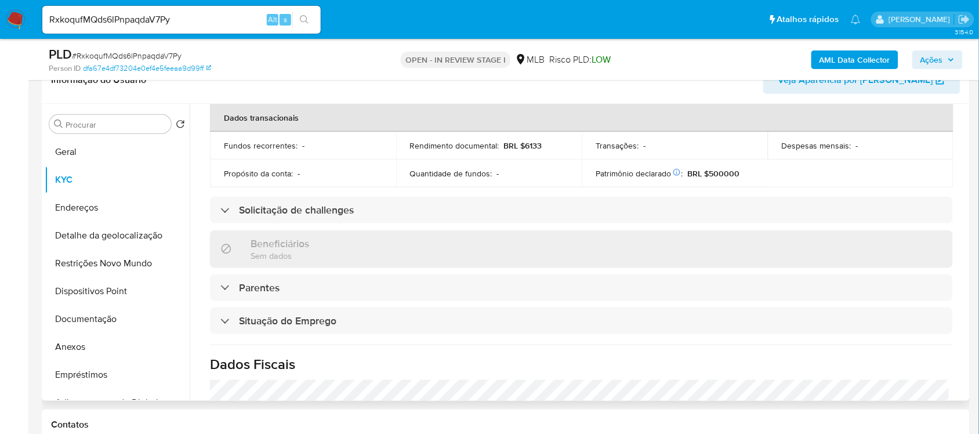
scroll to position [435, 0]
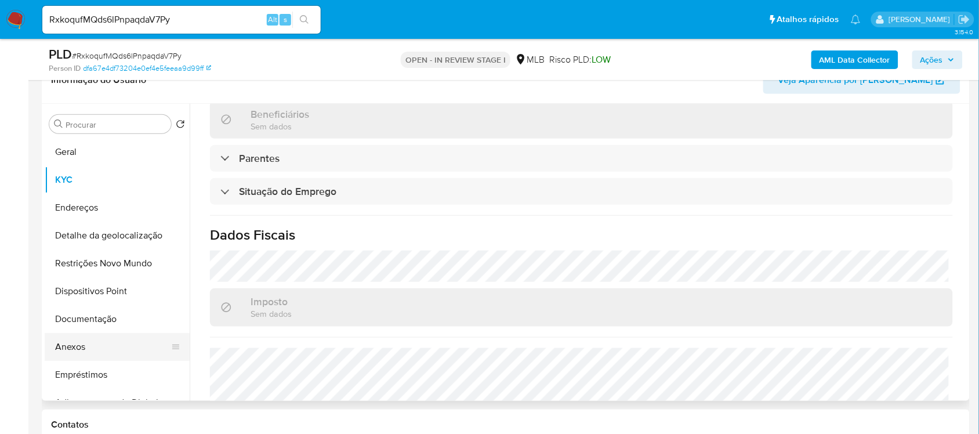
click at [97, 340] on button "Anexos" at bounding box center [113, 347] width 136 height 28
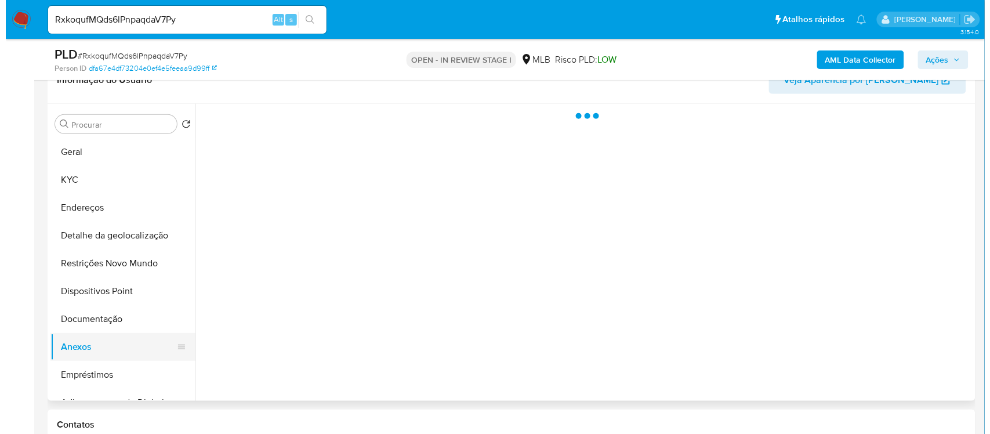
scroll to position [0, 0]
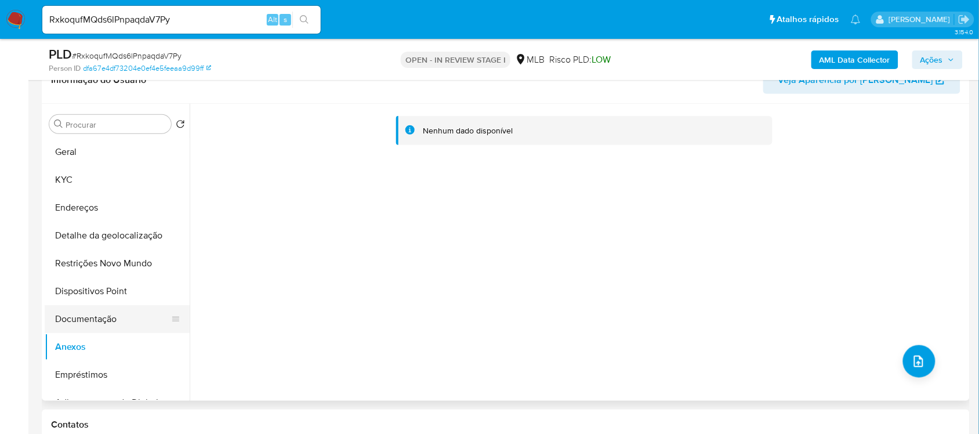
click at [97, 318] on button "Documentação" at bounding box center [113, 319] width 136 height 28
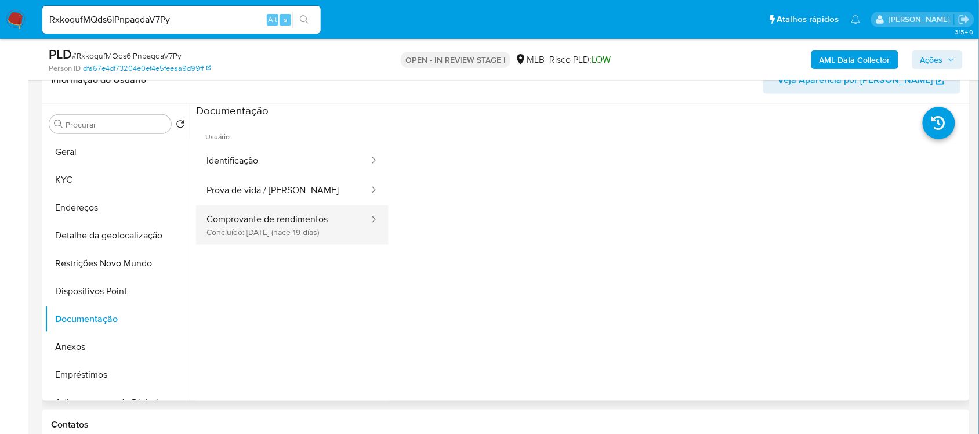
click at [276, 230] on button "Comprovante de rendimentos Concluído: 27/07/2025 (hace 19 días)" at bounding box center [283, 224] width 174 height 39
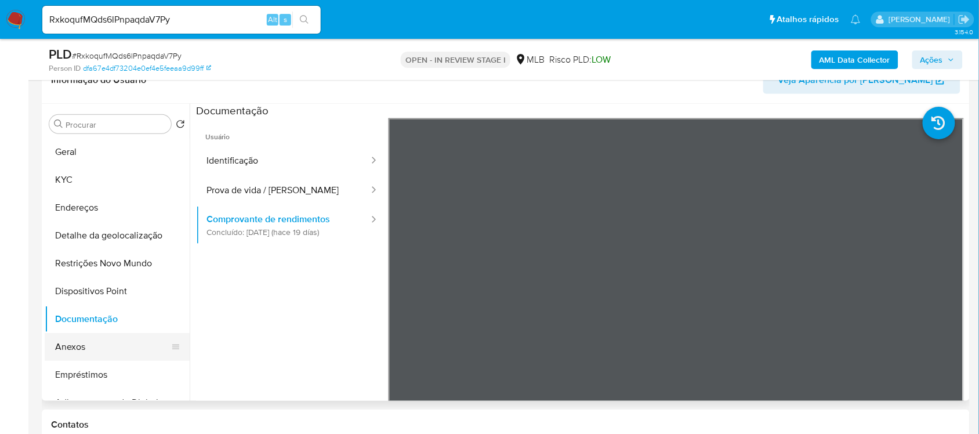
click at [99, 345] on button "Anexos" at bounding box center [113, 347] width 136 height 28
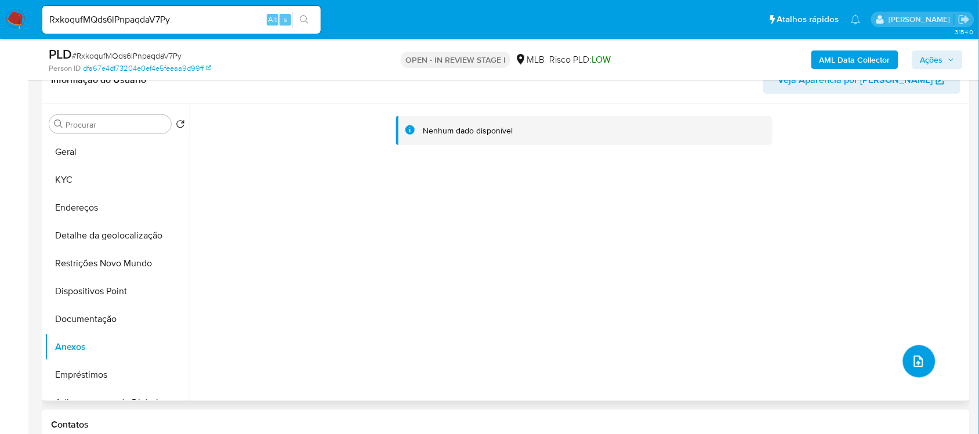
click at [912, 361] on icon "upload-file" at bounding box center [919, 361] width 14 height 14
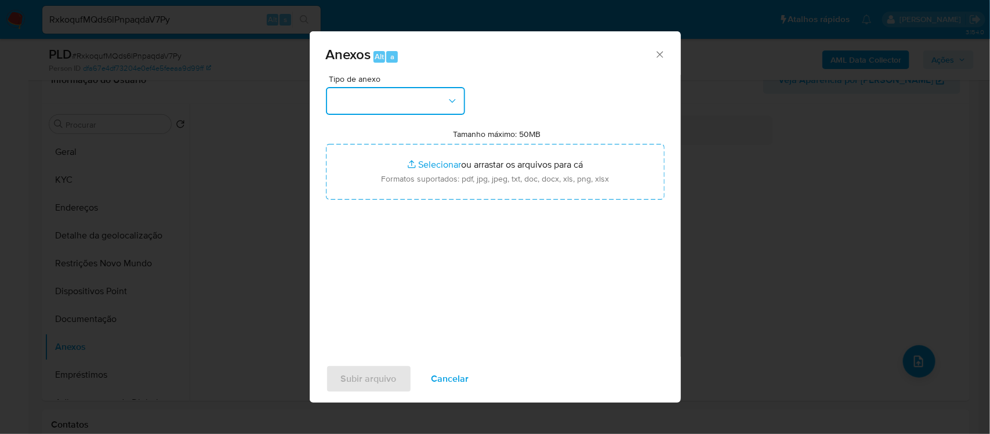
click at [452, 96] on icon "button" at bounding box center [453, 101] width 12 height 12
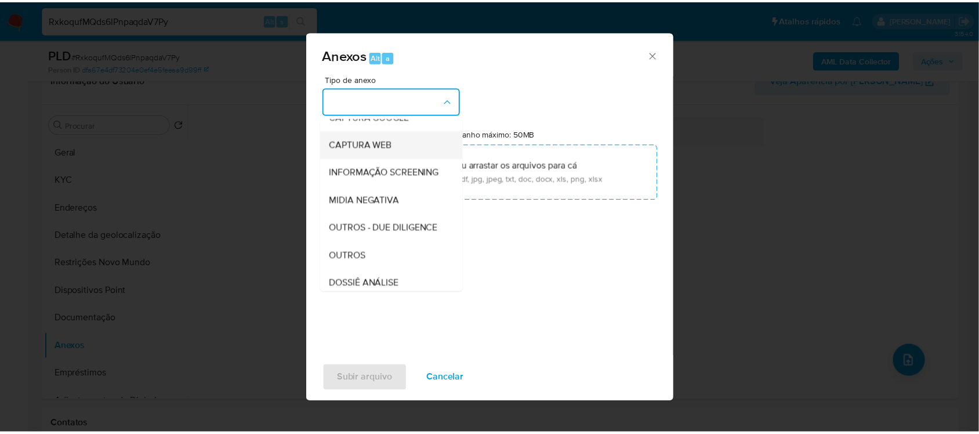
scroll to position [72, 0]
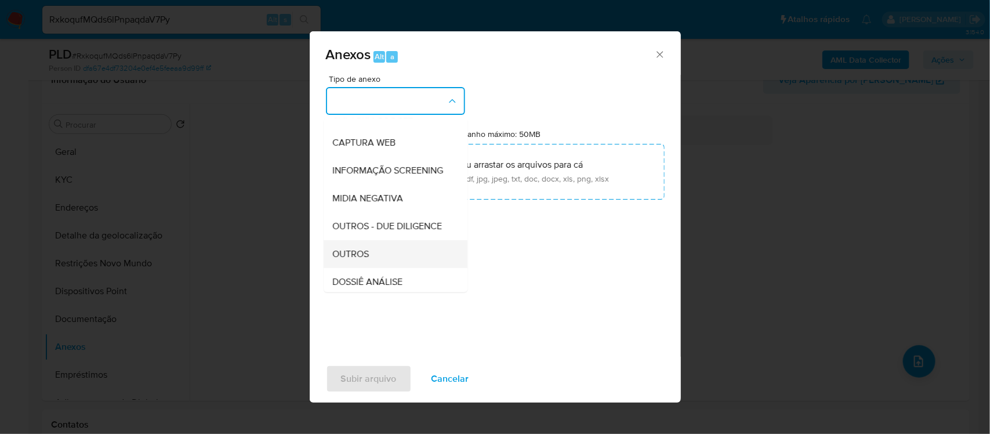
click at [369, 260] on span "OUTROS" at bounding box center [351, 254] width 37 height 12
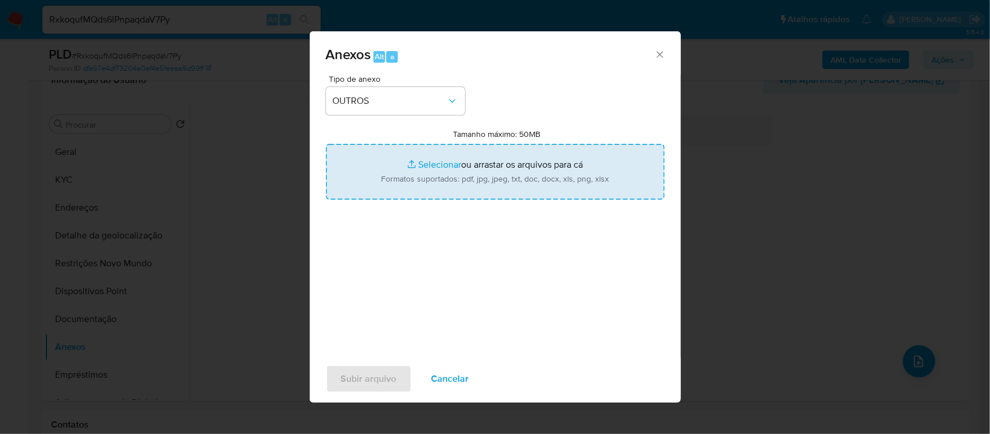
click at [433, 168] on input "Tamanho máximo: 50MB Selecionar arquivos" at bounding box center [495, 172] width 339 height 56
type input "C:\fakepath\SAR - xxxx- CPF 22639955870 - TALITA ALVES SOBRAL DA SILVA.pdf"
click at [439, 162] on input "Tamanho máximo: 50MB Selecionar arquivos" at bounding box center [495, 172] width 339 height 56
type input "C:\fakepath\Mulan Talita Alves Sobral da Silva 84606945_2025_08_15_16_39_46 - R…"
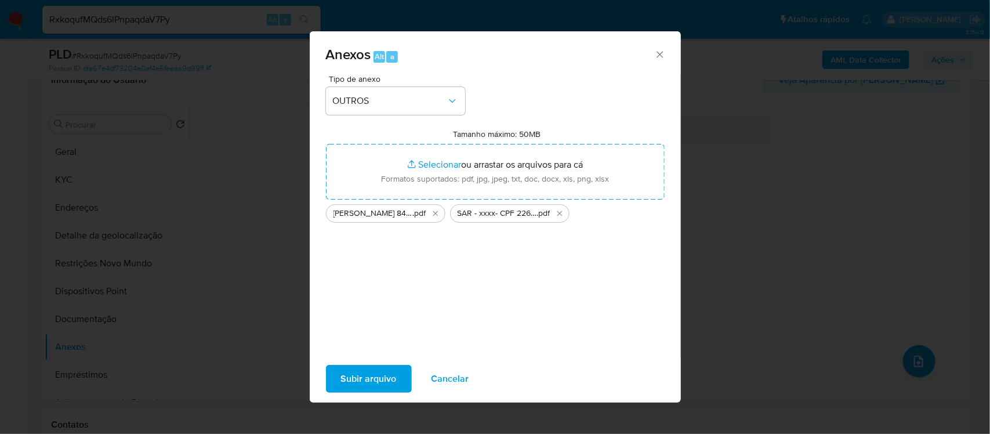
click at [357, 380] on span "Subir arquivo" at bounding box center [369, 379] width 56 height 26
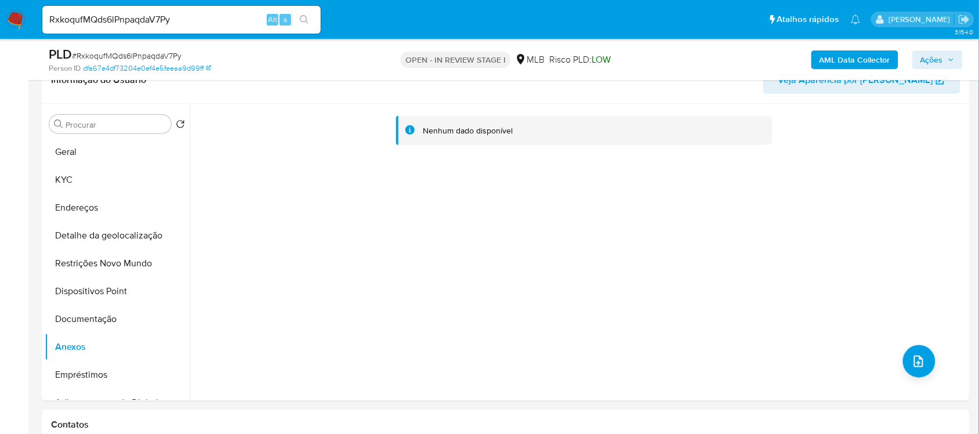
click at [925, 61] on span "Ações" at bounding box center [931, 59] width 23 height 19
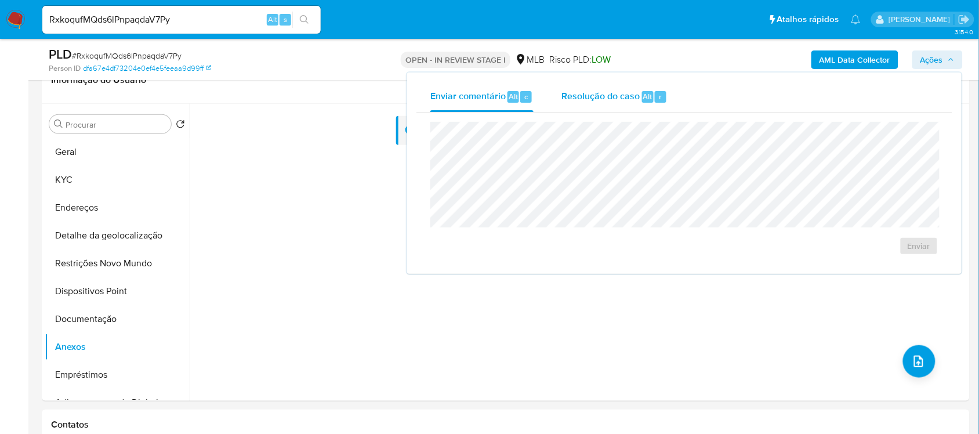
click at [571, 91] on span "Resolução do caso" at bounding box center [600, 95] width 78 height 13
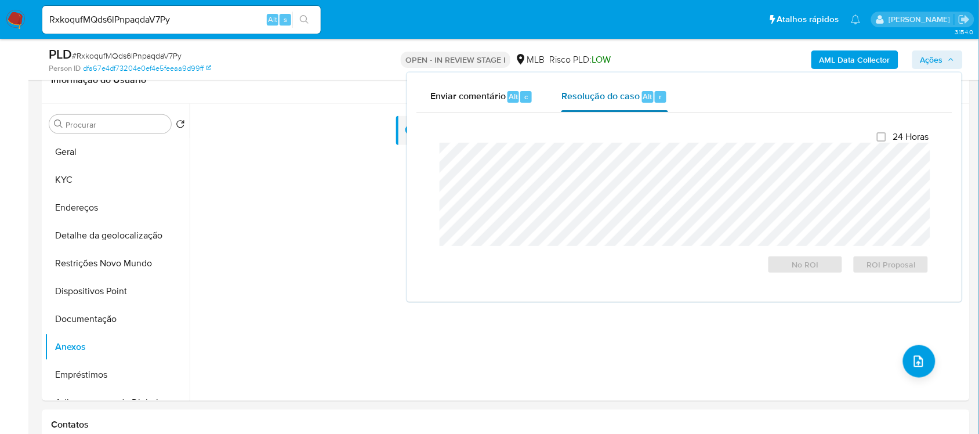
click at [589, 97] on span "Resolução do caso" at bounding box center [600, 95] width 78 height 13
click at [876, 268] on span "ROI Proposal" at bounding box center [891, 264] width 60 height 16
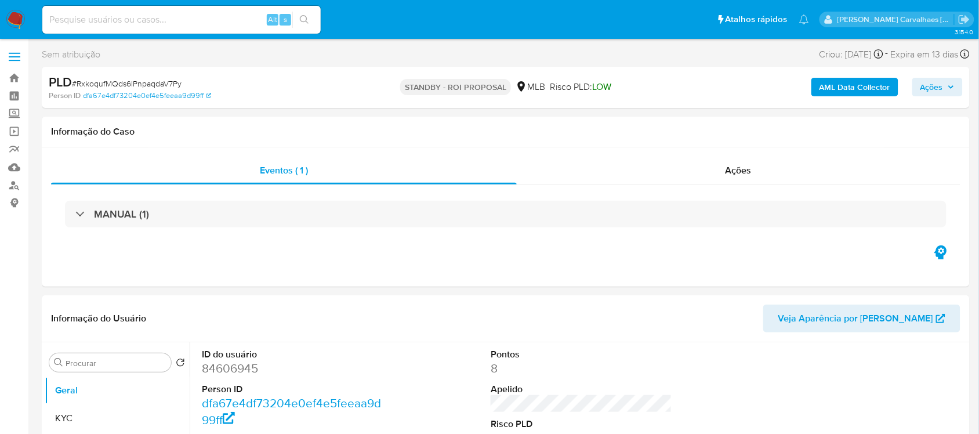
select select "10"
click at [13, 16] on img at bounding box center [16, 20] width 20 height 20
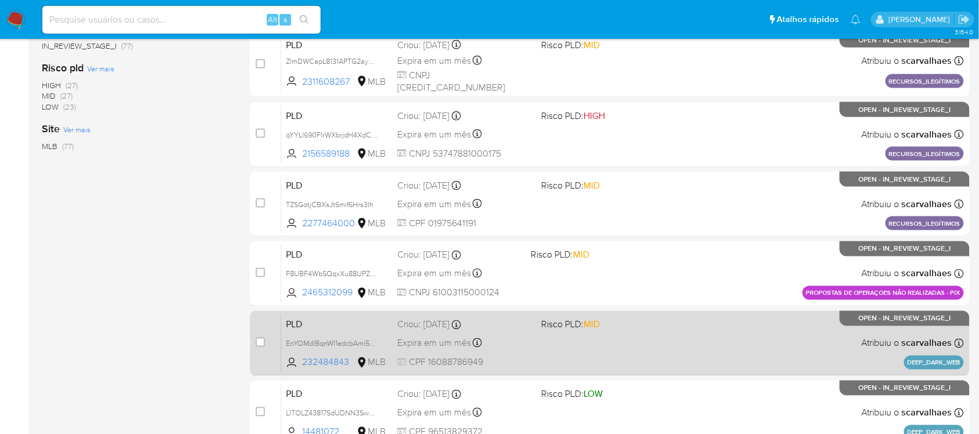
scroll to position [480, 0]
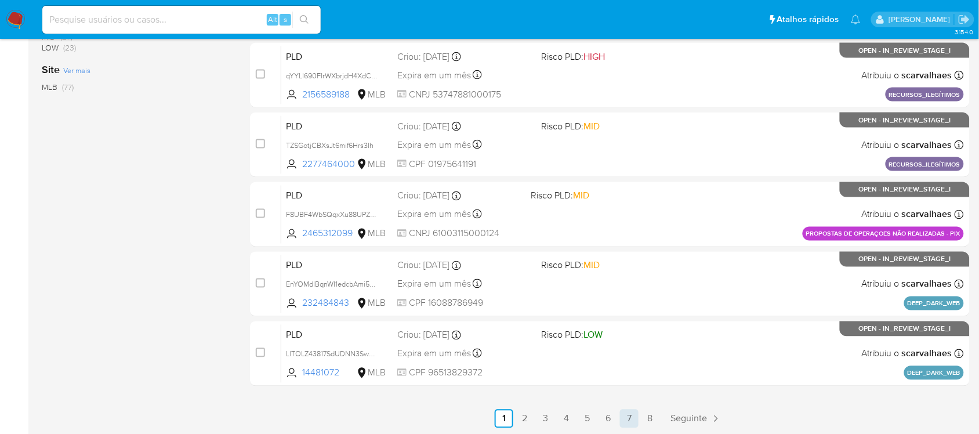
click at [627, 416] on link "7" at bounding box center [629, 418] width 19 height 19
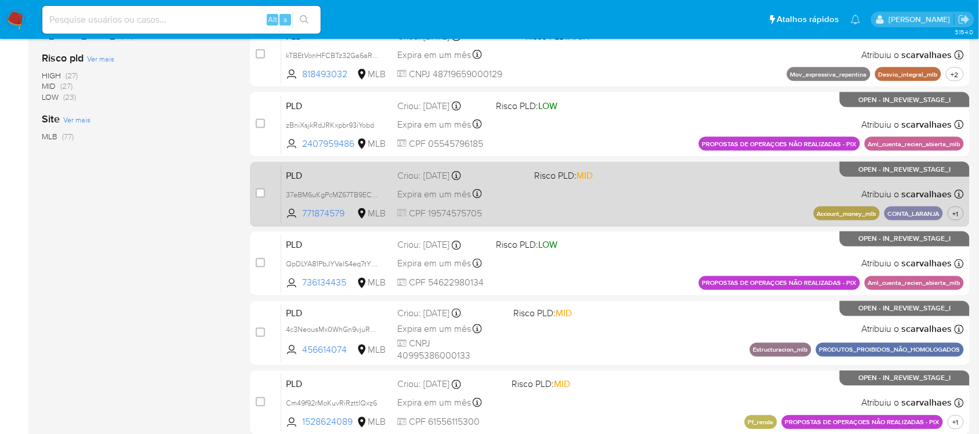
scroll to position [480, 0]
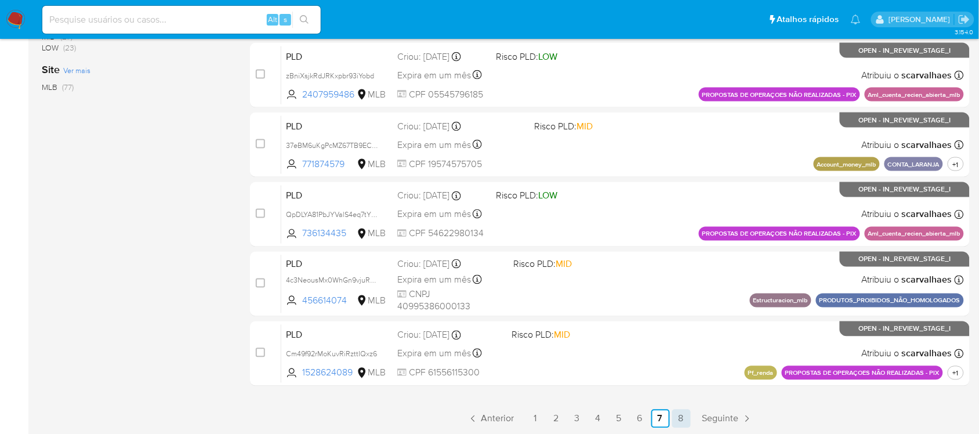
click at [680, 421] on link "8" at bounding box center [681, 418] width 19 height 19
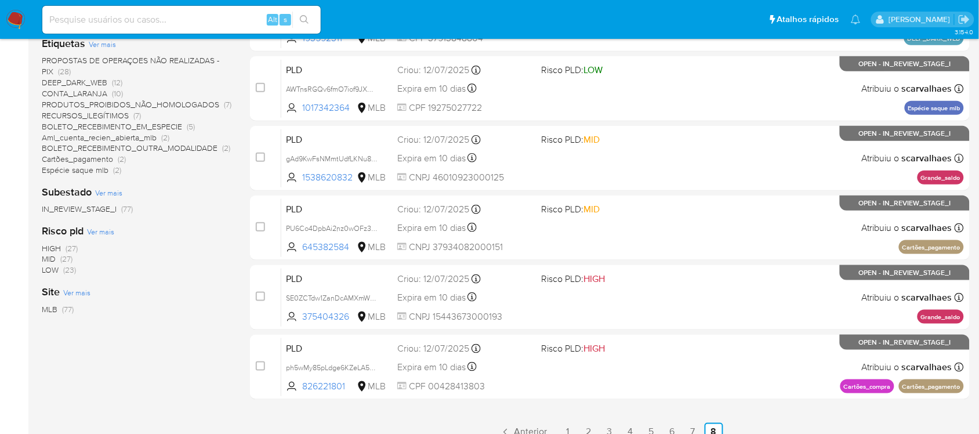
scroll to position [271, 0]
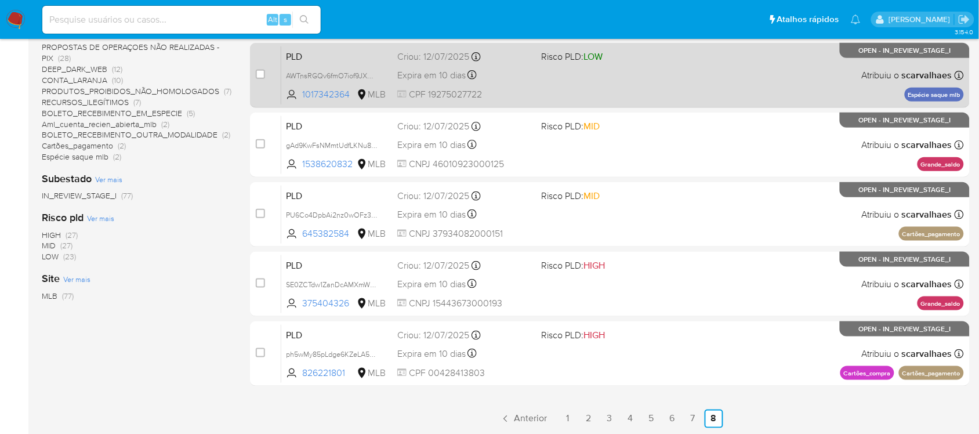
click at [526, 89] on span "CPF 19275027722" at bounding box center [464, 94] width 135 height 13
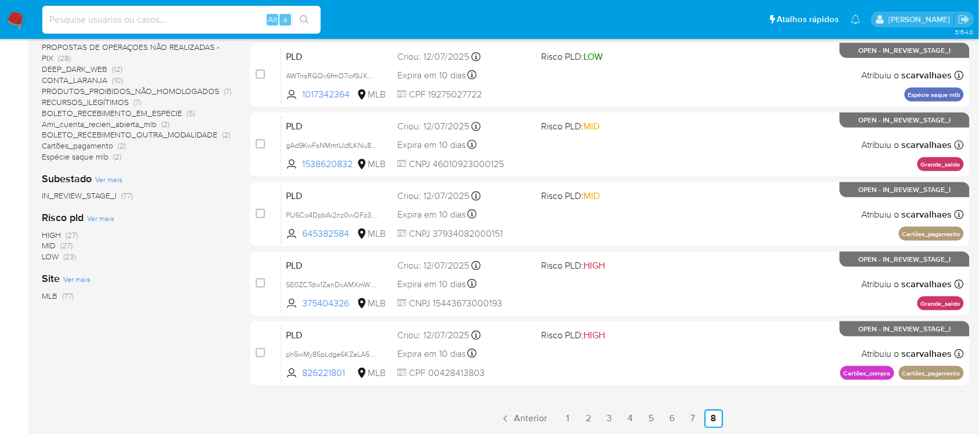
drag, startPoint x: 187, startPoint y: 16, endPoint x: 173, endPoint y: 25, distance: 16.4
click at [173, 25] on input at bounding box center [181, 19] width 278 height 15
drag, startPoint x: 47, startPoint y: 19, endPoint x: 174, endPoint y: 23, distance: 127.1
click at [174, 23] on input at bounding box center [181, 19] width 278 height 15
drag, startPoint x: 175, startPoint y: 18, endPoint x: 42, endPoint y: 27, distance: 133.1
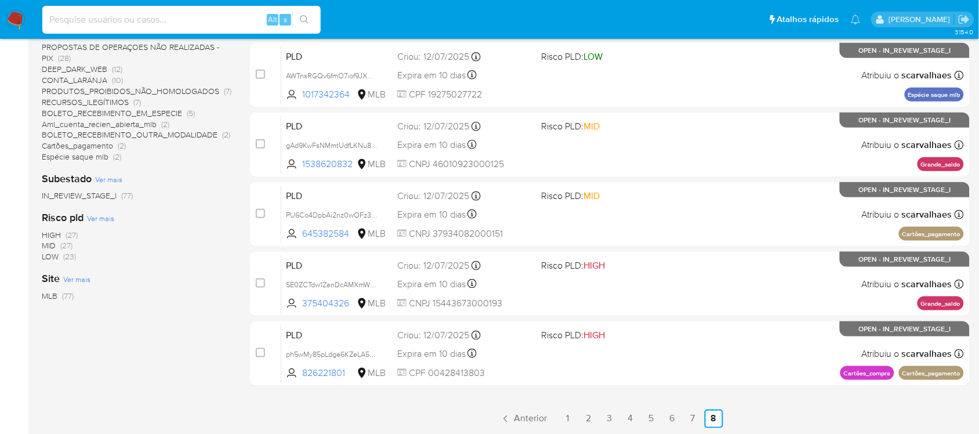
click at [42, 27] on div "Alt s" at bounding box center [181, 20] width 278 height 28
paste input "9f82mFCugX8v7STZLubwLNKV"
type input "9f82mFCugX8v7STZLubwLNKV"
click at [306, 13] on button "search-icon" at bounding box center [304, 20] width 24 height 16
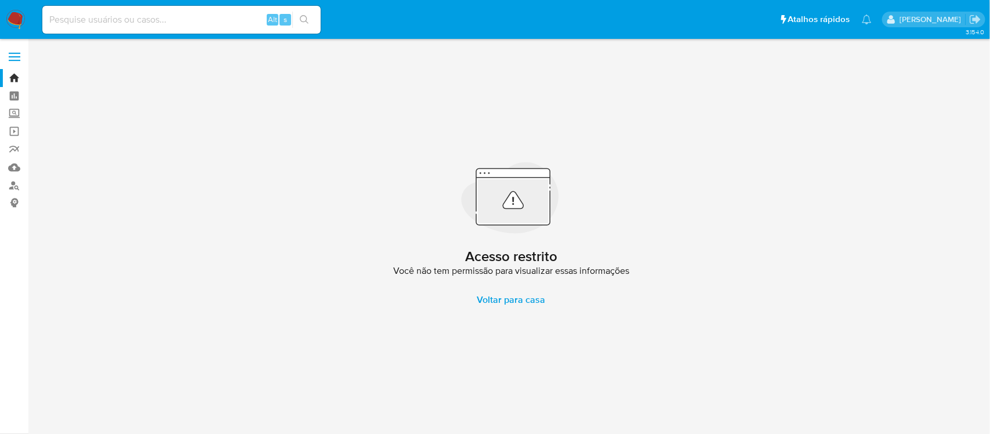
drag, startPoint x: 128, startPoint y: 9, endPoint x: 100, endPoint y: 14, distance: 27.9
paste input "9f82mFCugX8v7STZLubwLNKV"
click at [302, 17] on icon "search-icon" at bounding box center [304, 19] width 9 height 9
click at [49, 13] on input "9f82mFCugX8v7STZLubwLNKV" at bounding box center [181, 19] width 278 height 15
type input "9f82mFCugX8v7STZLubwLNKV"
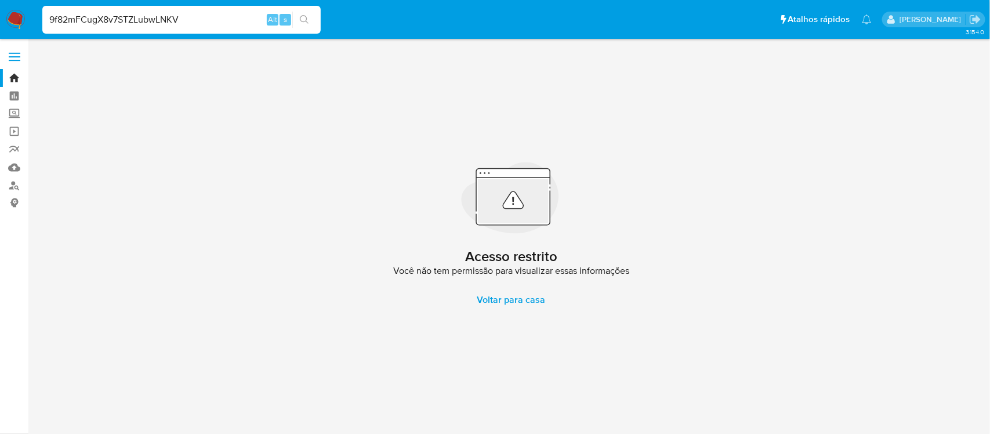
click at [322, 9] on li "9f82mFCugX8v7STZLubwLNKV Alt s" at bounding box center [181, 19] width 284 height 29
click at [308, 16] on icon "search-icon" at bounding box center [304, 19] width 9 height 9
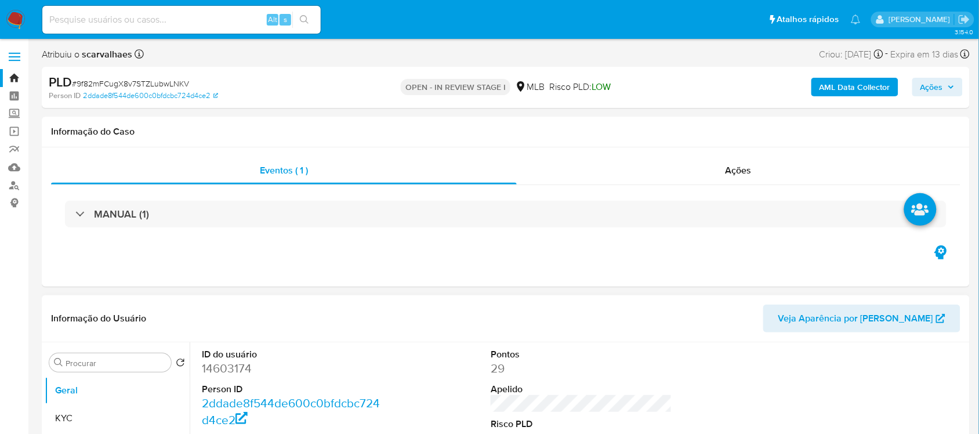
select select "10"
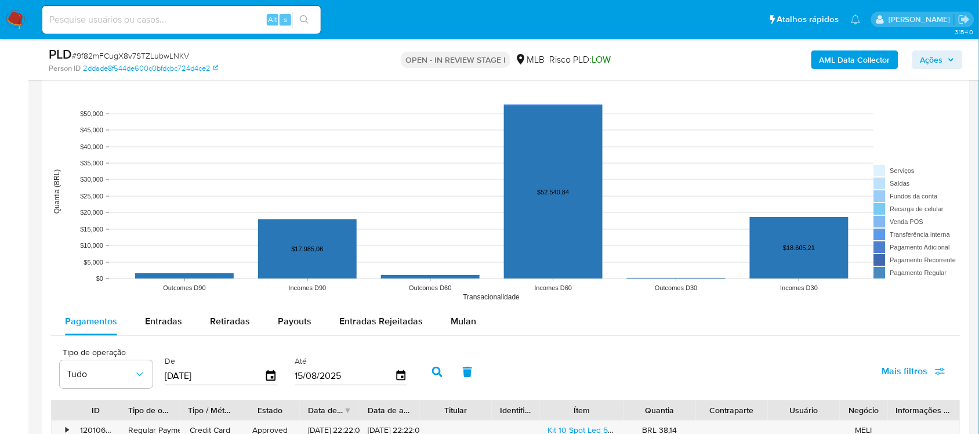
scroll to position [1087, 0]
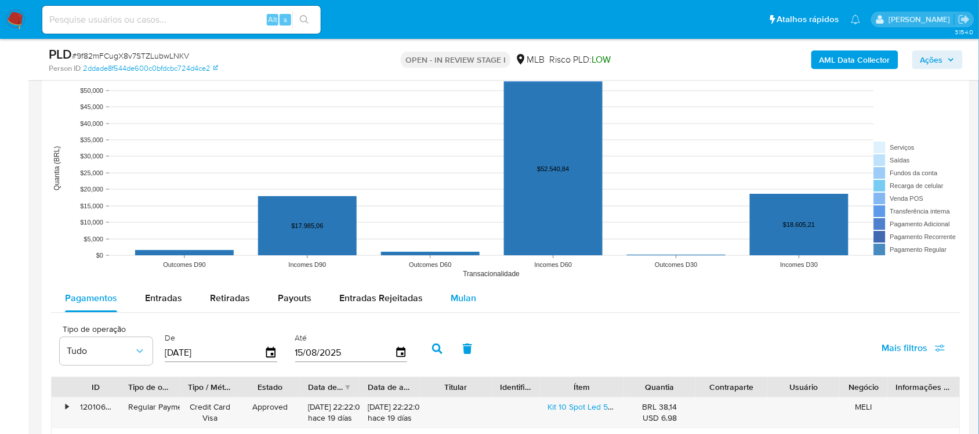
click at [461, 293] on span "Mulan" at bounding box center [464, 297] width 26 height 13
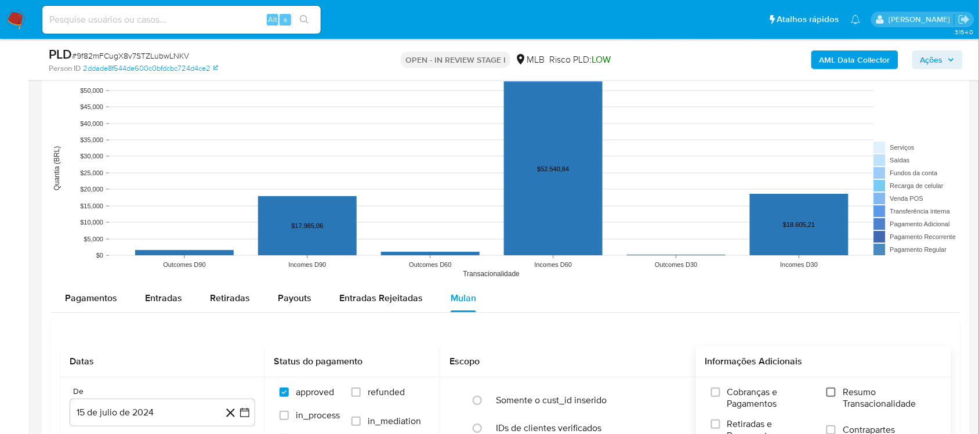
click at [827, 390] on input "Resumo Transacionalidade" at bounding box center [830, 391] width 9 height 9
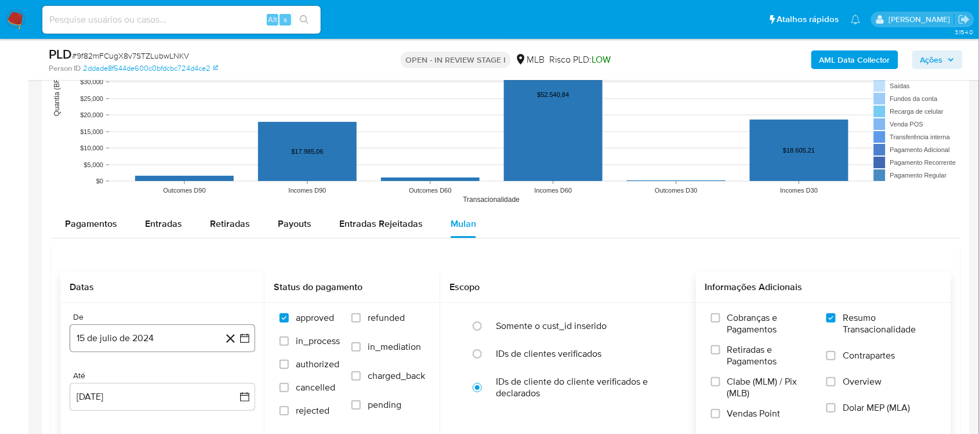
scroll to position [1232, 0]
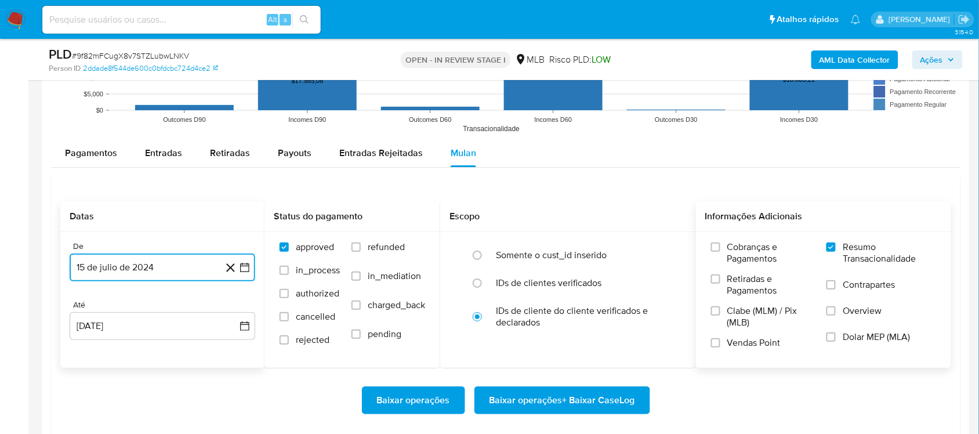
click at [244, 270] on icon "button" at bounding box center [245, 268] width 12 height 12
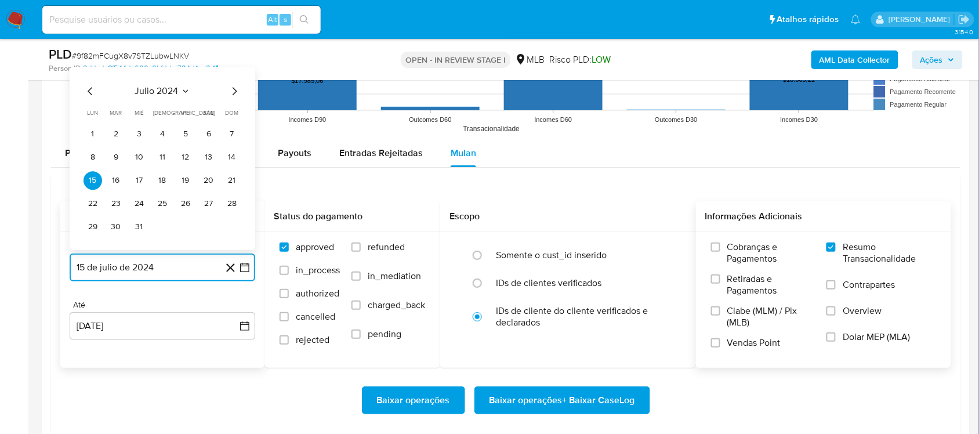
click at [229, 93] on icon "Mes siguiente" at bounding box center [234, 91] width 14 height 14
click at [230, 93] on icon "Mes siguiente" at bounding box center [234, 91] width 14 height 14
click at [234, 74] on icon "Mes siguiente" at bounding box center [234, 68] width 14 height 14
click at [233, 93] on icon "Mes siguiente" at bounding box center [234, 91] width 14 height 14
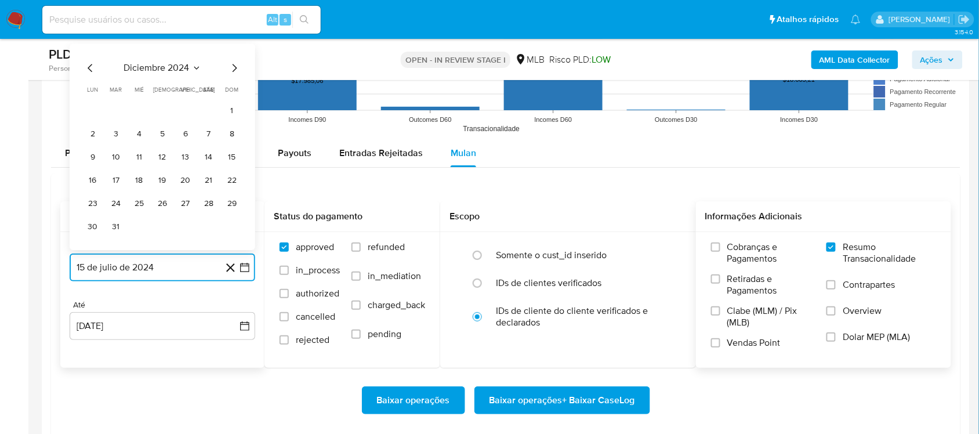
click at [230, 68] on icon "Mes siguiente" at bounding box center [234, 68] width 14 height 14
click at [235, 94] on icon "Mes siguiente" at bounding box center [234, 91] width 14 height 14
click at [189, 182] on button "14" at bounding box center [185, 180] width 19 height 19
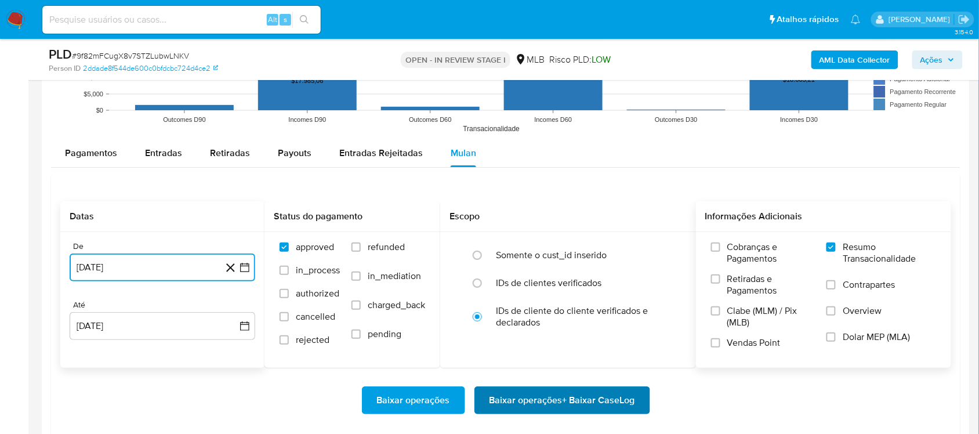
click at [557, 394] on span "Baixar operações + Baixar CaseLog" at bounding box center [562, 400] width 146 height 26
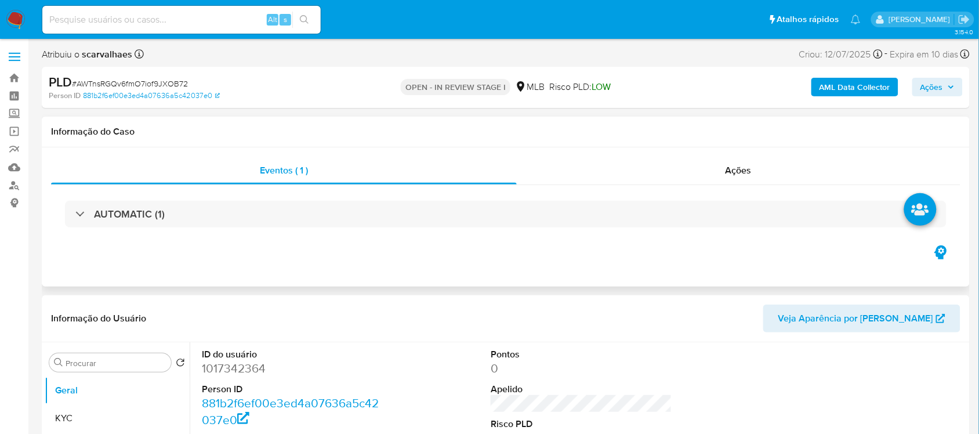
select select "10"
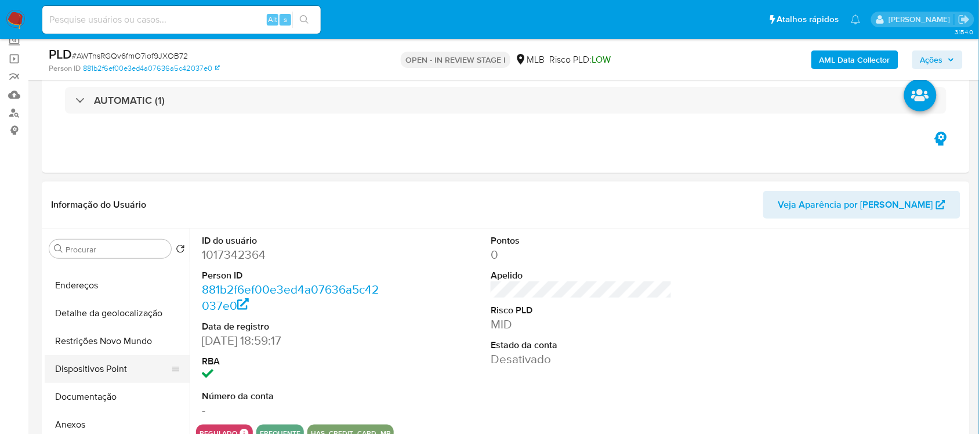
scroll to position [72, 0]
click at [117, 375] on button "Documentação" at bounding box center [113, 371] width 136 height 28
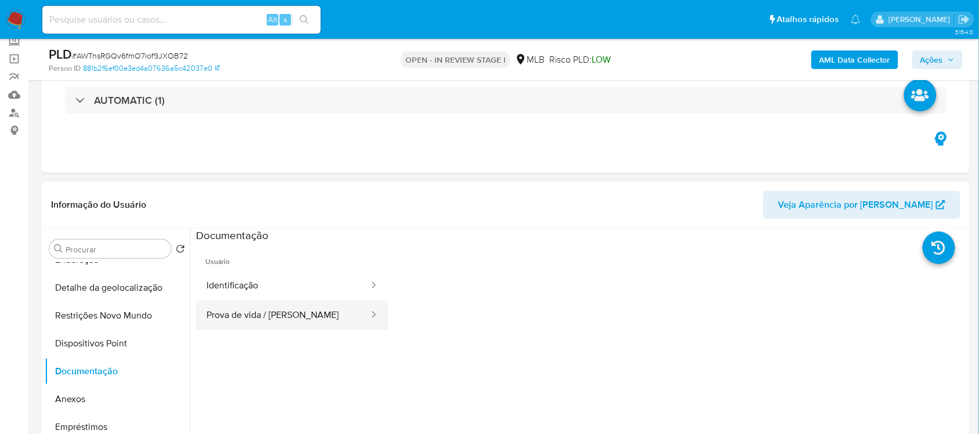
click at [237, 314] on button "Prova de vida / [PERSON_NAME]" at bounding box center [283, 315] width 174 height 30
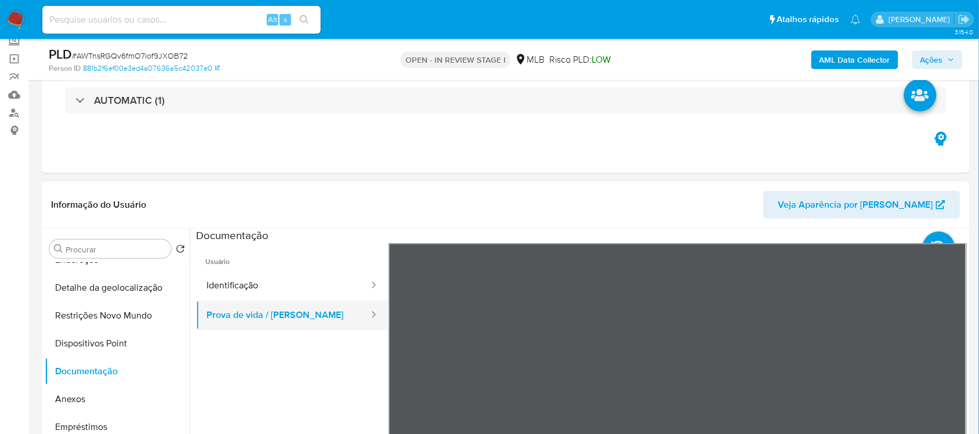
click at [237, 314] on button "Prova de vida / [PERSON_NAME]" at bounding box center [283, 315] width 174 height 30
click at [266, 317] on button "Prova de vida / [PERSON_NAME]" at bounding box center [283, 315] width 174 height 30
click at [226, 285] on button "Identificação" at bounding box center [283, 286] width 174 height 30
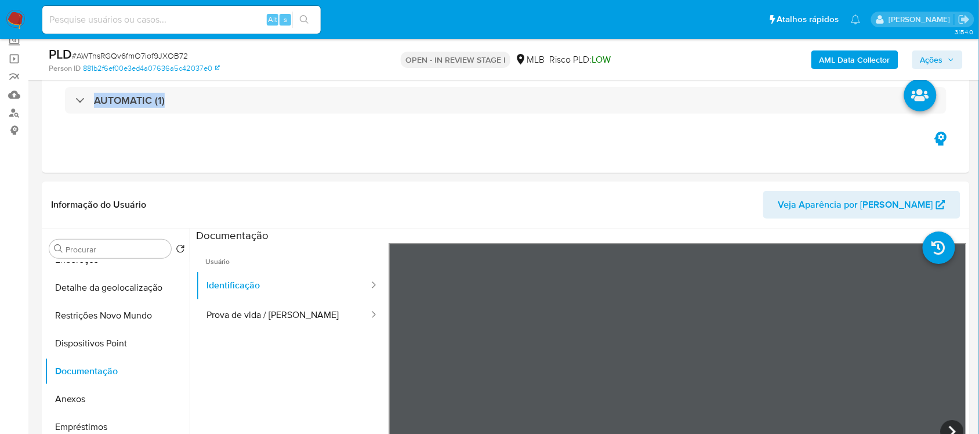
drag, startPoint x: 979, startPoint y: 68, endPoint x: 981, endPoint y: 102, distance: 33.7
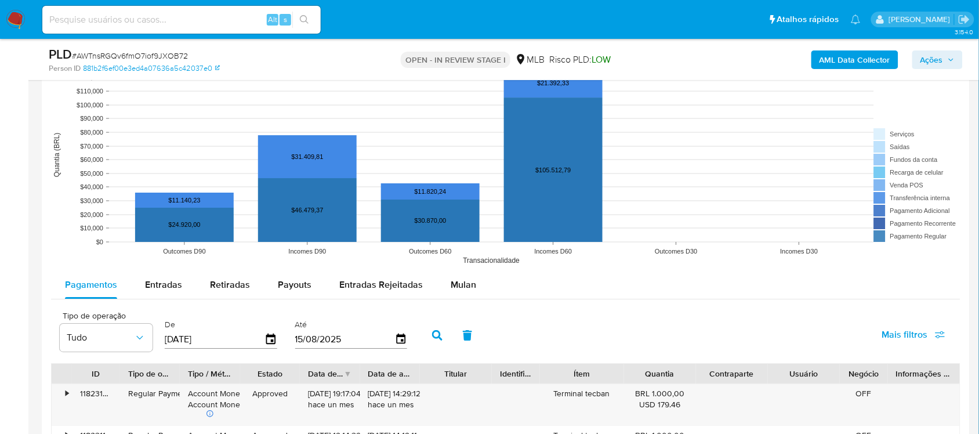
scroll to position [1114, 0]
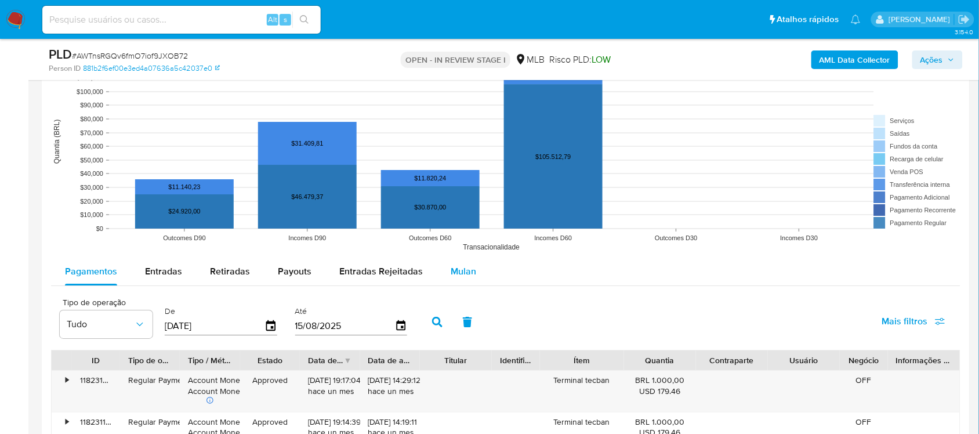
click at [461, 262] on div "Mulan" at bounding box center [464, 271] width 26 height 28
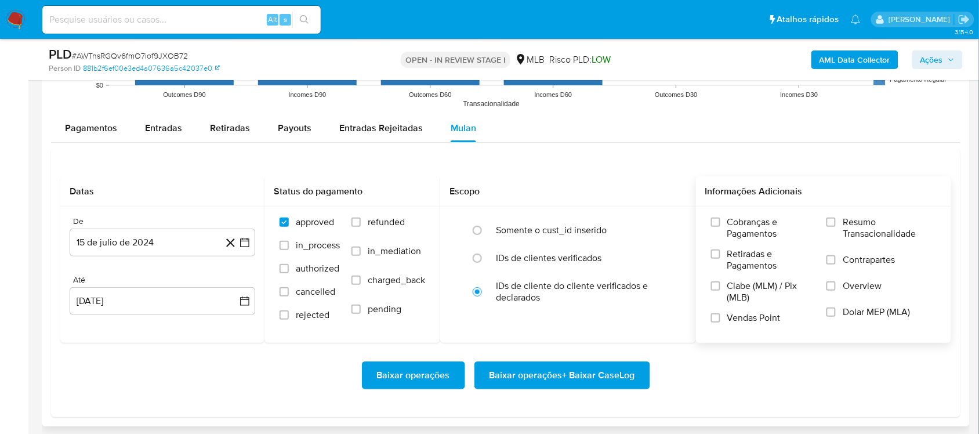
scroll to position [1259, 0]
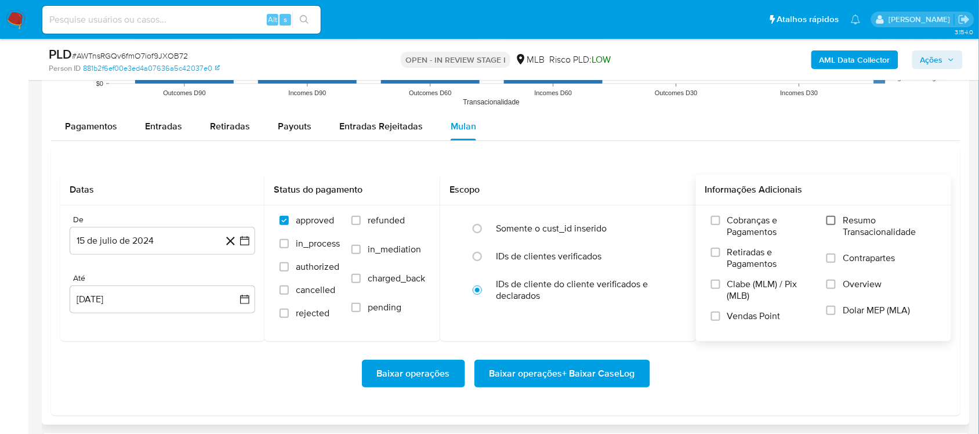
click at [830, 219] on input "Resumo Transacionalidade" at bounding box center [830, 220] width 9 height 9
click at [241, 238] on icon "button" at bounding box center [245, 241] width 12 height 12
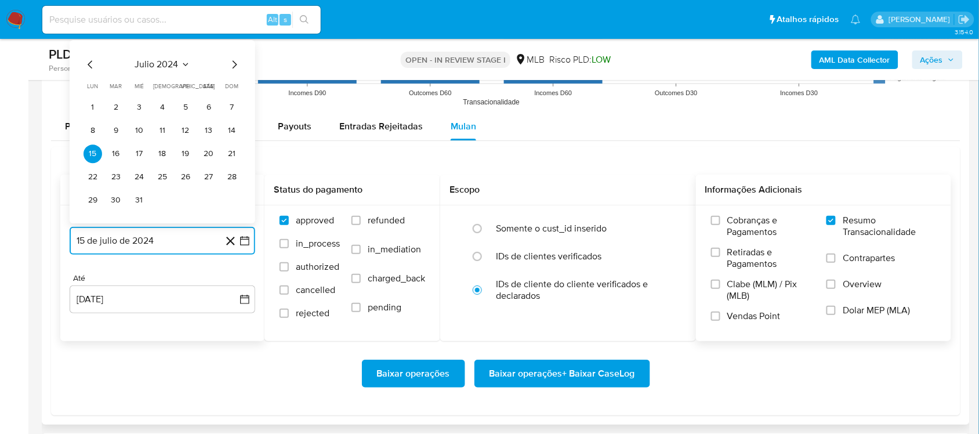
click at [235, 70] on icon "Mes siguiente" at bounding box center [234, 64] width 14 height 14
click at [230, 64] on icon "Mes siguiente" at bounding box center [234, 64] width 14 height 14
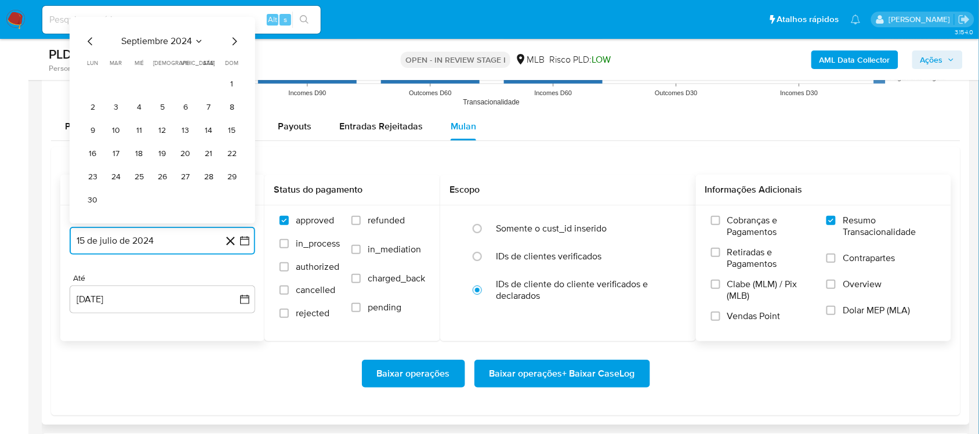
click at [234, 38] on icon "Mes siguiente" at bounding box center [234, 41] width 14 height 14
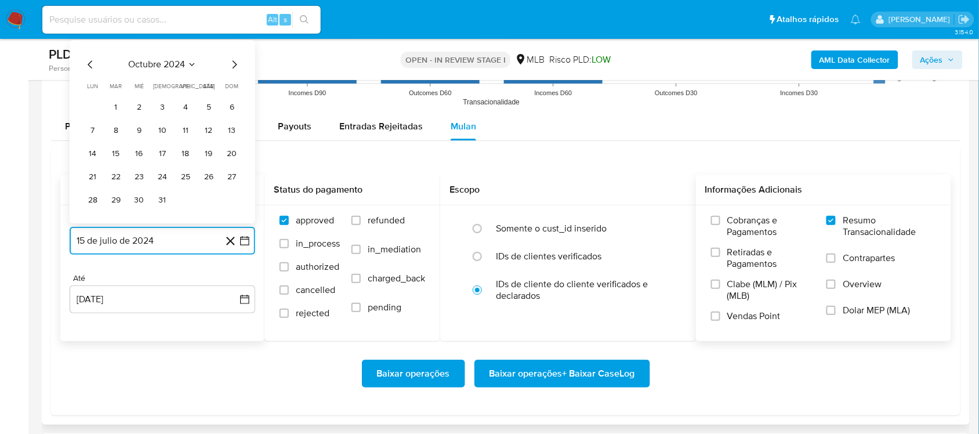
click at [234, 64] on icon "Mes siguiente" at bounding box center [235, 64] width 5 height 8
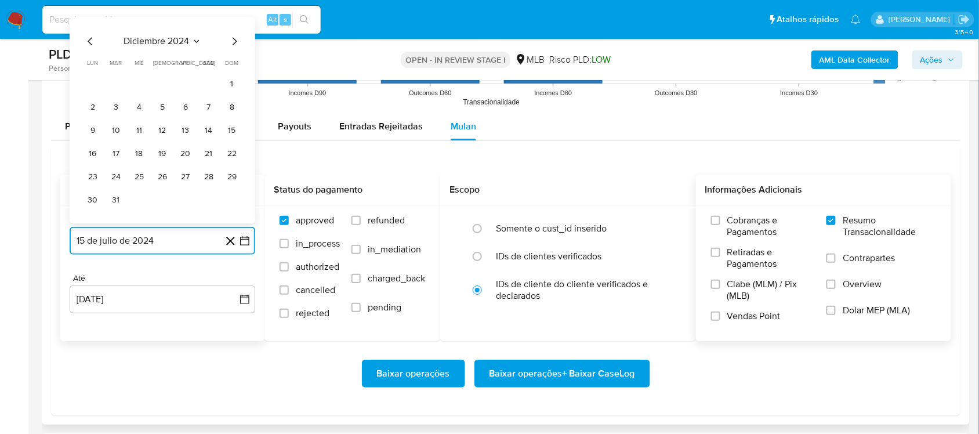
click at [232, 41] on icon "Mes siguiente" at bounding box center [234, 41] width 14 height 14
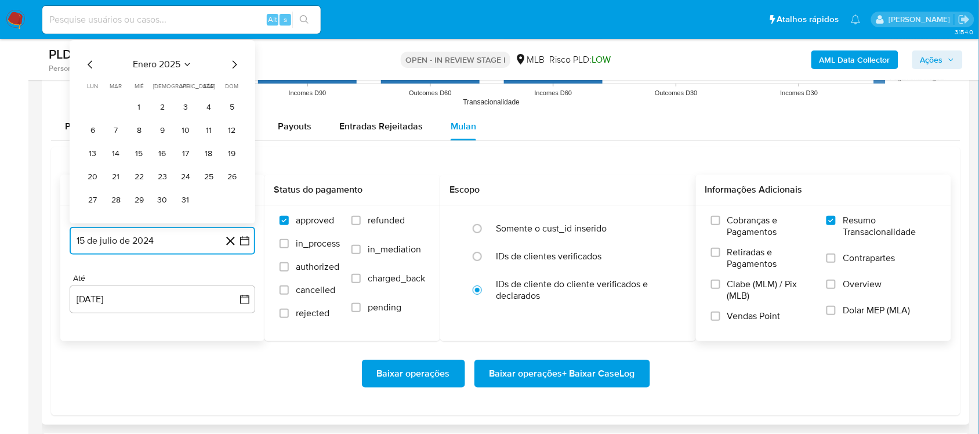
click at [232, 65] on icon "Mes siguiente" at bounding box center [234, 64] width 14 height 14
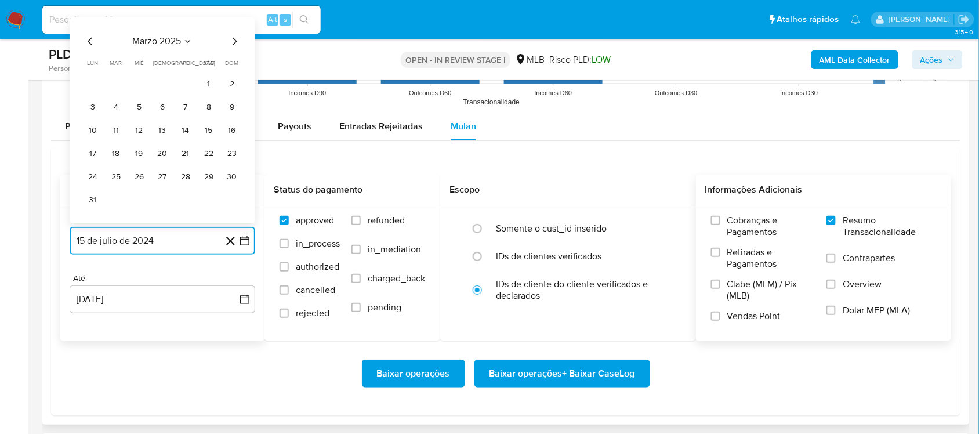
click at [234, 42] on icon "Mes siguiente" at bounding box center [234, 41] width 14 height 14
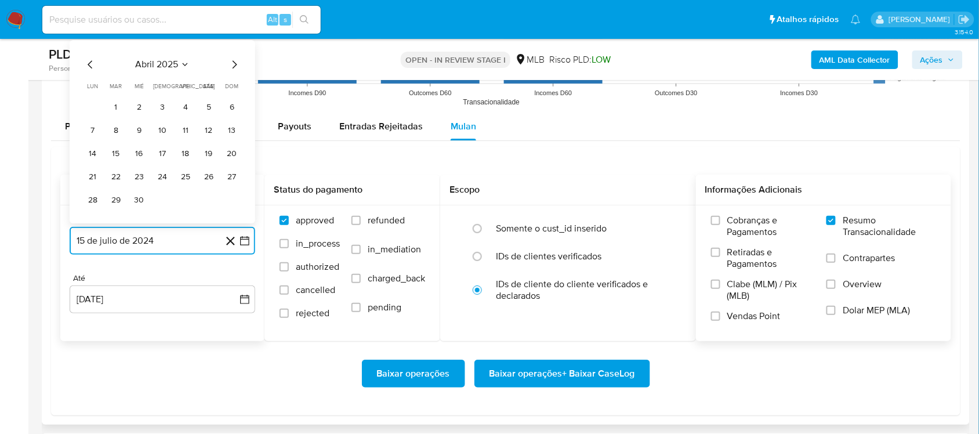
click at [233, 66] on icon "Mes siguiente" at bounding box center [234, 64] width 14 height 14
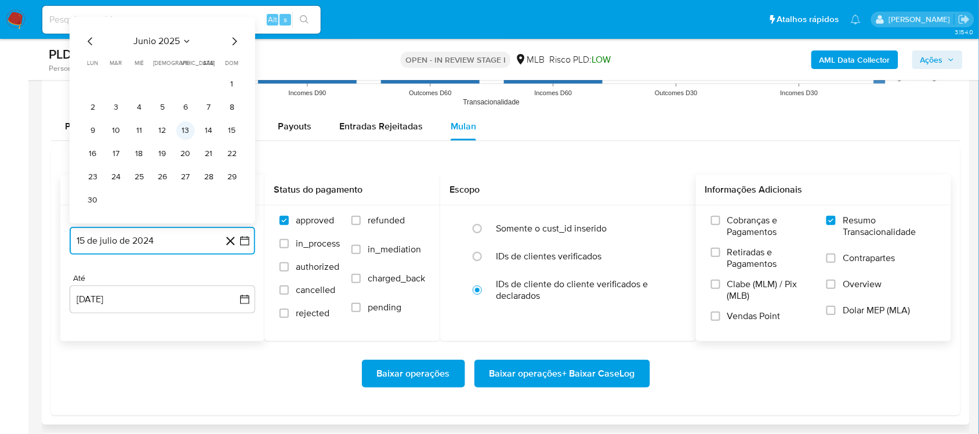
click at [187, 132] on button "13" at bounding box center [185, 130] width 19 height 19
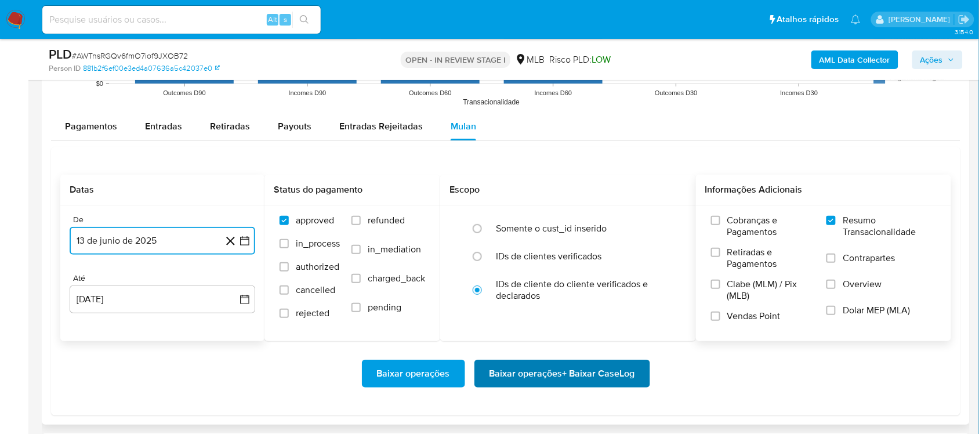
click at [517, 369] on span "Baixar operações + Baixar CaseLog" at bounding box center [562, 374] width 146 height 26
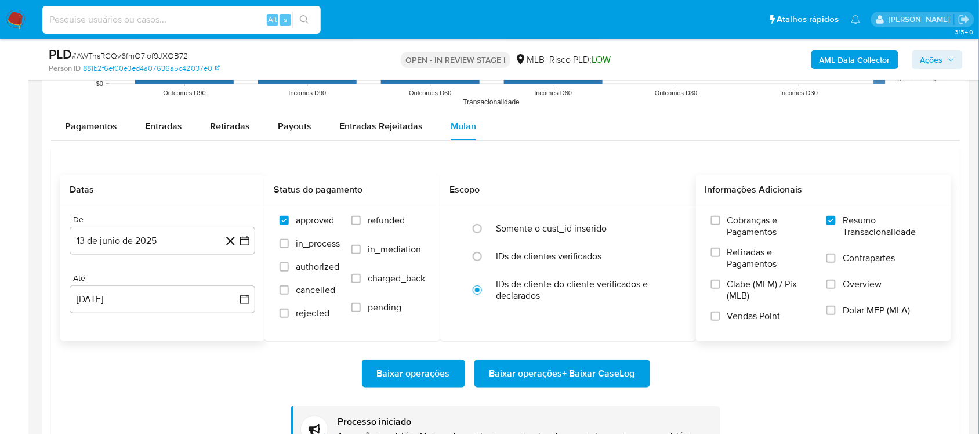
click at [106, 16] on input at bounding box center [181, 19] width 278 height 15
paste input "9f82mFCugX8v7STZLubwLNKV"
drag, startPoint x: 209, startPoint y: 18, endPoint x: 44, endPoint y: 20, distance: 164.7
click at [44, 20] on input "9f82mFCugX8v7STZLubwLNKV" at bounding box center [181, 19] width 278 height 15
type input "9f82mFCugX8v7STZLubwLNKV"
